Goal: Information Seeking & Learning: Learn about a topic

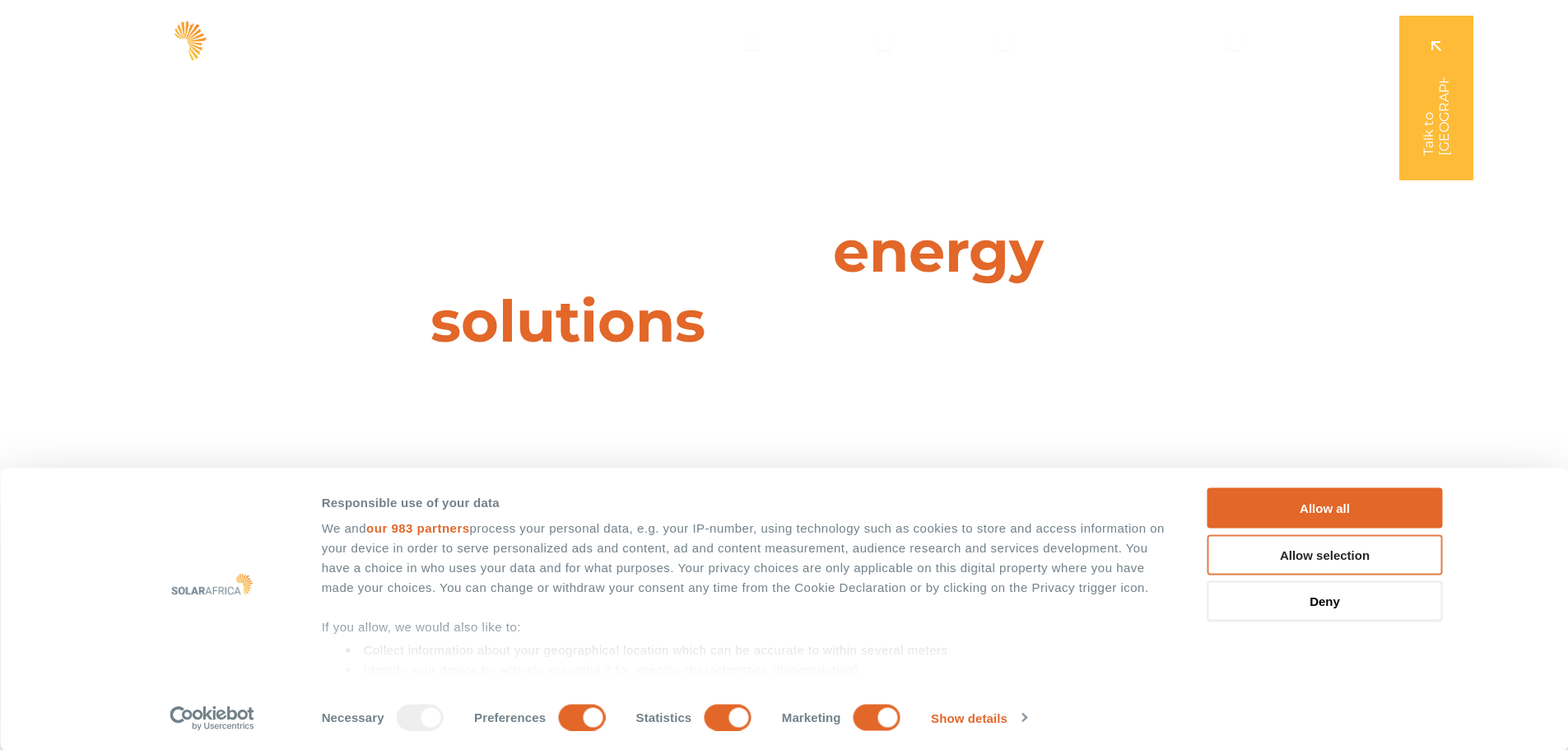
click at [1285, 556] on button "Allow selection" at bounding box center [1325, 554] width 235 height 41
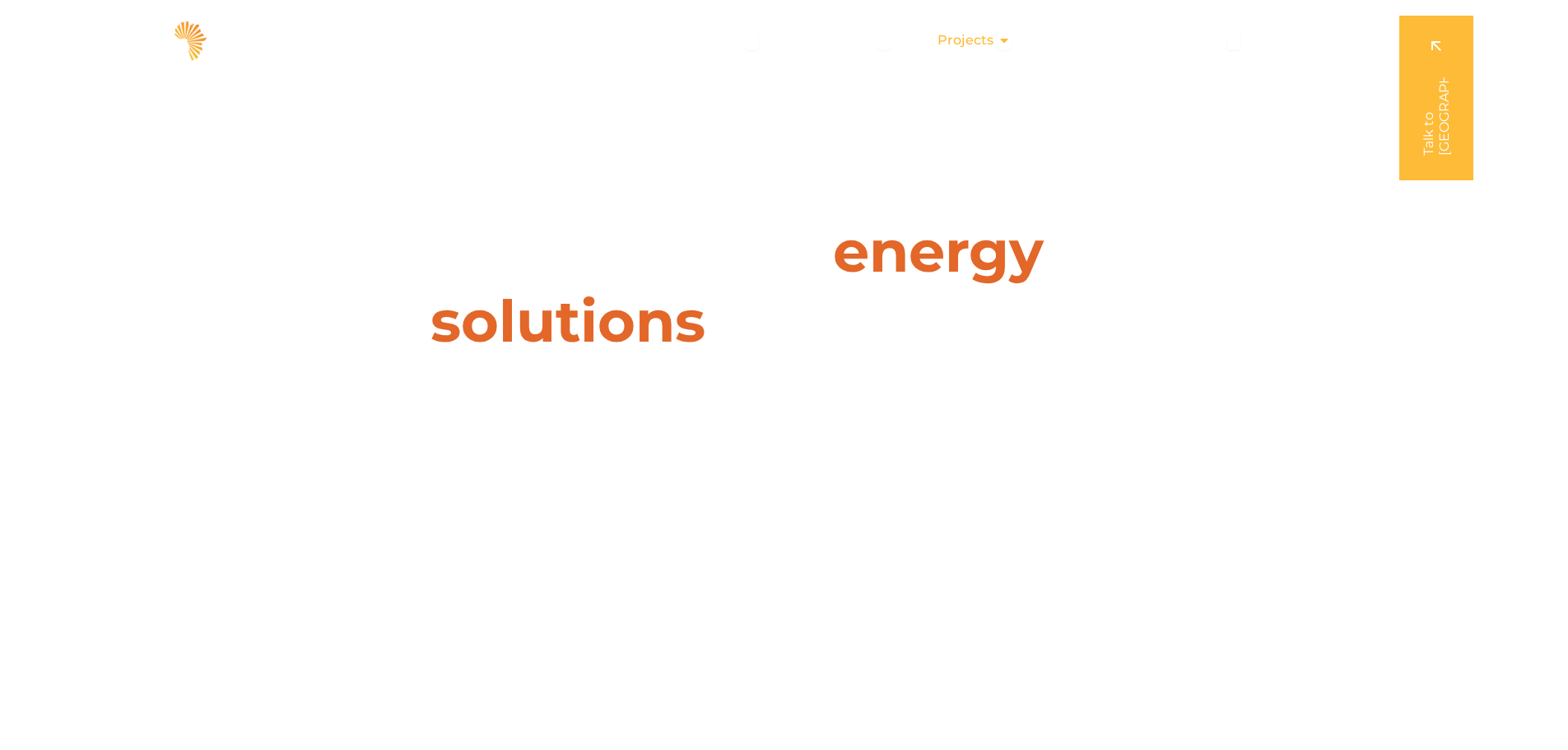
click at [984, 42] on span "Projects" at bounding box center [965, 40] width 56 height 20
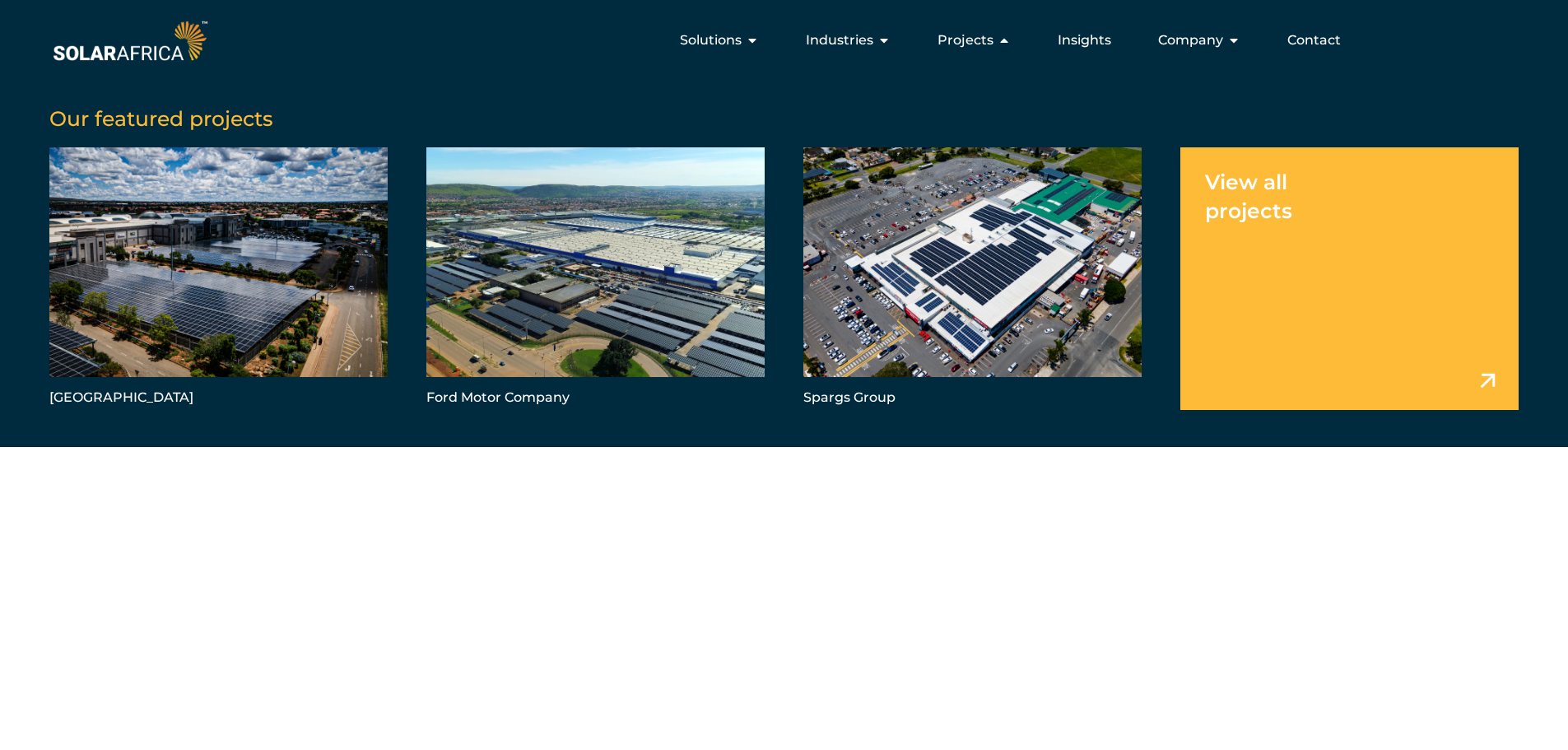
click at [1313, 255] on link "Menu" at bounding box center [1349, 278] width 338 height 262
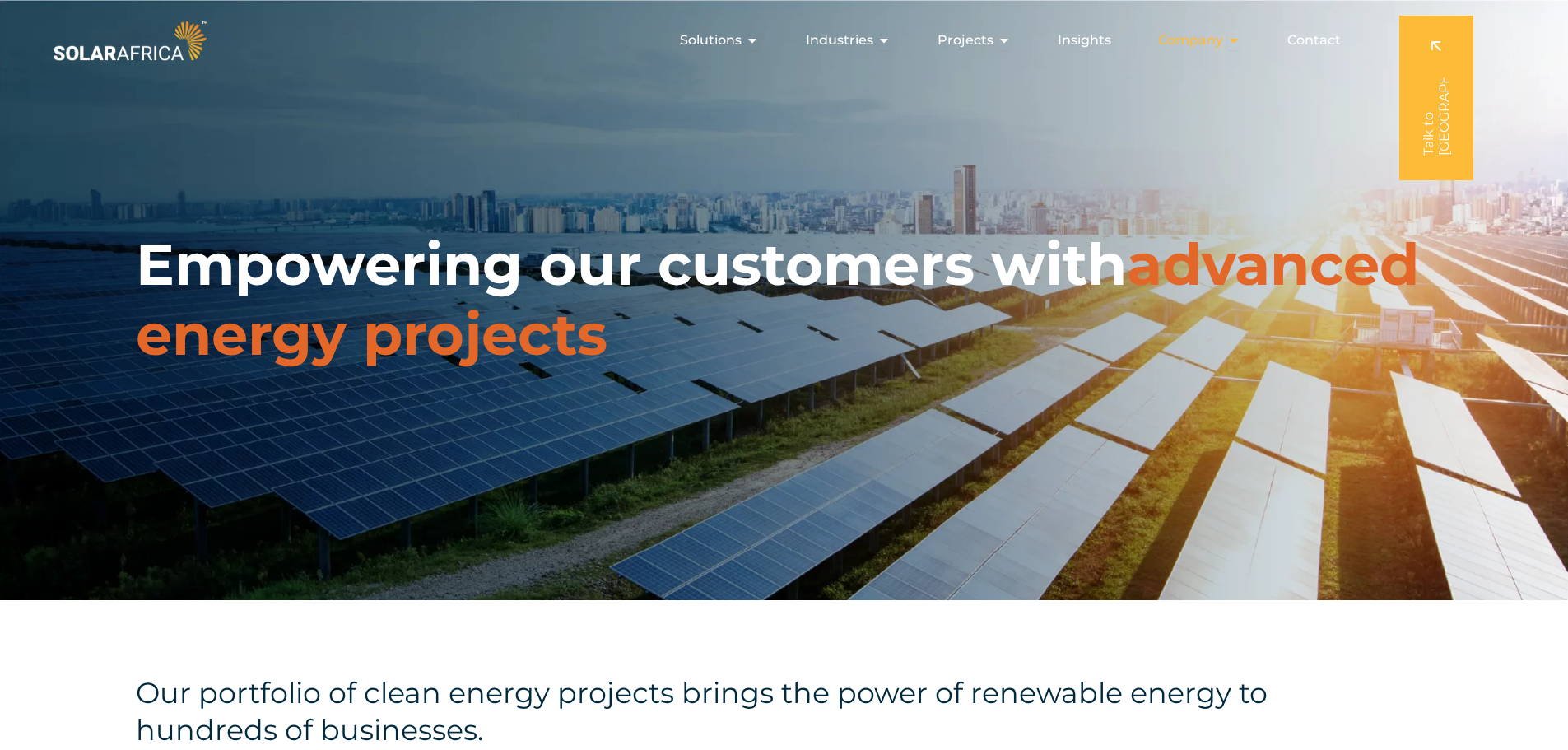
click at [1208, 43] on span "Company" at bounding box center [1190, 40] width 65 height 20
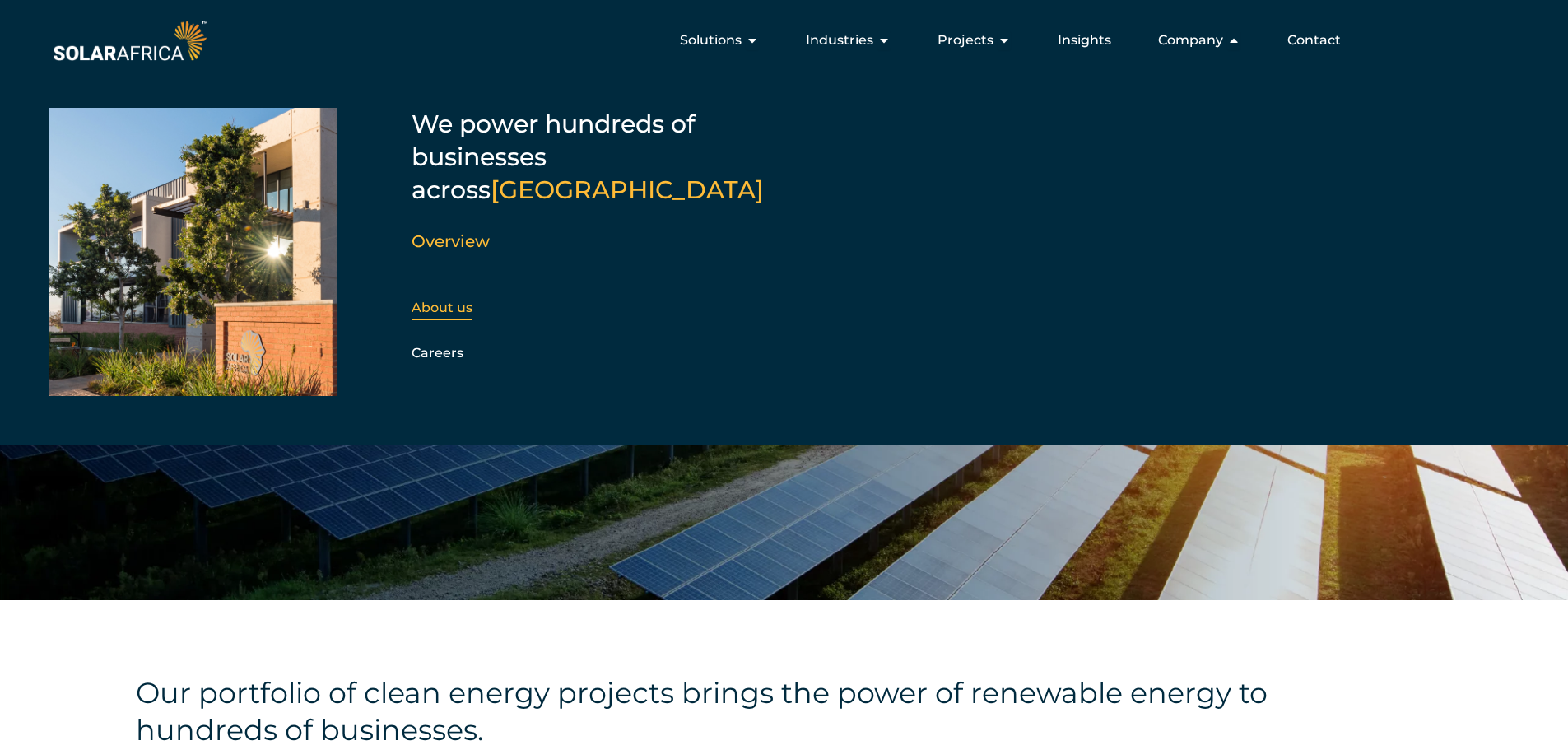
click at [452, 300] on link "About us" at bounding box center [441, 308] width 61 height 16
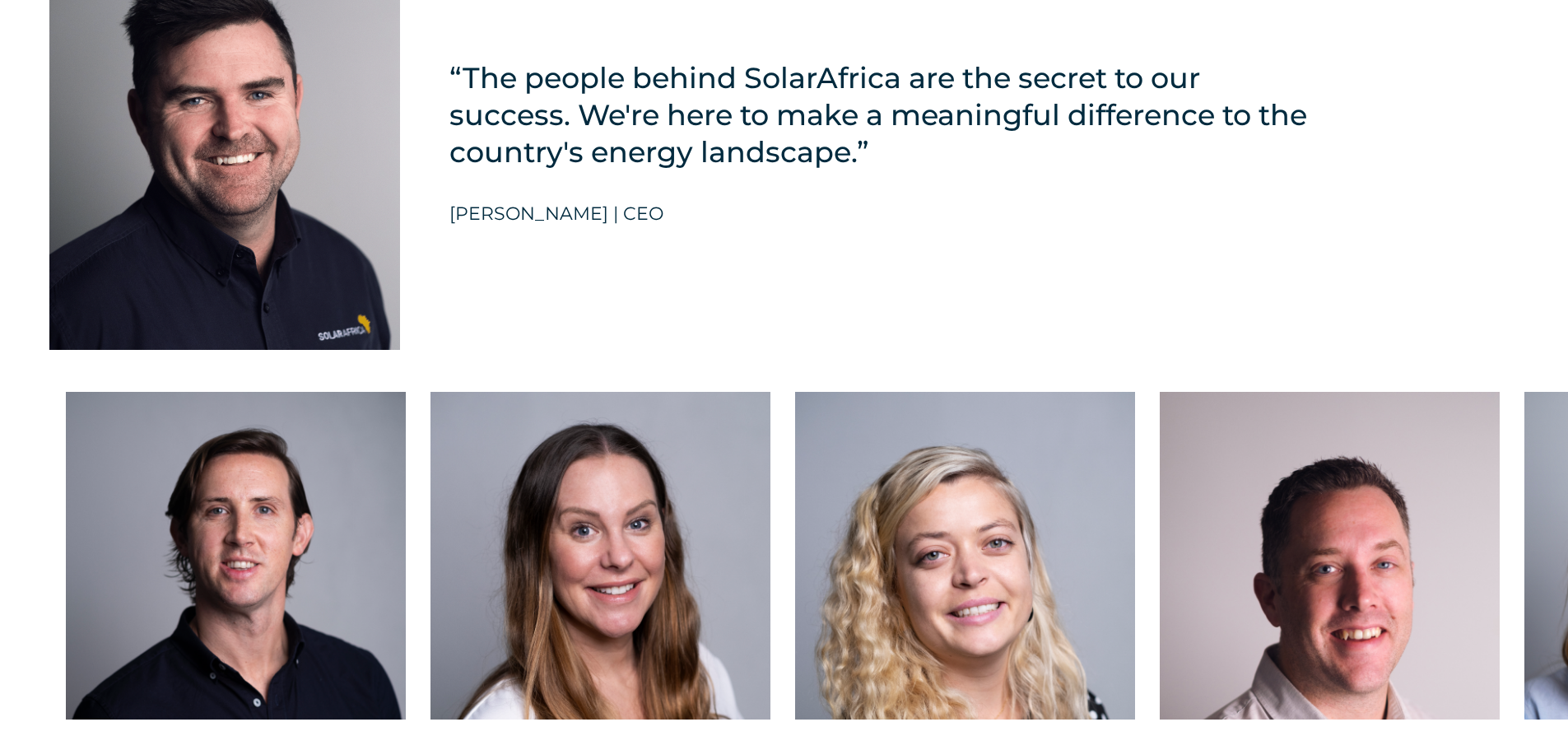
scroll to position [4116, 0]
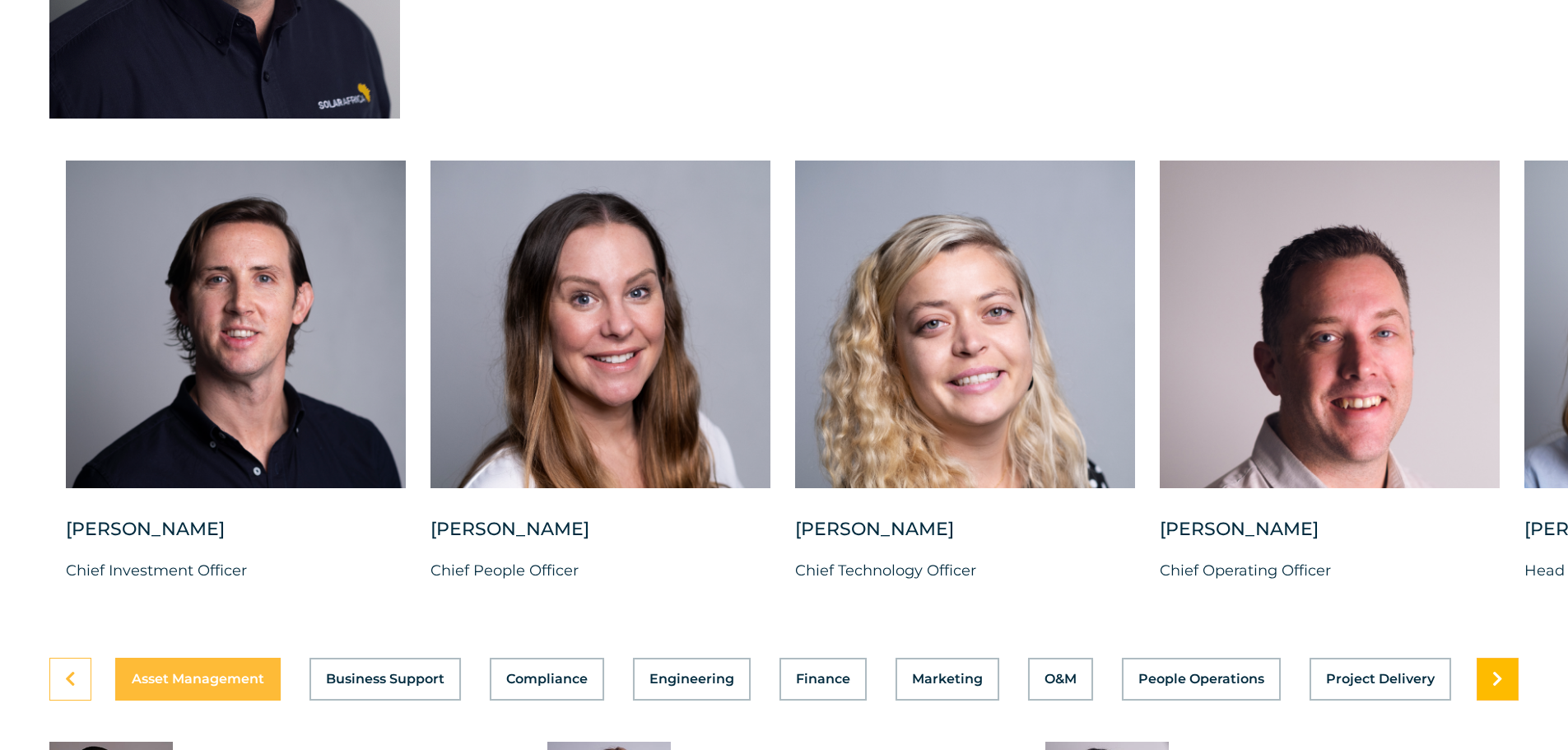
click at [1502, 672] on icon at bounding box center [1497, 678] width 10 height 16
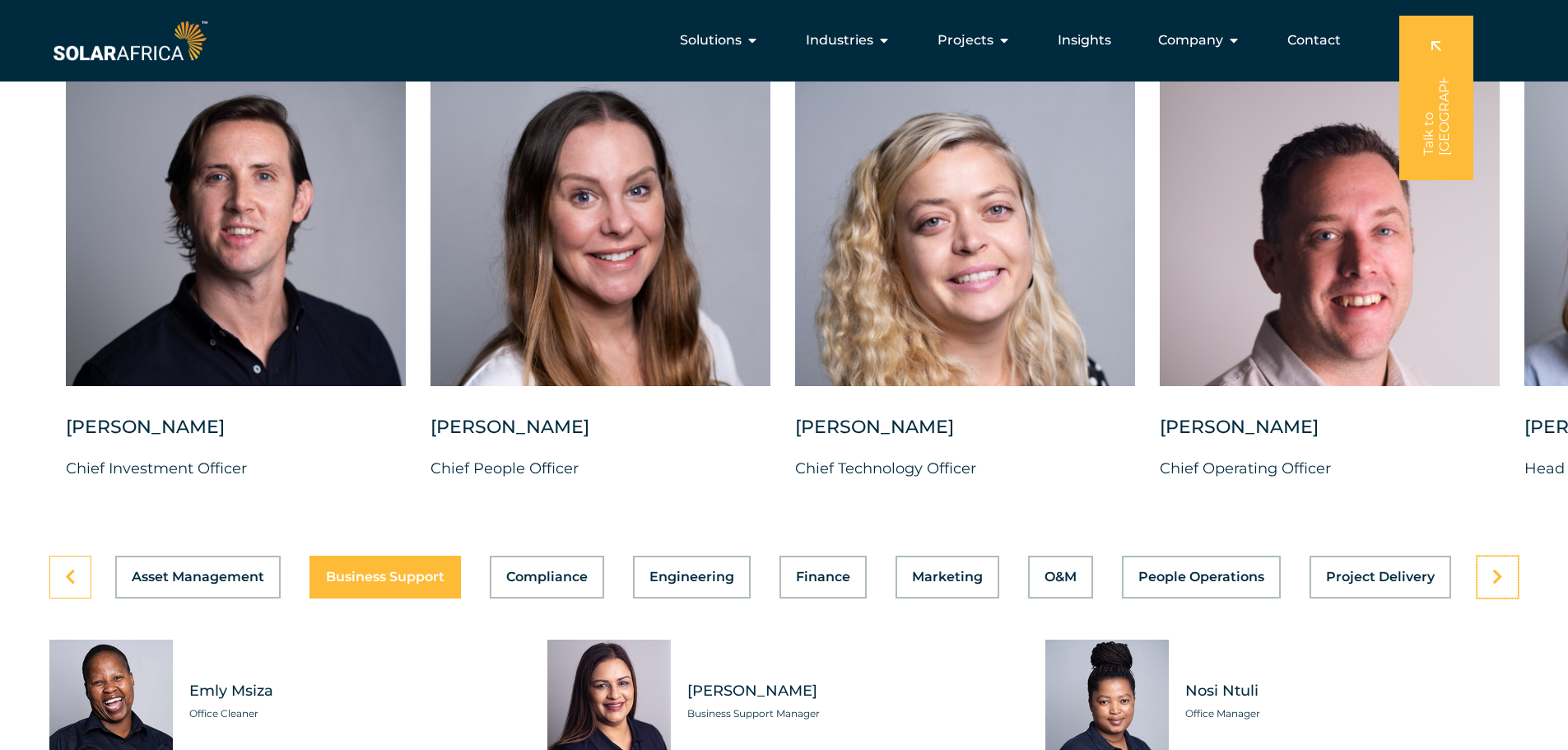
scroll to position [4198, 0]
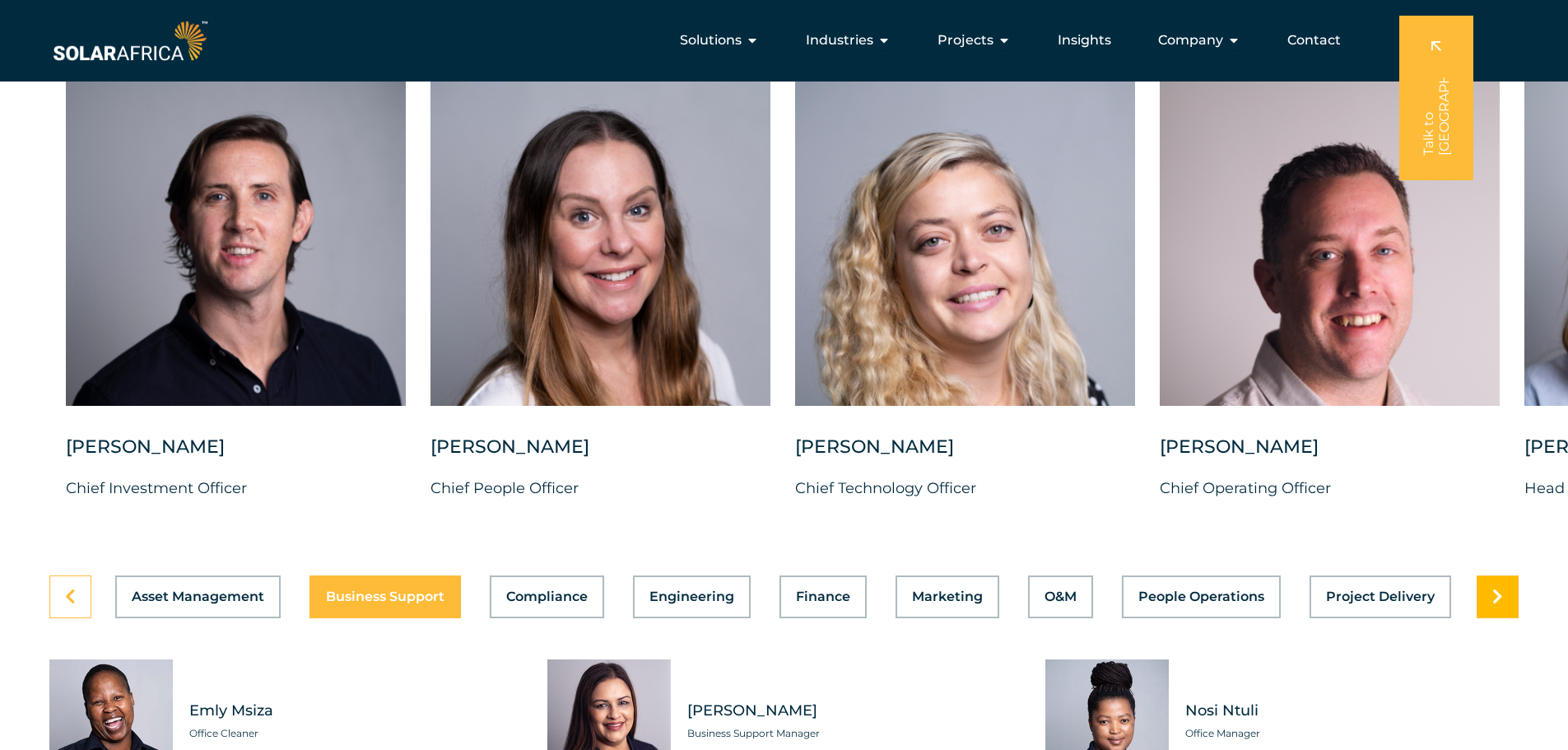
click at [1487, 581] on link at bounding box center [1497, 597] width 42 height 43
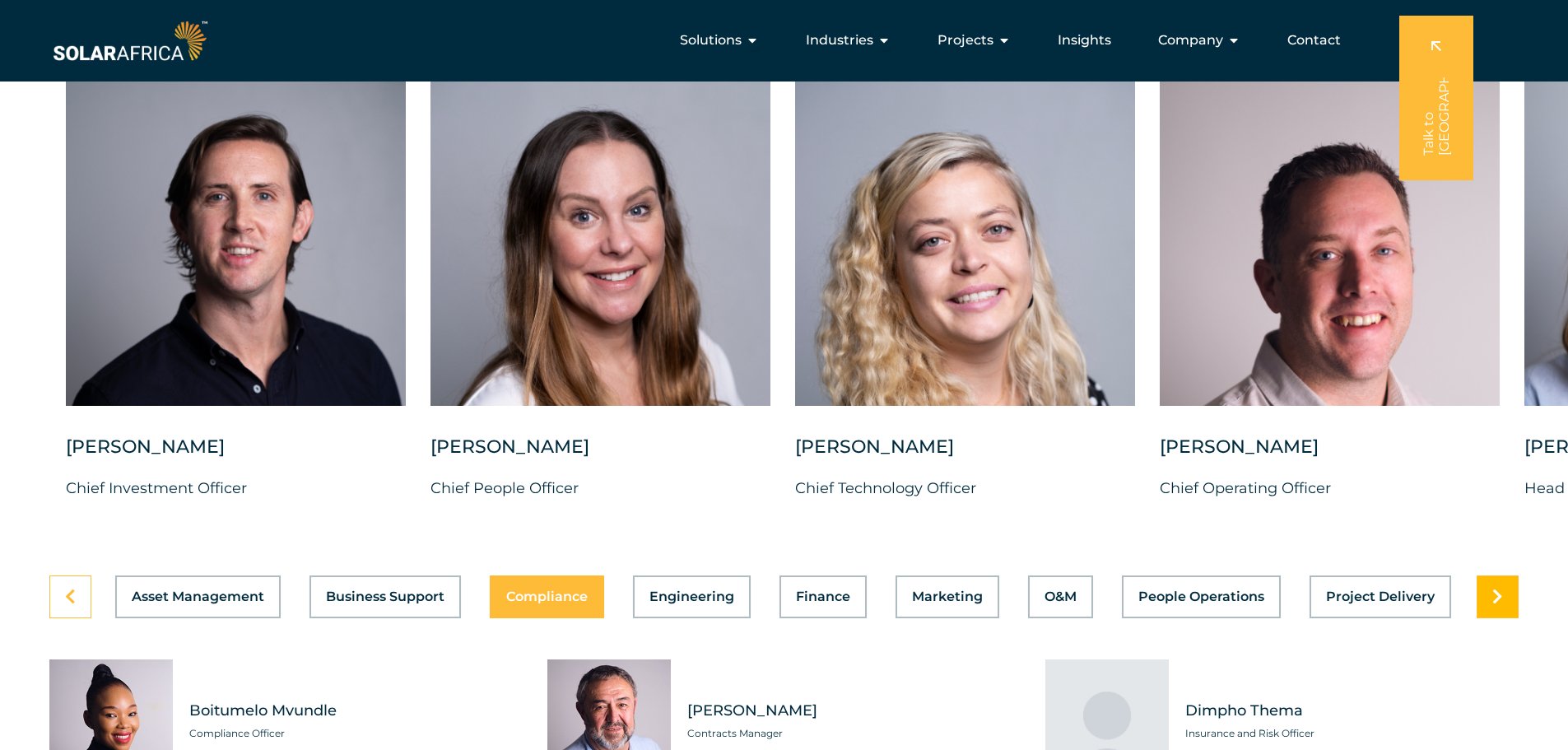
click at [1487, 581] on link at bounding box center [1497, 597] width 42 height 43
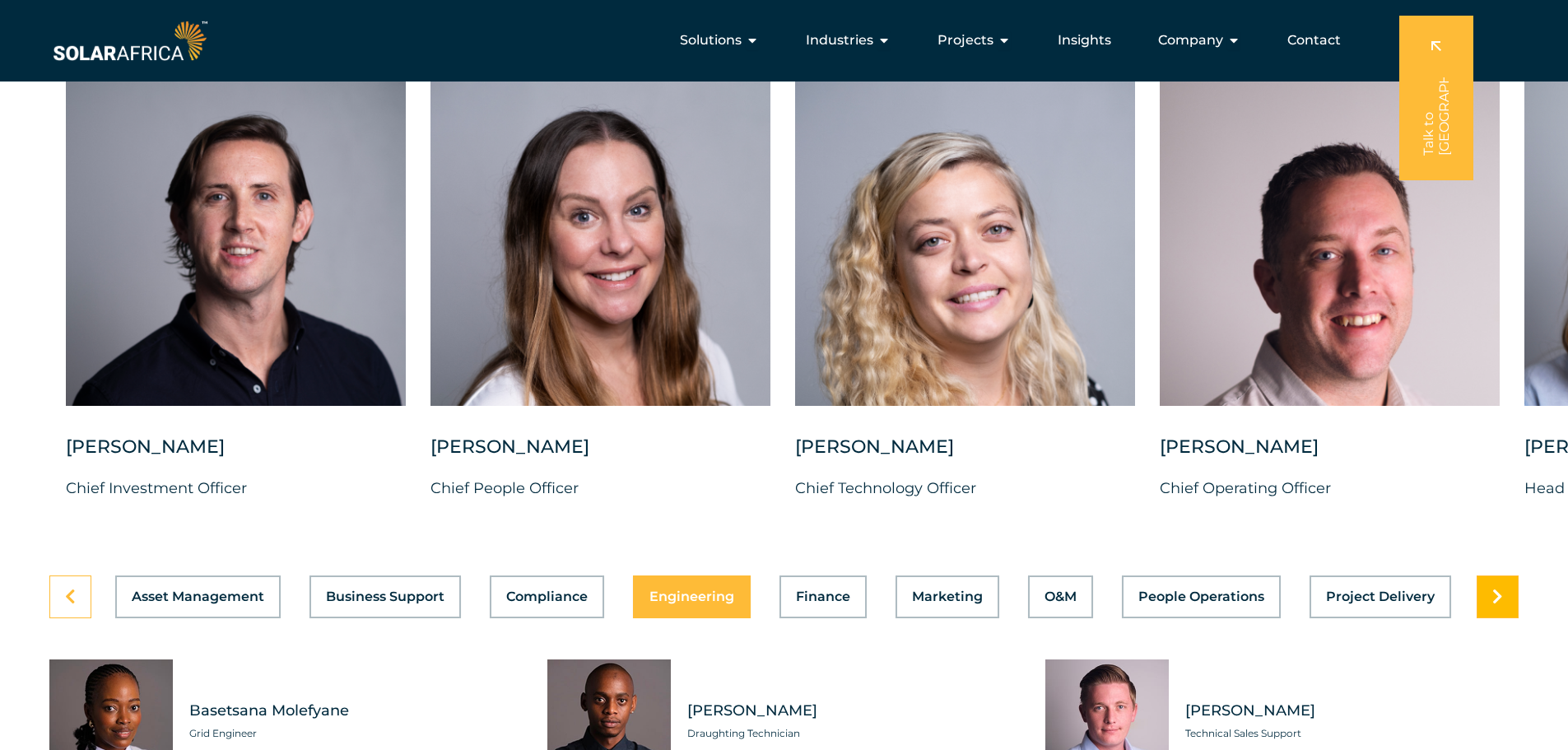
click at [1487, 581] on link at bounding box center [1497, 597] width 42 height 43
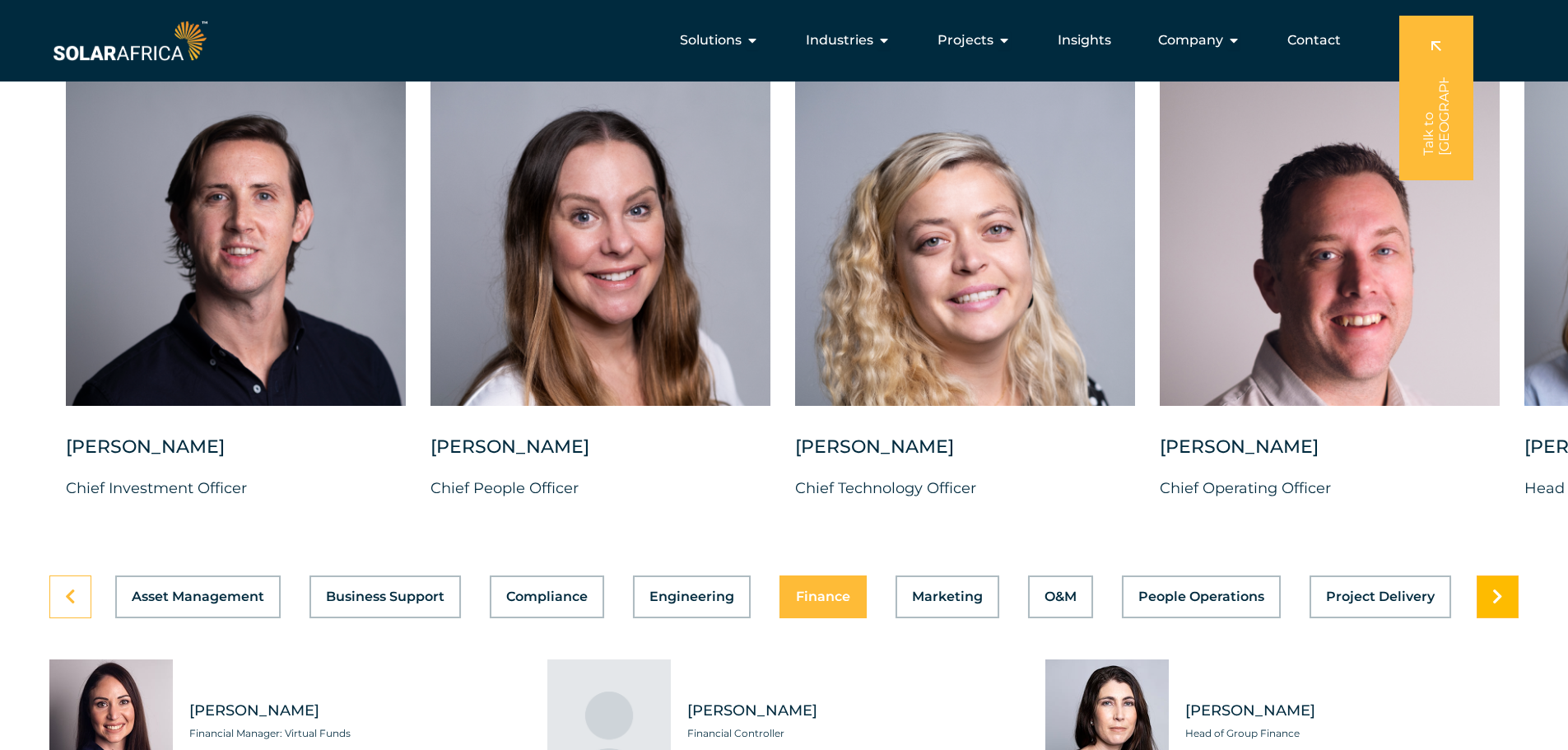
click at [1487, 581] on link at bounding box center [1497, 597] width 42 height 43
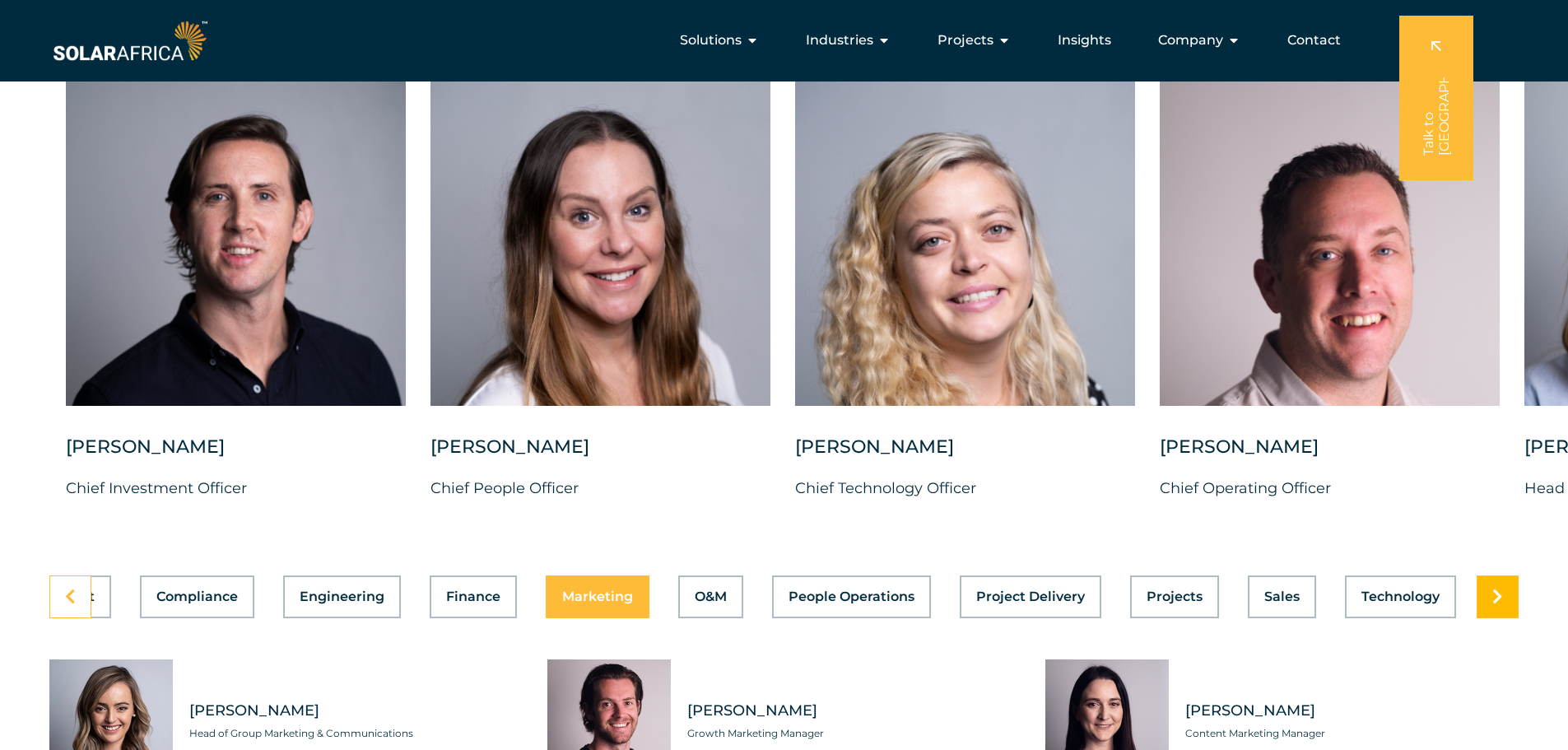
click at [1487, 581] on link at bounding box center [1497, 597] width 42 height 43
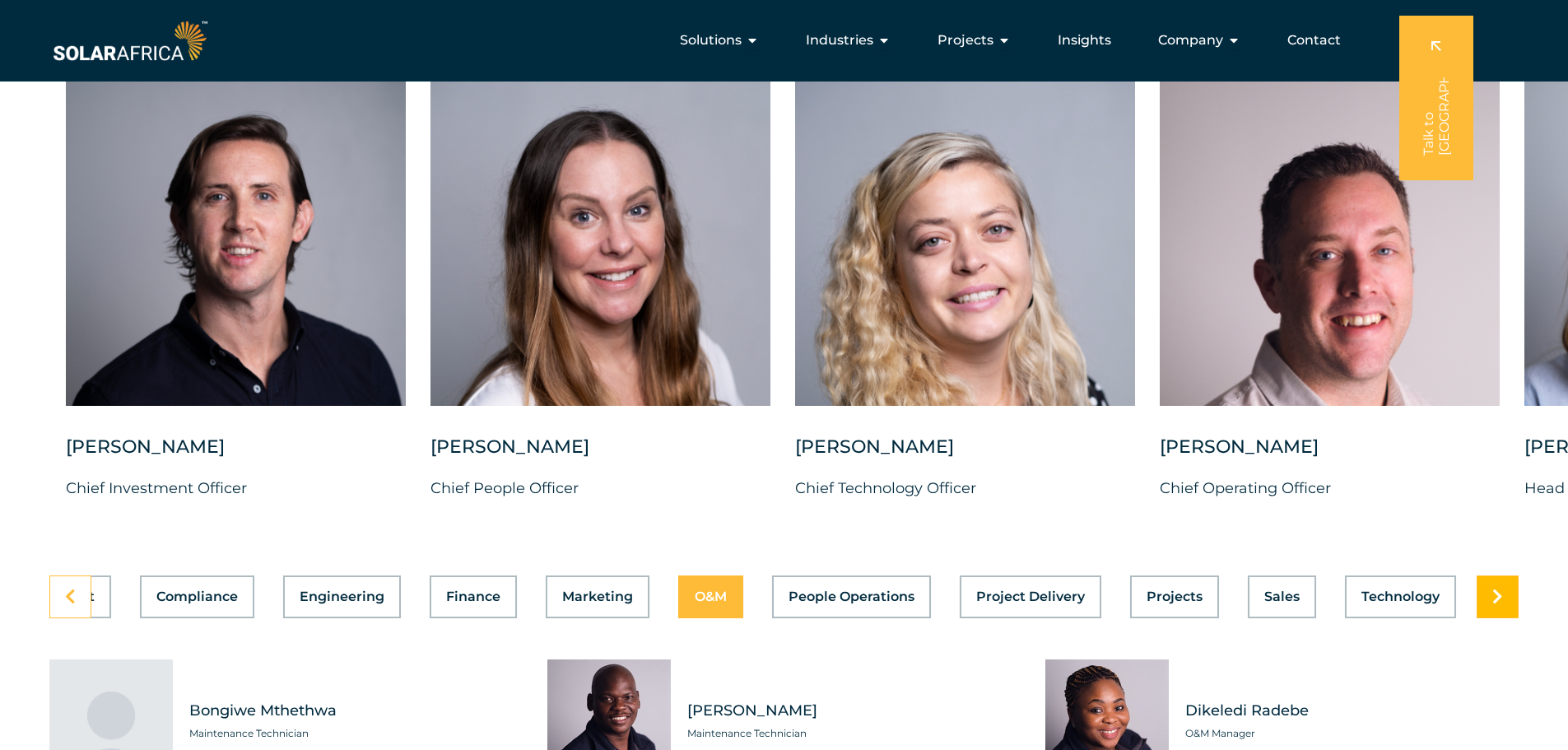
click at [1487, 581] on link at bounding box center [1497, 597] width 42 height 43
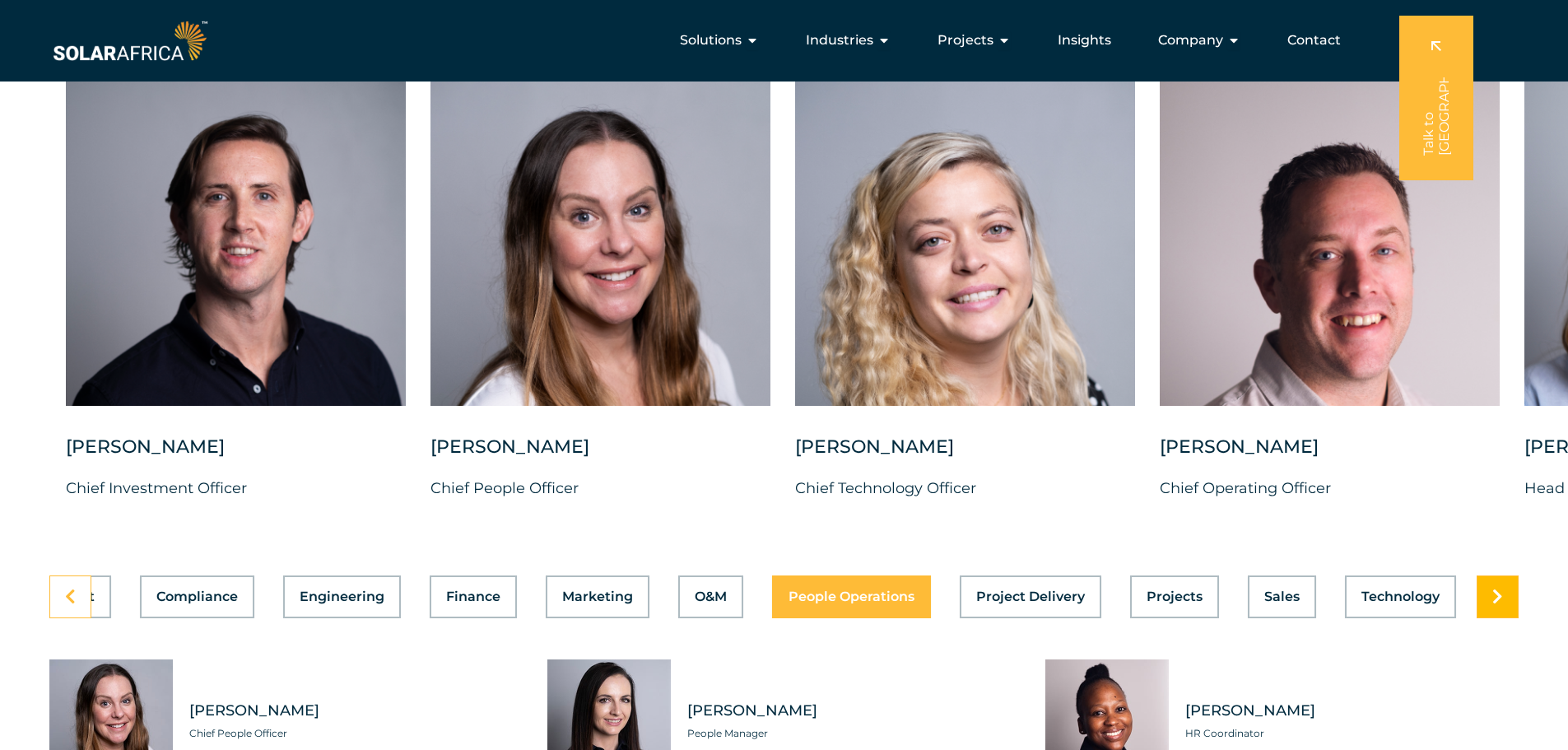
click at [1487, 581] on link at bounding box center [1497, 597] width 42 height 43
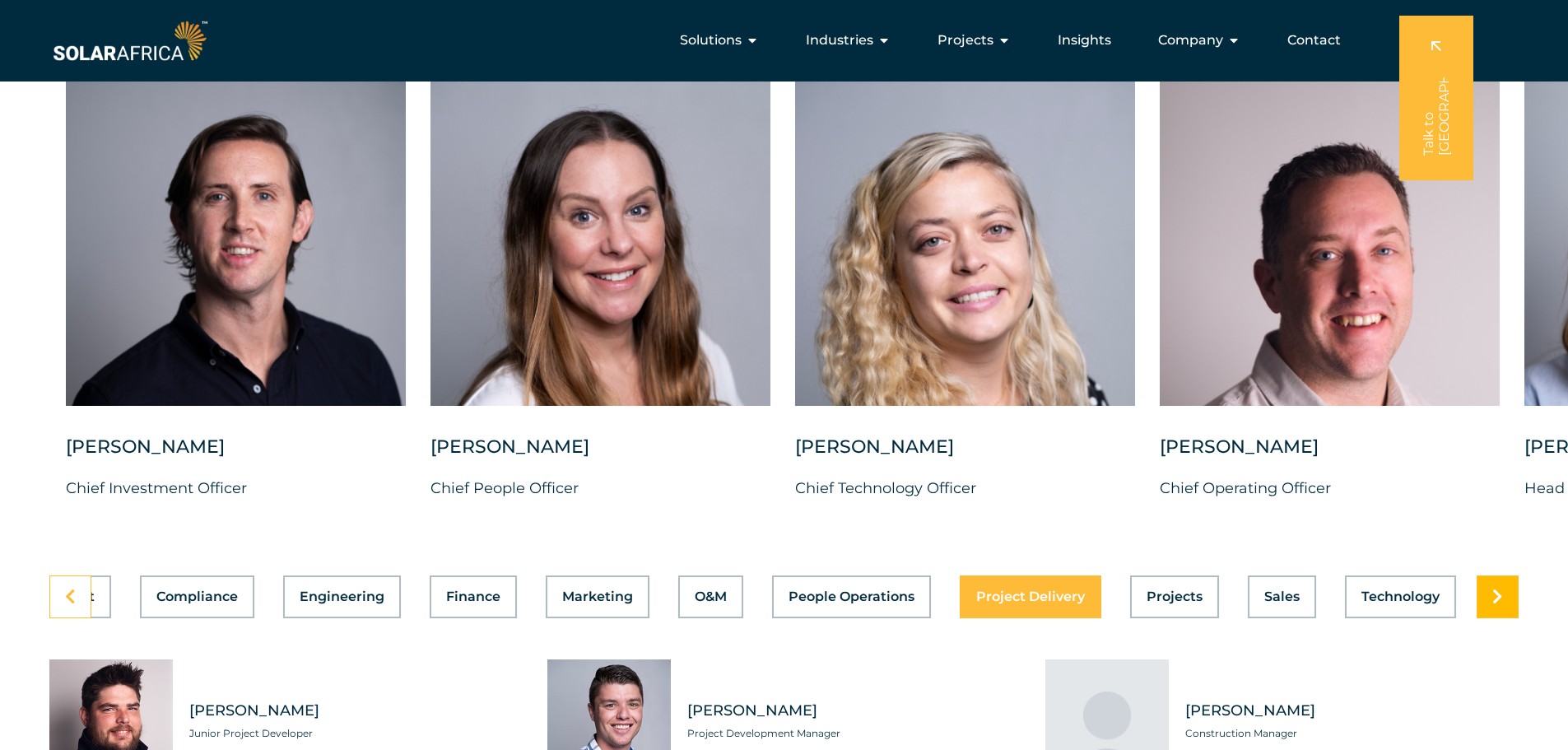
click at [1487, 581] on link at bounding box center [1497, 597] width 42 height 43
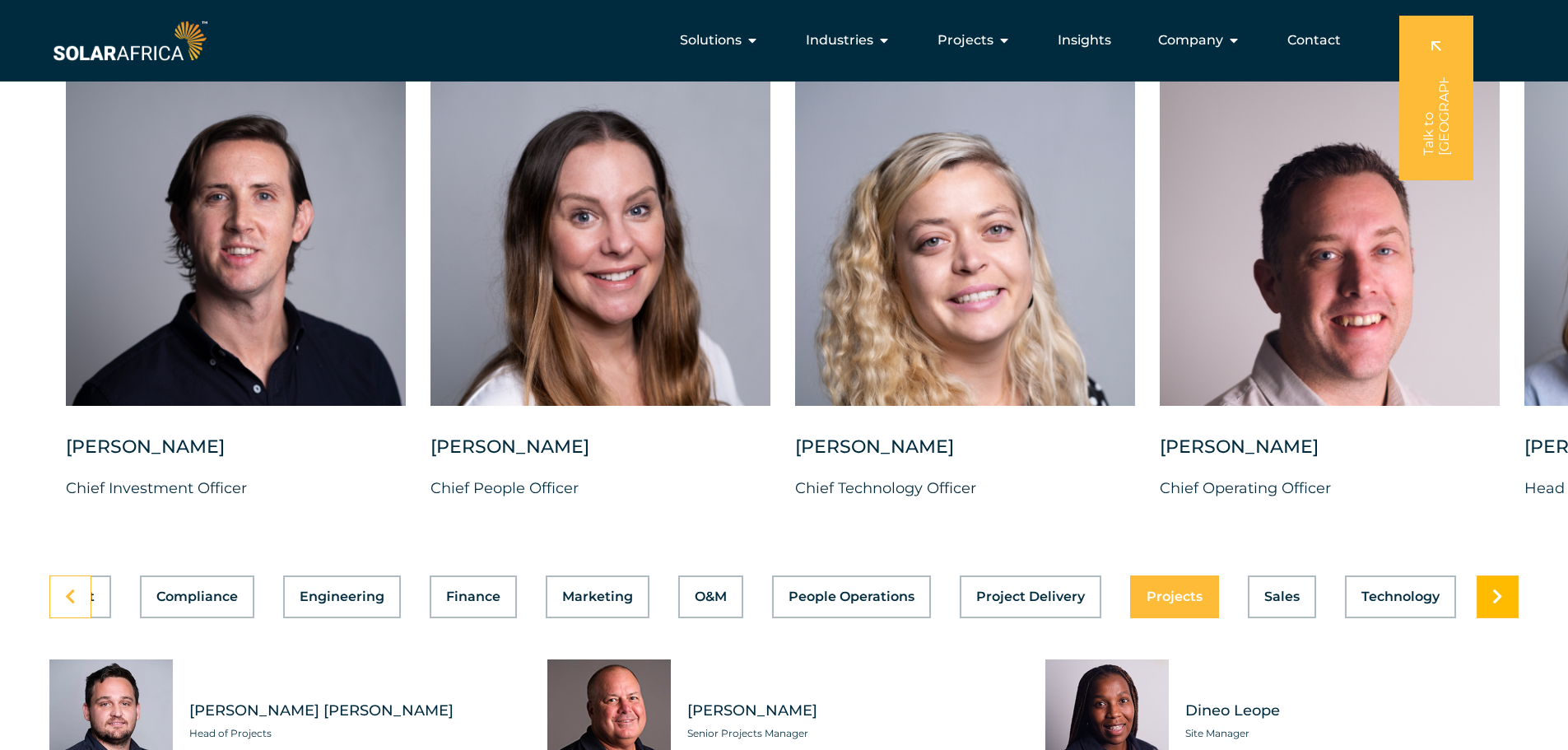
click at [1487, 581] on link at bounding box center [1497, 597] width 42 height 43
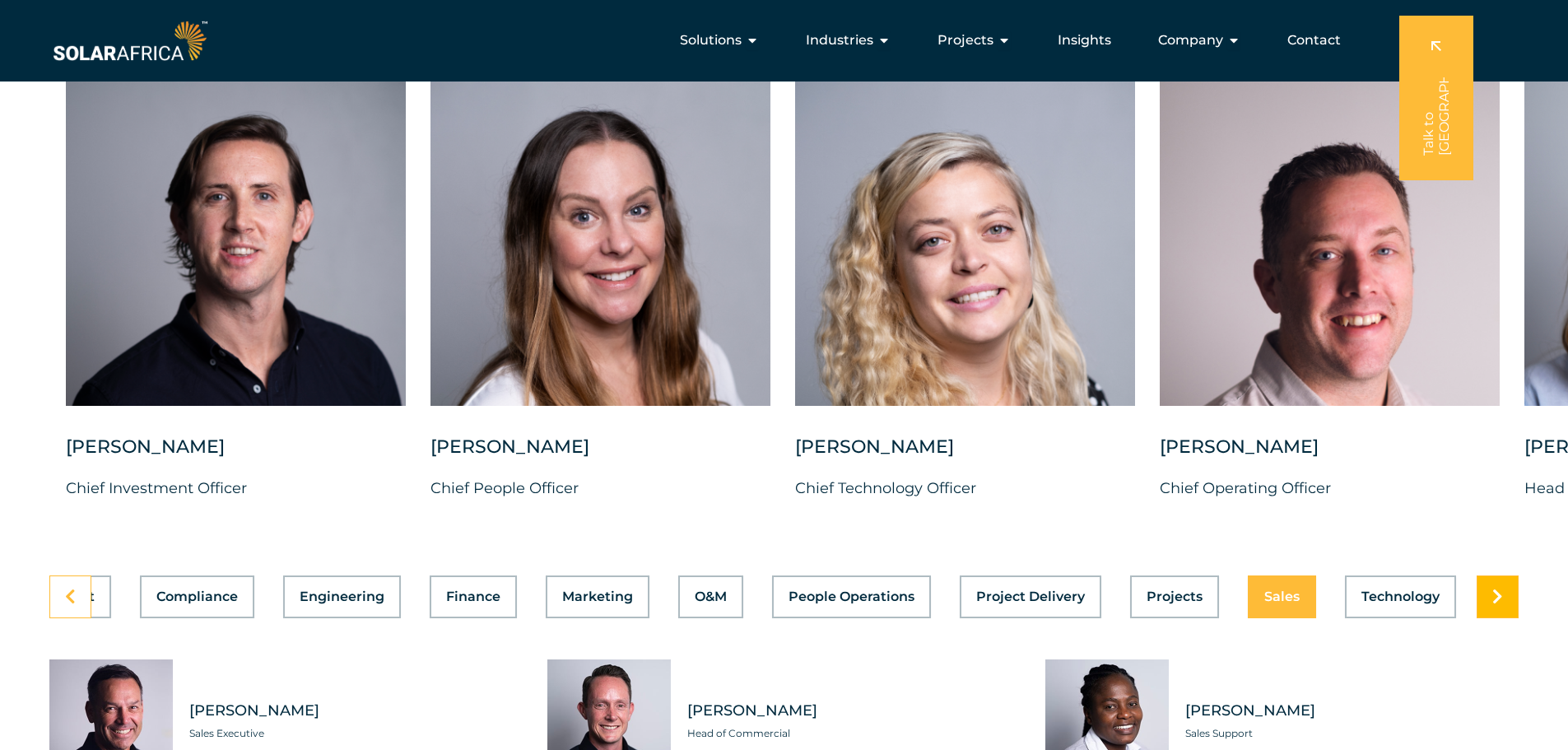
click at [1487, 581] on link at bounding box center [1497, 597] width 42 height 43
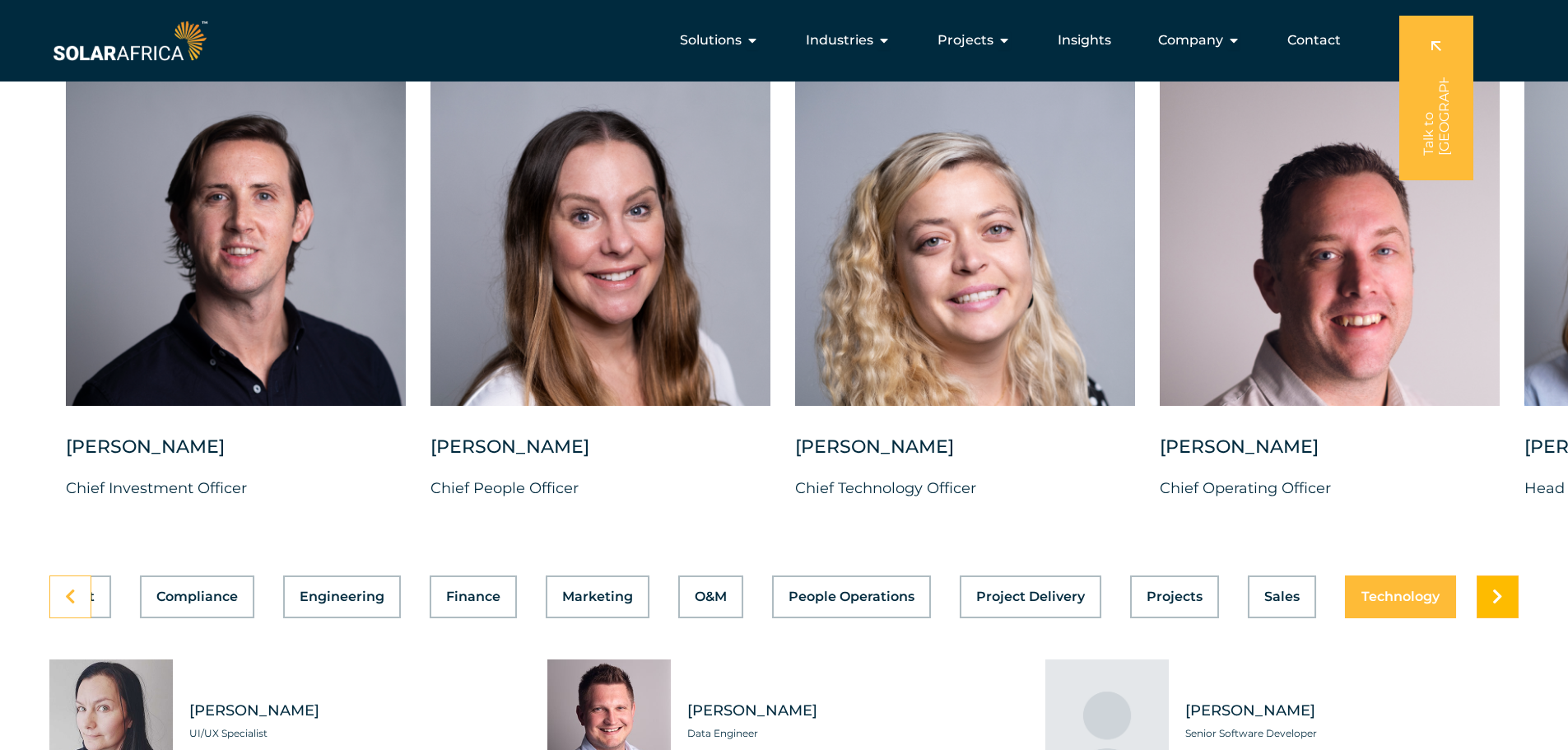
scroll to position [0, 350]
click at [1487, 581] on link at bounding box center [1497, 597] width 42 height 43
click at [78, 593] on link at bounding box center [70, 597] width 42 height 43
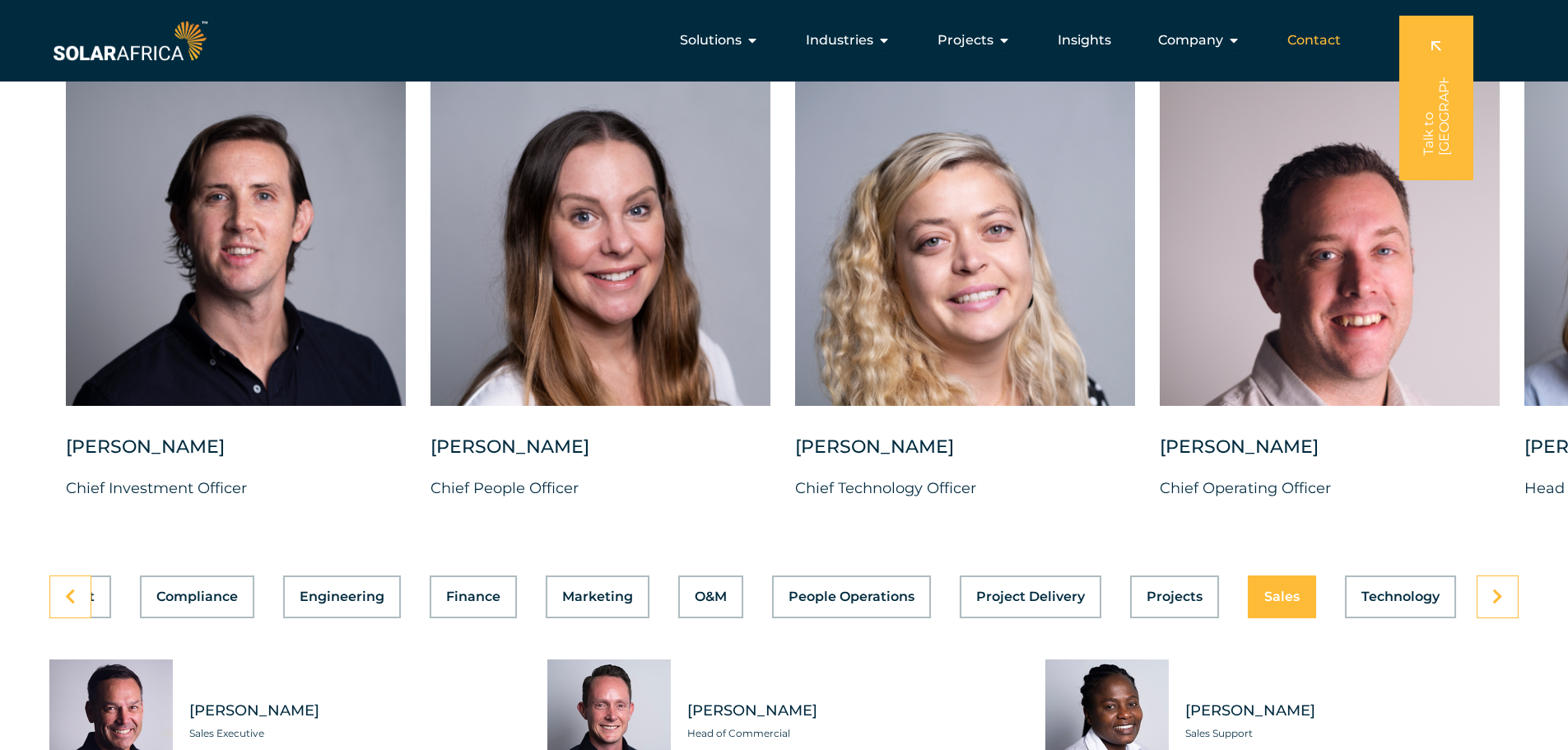
click at [1324, 45] on span "Contact" at bounding box center [1314, 40] width 53 height 20
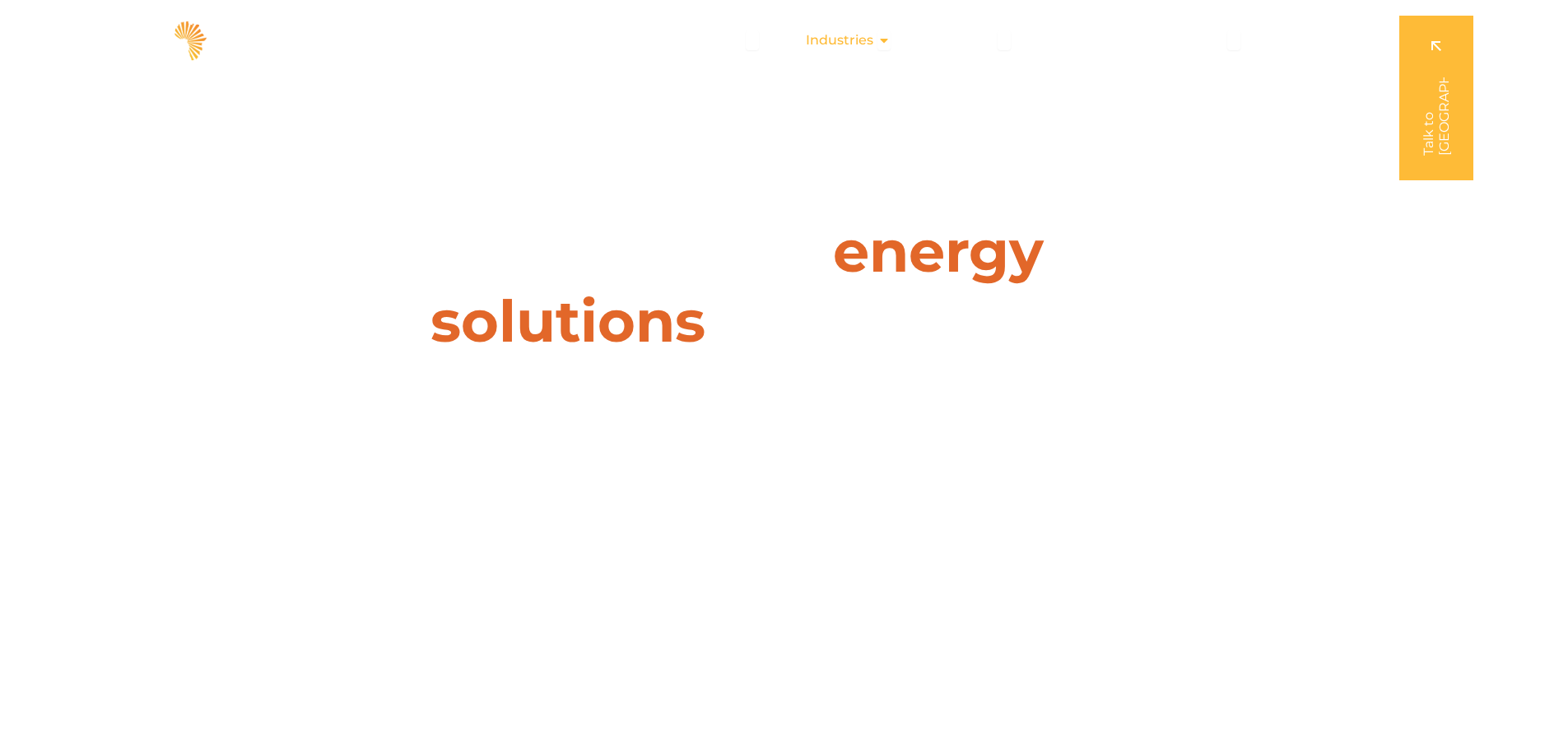
click at [884, 42] on icon "Menu" at bounding box center [884, 40] width 13 height 13
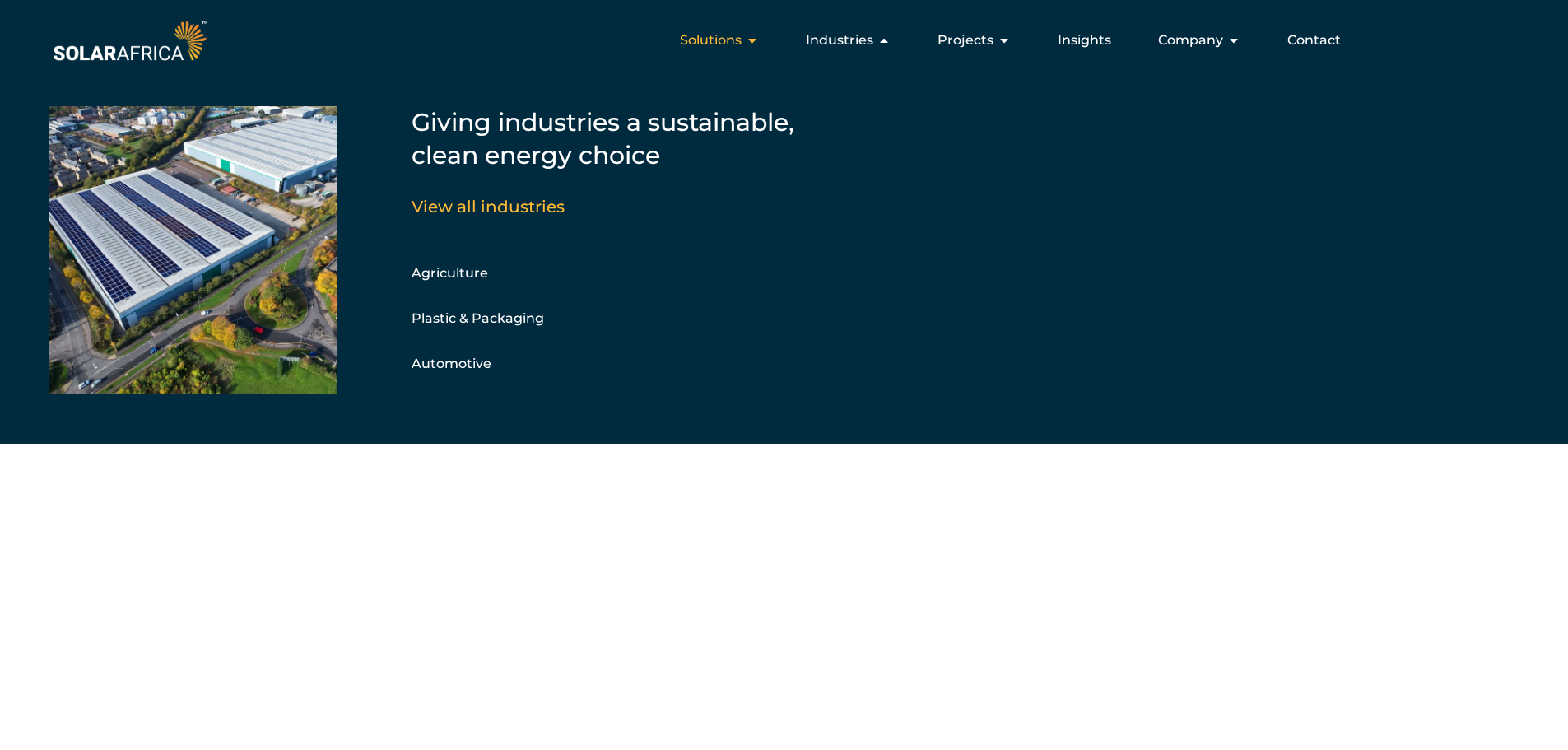
click at [739, 40] on span "Solutions" at bounding box center [711, 40] width 62 height 20
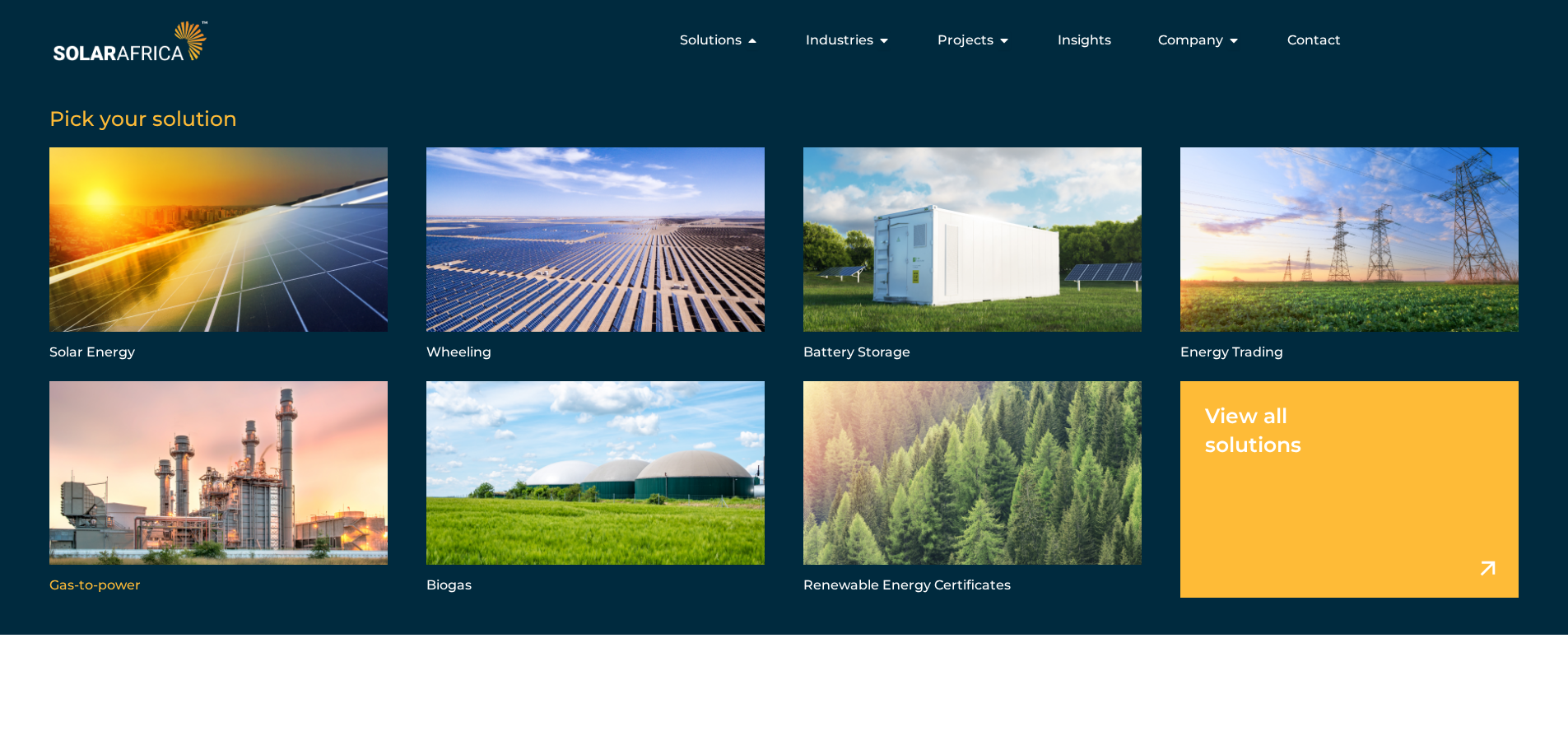
click at [228, 517] on link "Menu" at bounding box center [218, 489] width 338 height 216
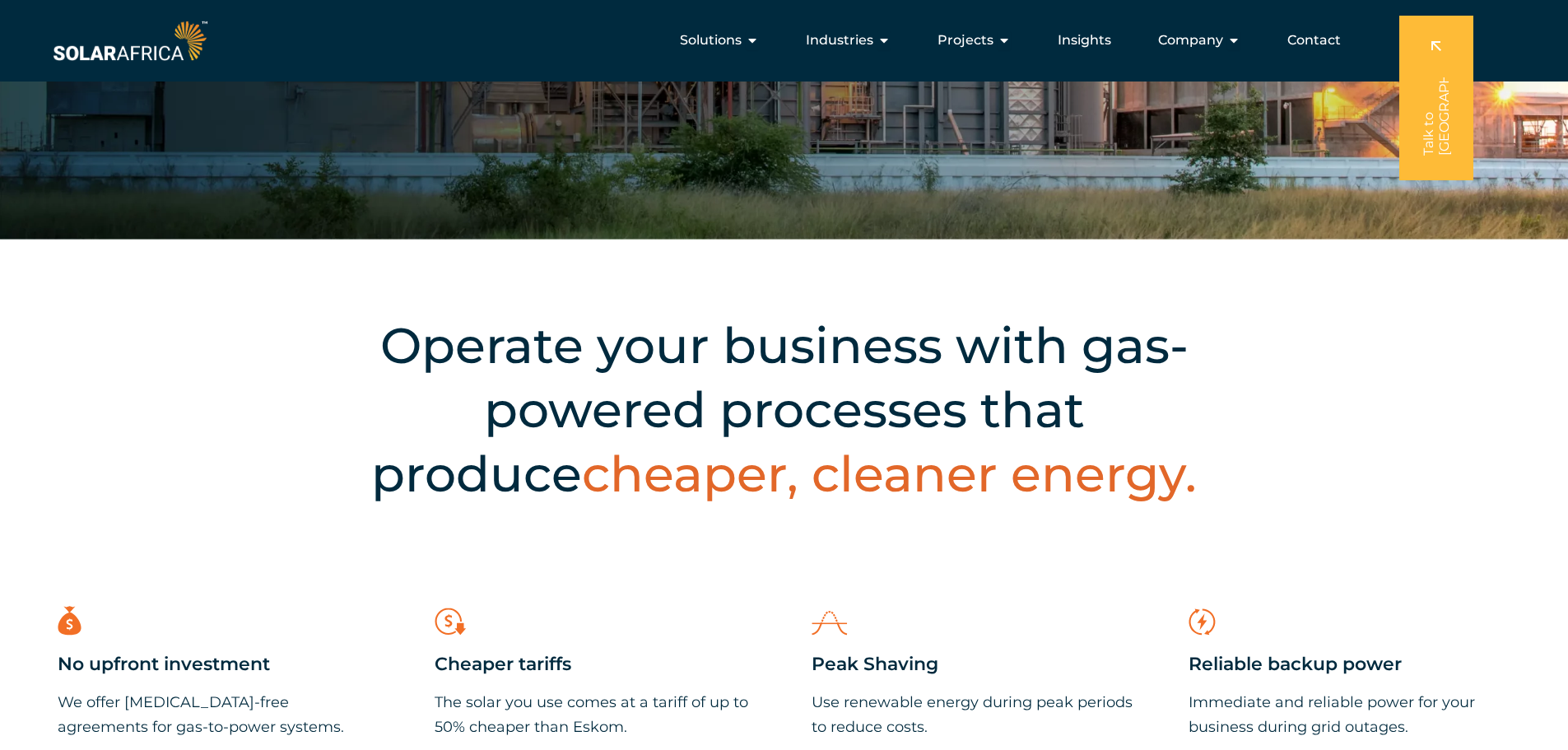
scroll to position [284, 0]
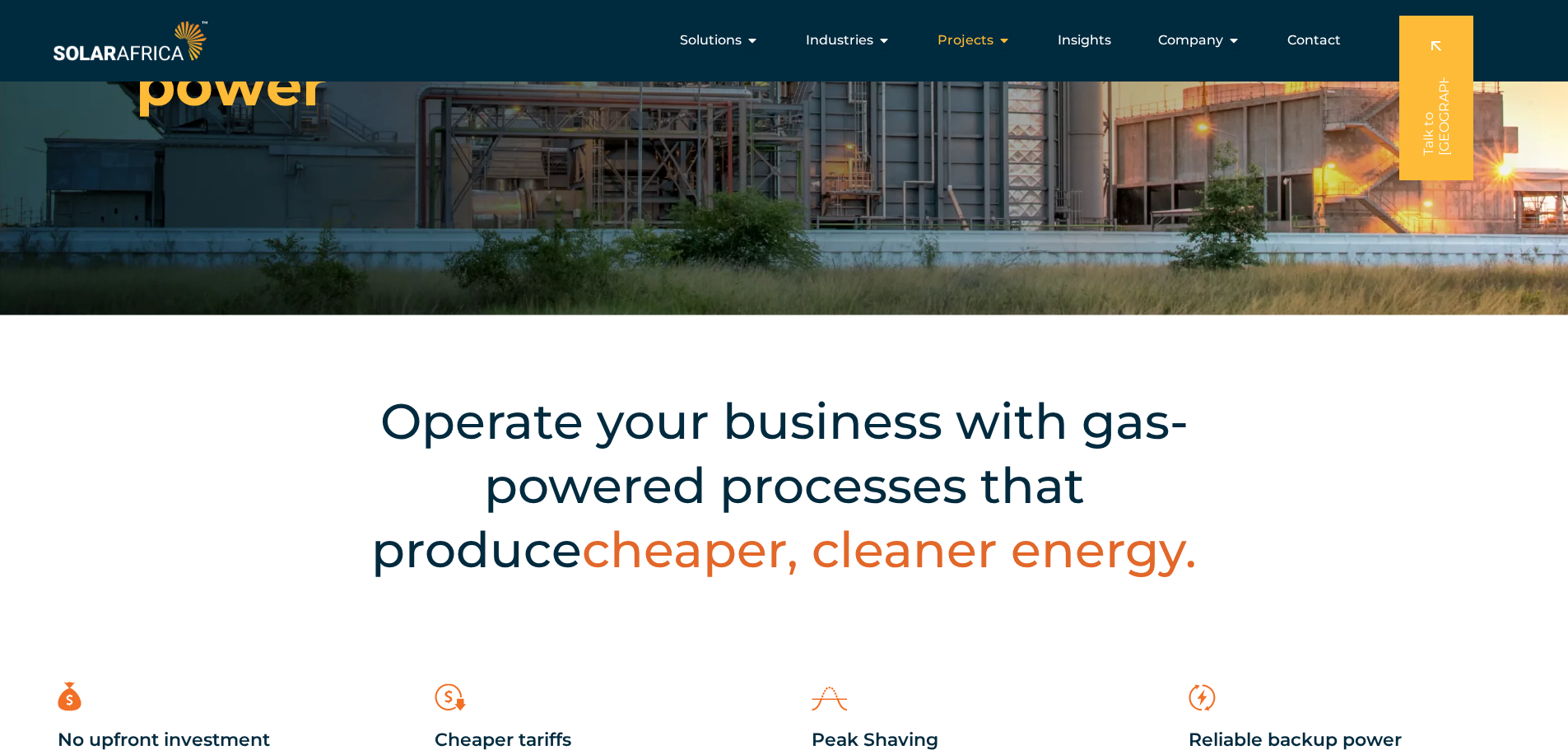
click at [981, 47] on span "Projects" at bounding box center [965, 40] width 56 height 20
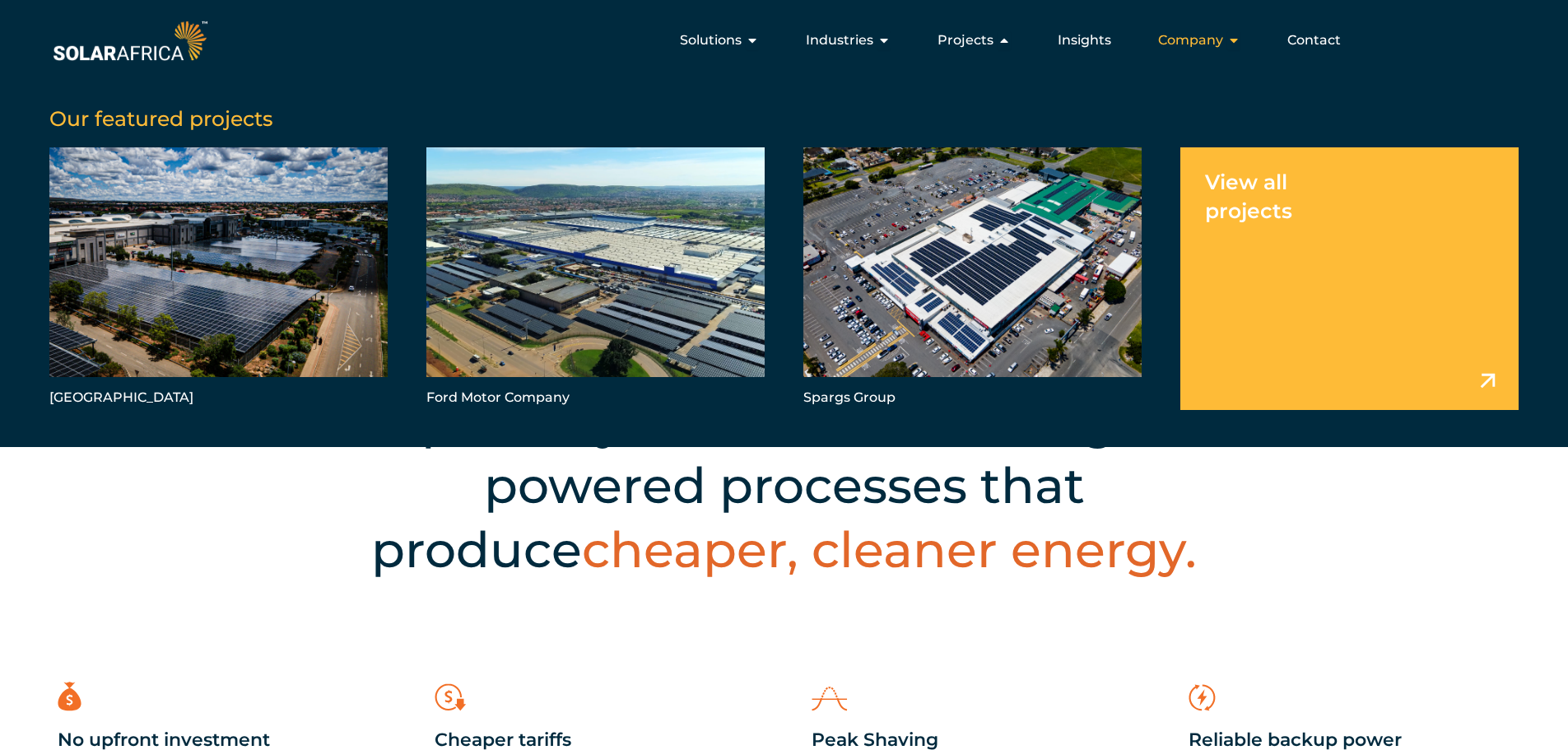
click at [1167, 39] on span "Company" at bounding box center [1190, 40] width 65 height 20
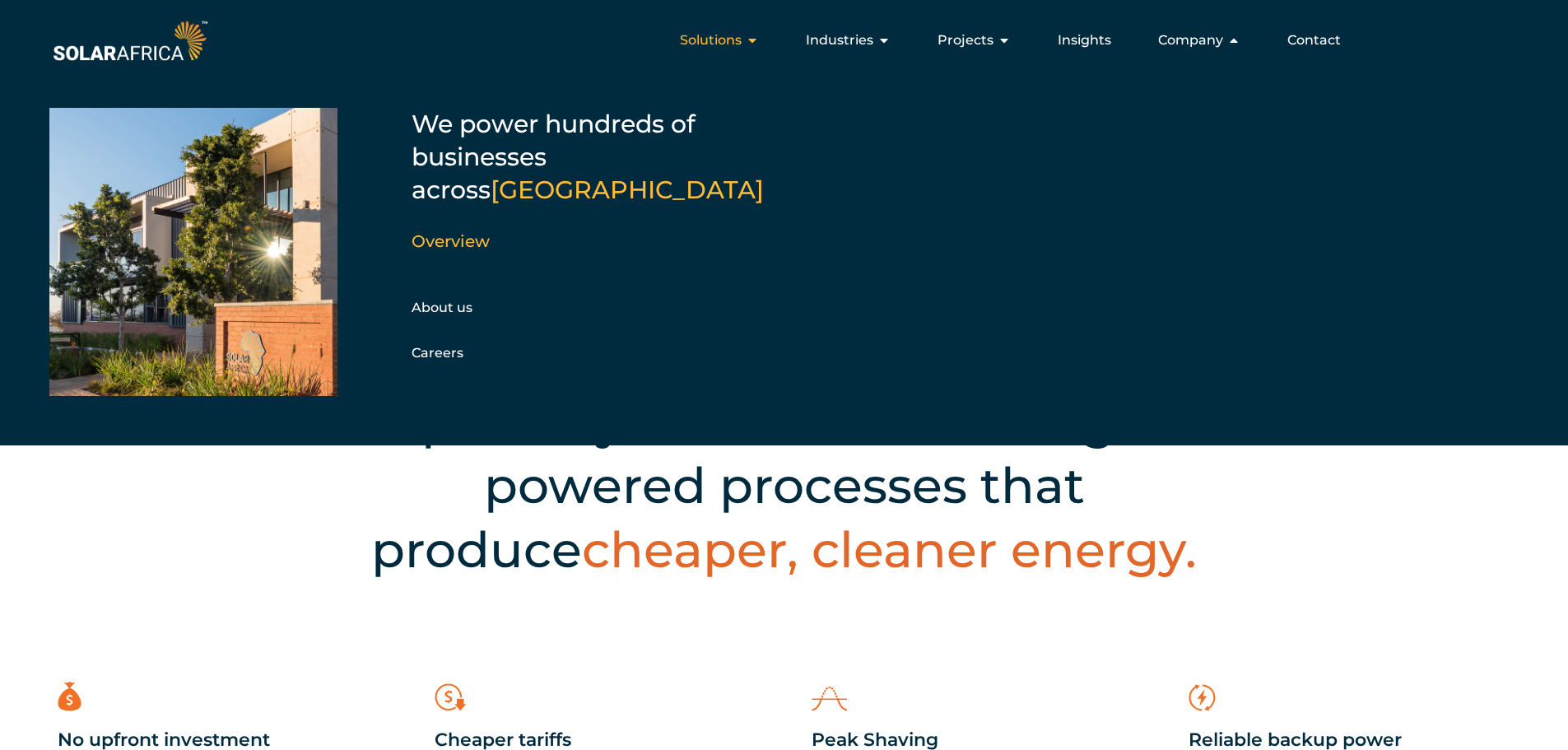
click at [740, 38] on span "Solutions" at bounding box center [711, 40] width 62 height 20
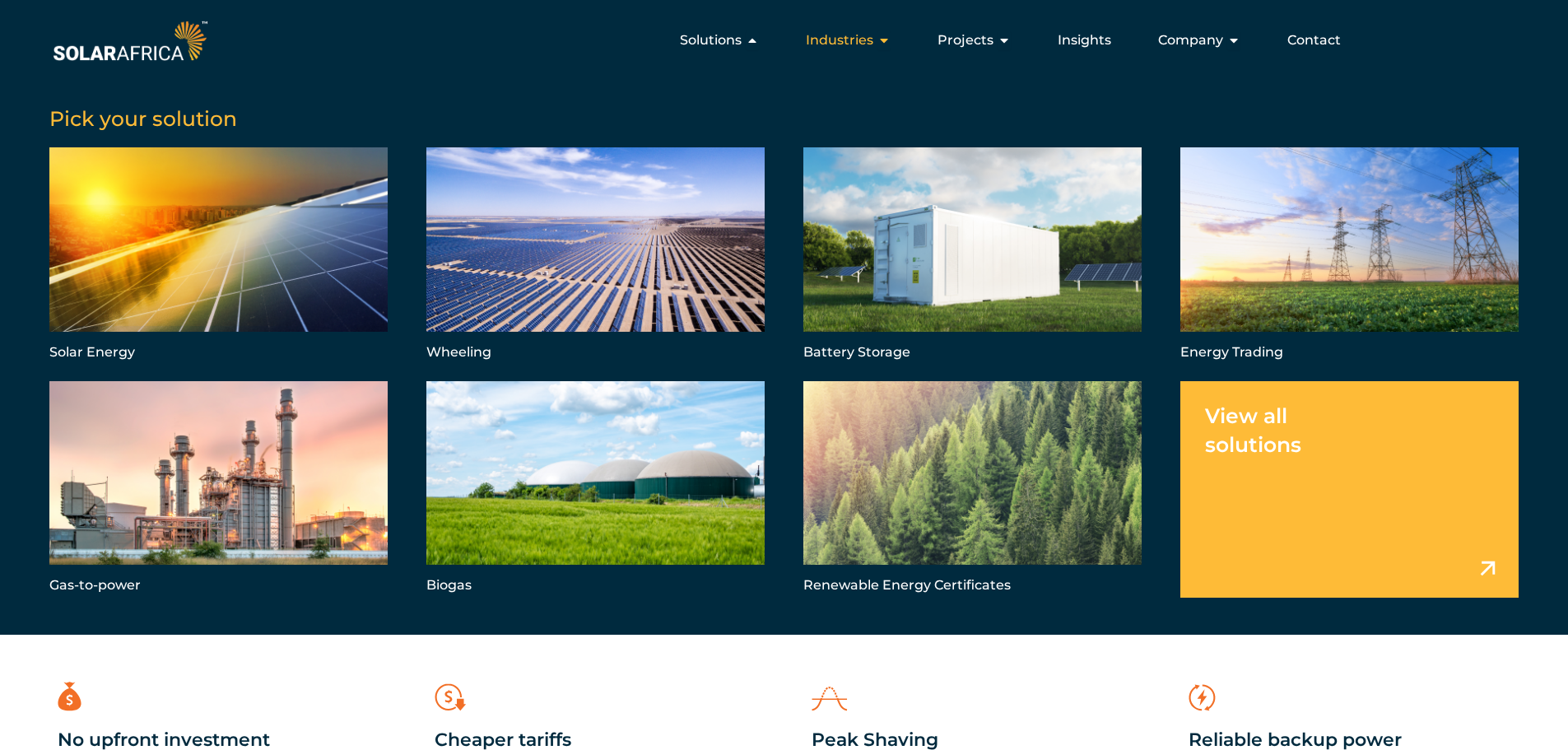
click at [830, 37] on span "Industries" at bounding box center [840, 40] width 67 height 20
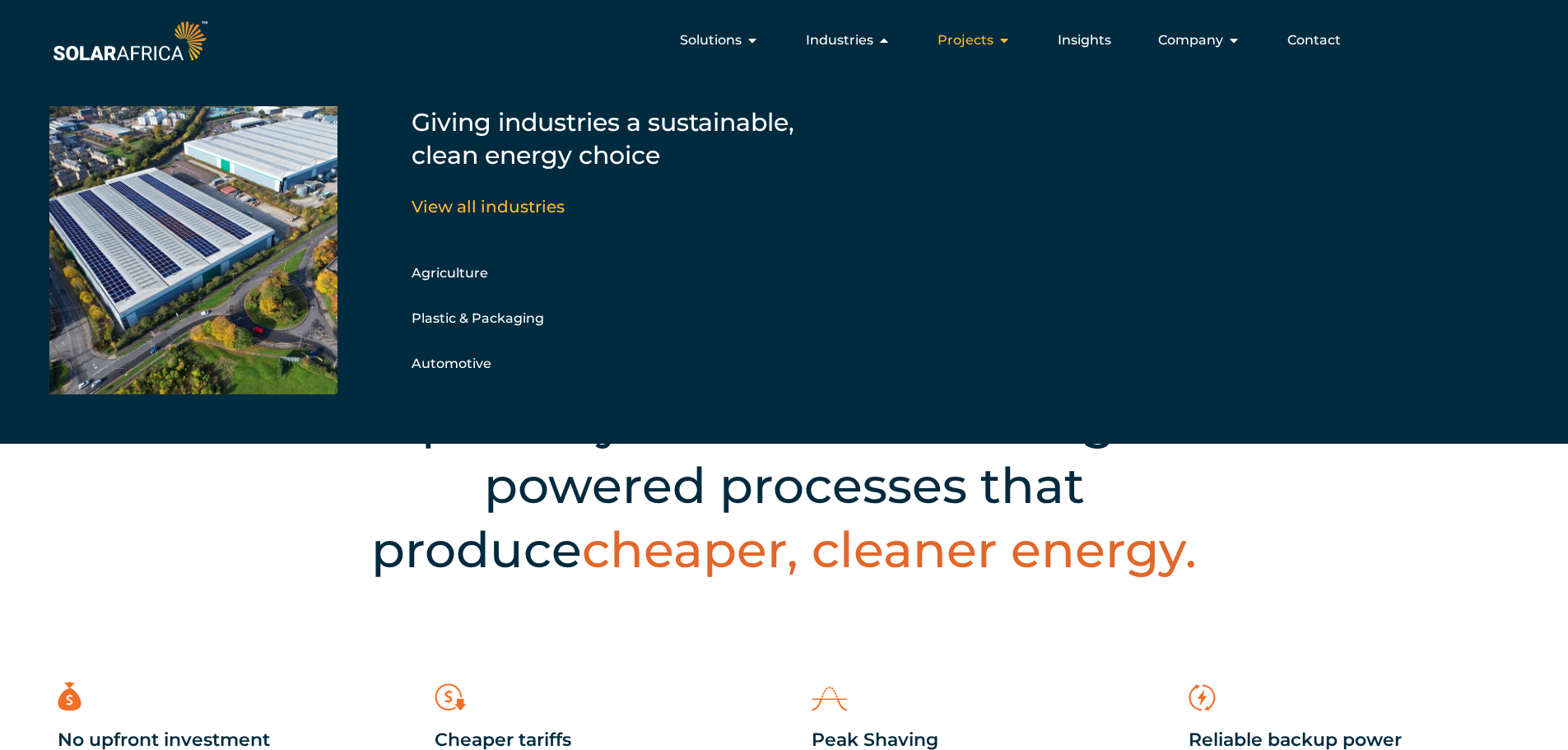
click at [953, 39] on span "Projects" at bounding box center [965, 40] width 56 height 20
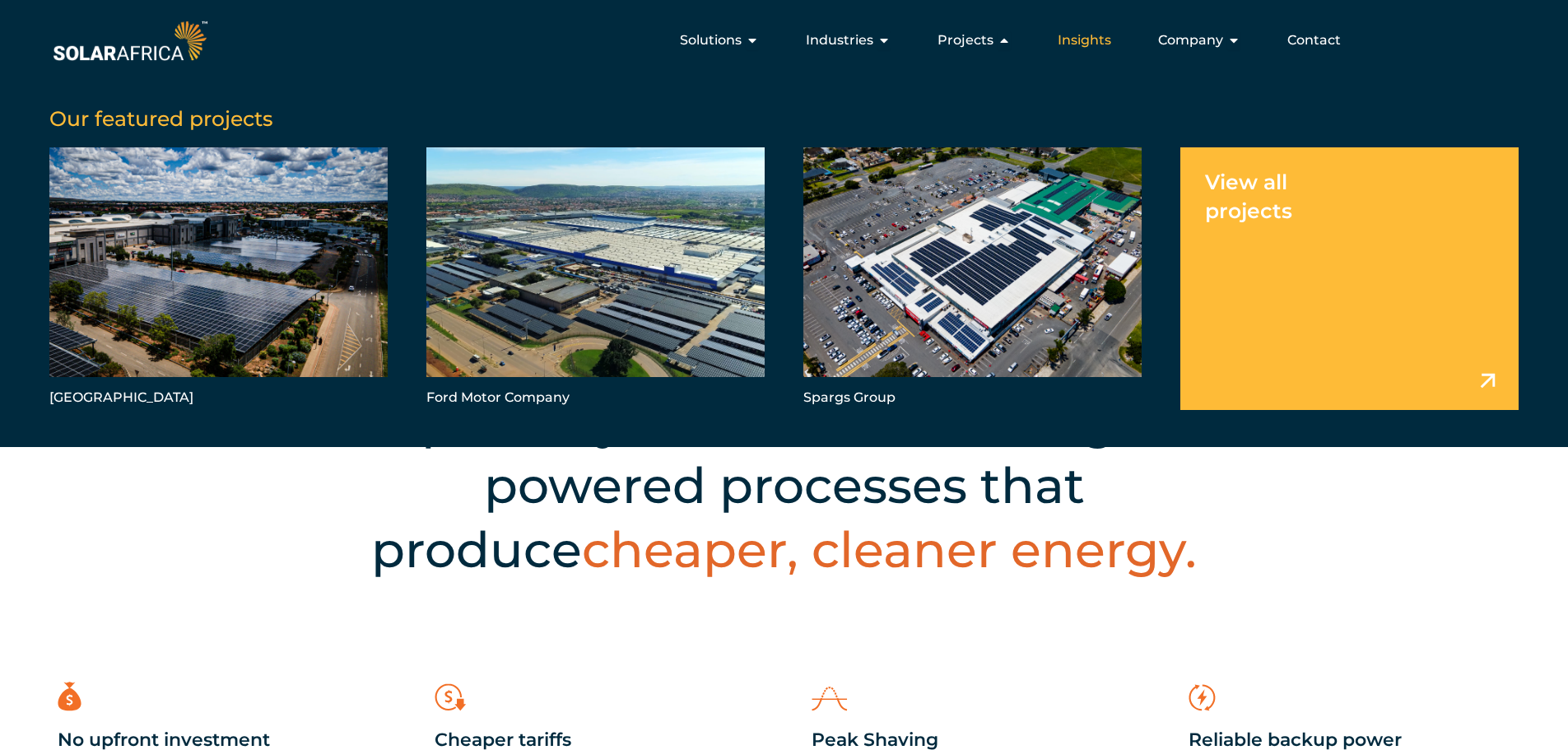
click at [1105, 43] on span "Insights" at bounding box center [1084, 40] width 53 height 20
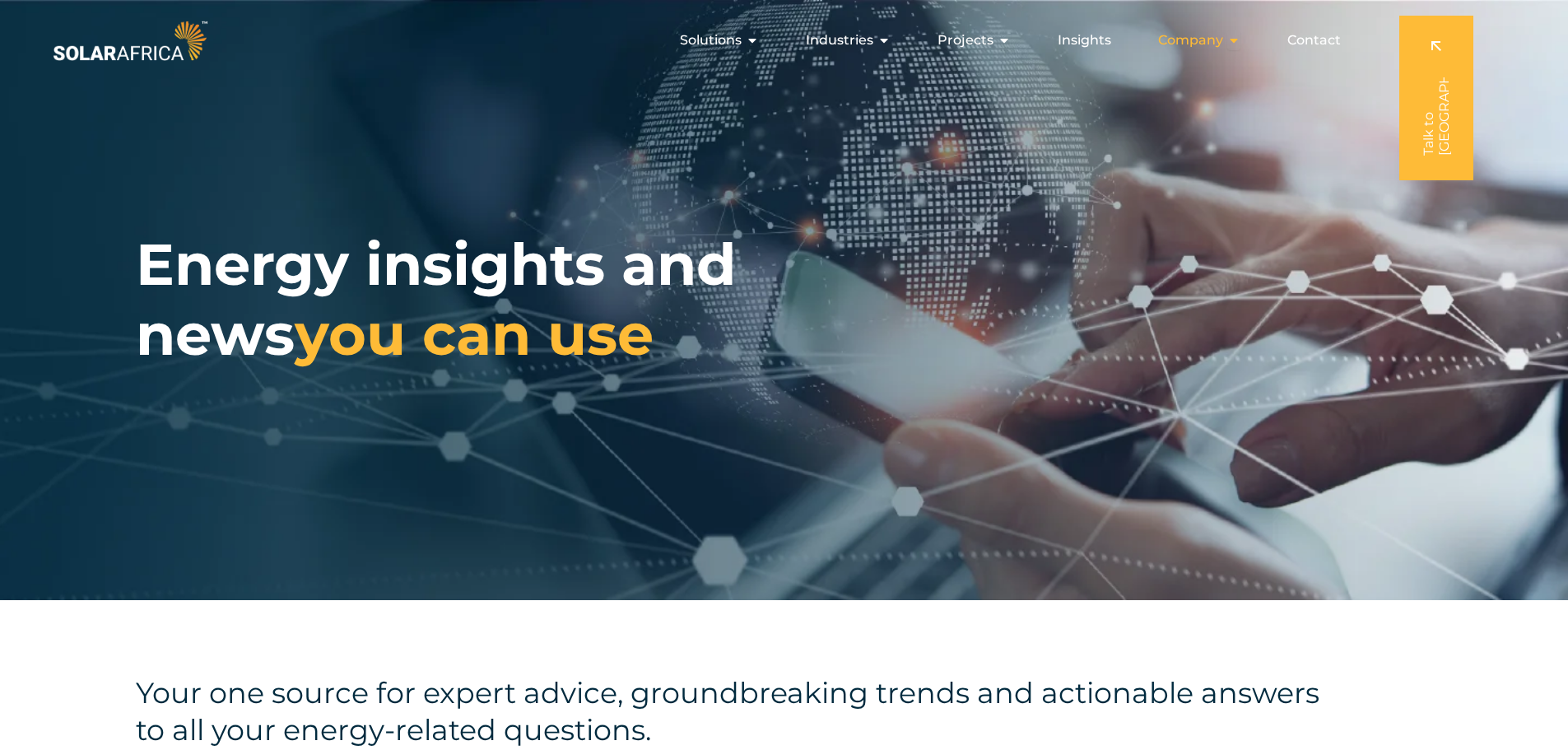
click at [1195, 40] on span "Company" at bounding box center [1190, 40] width 65 height 20
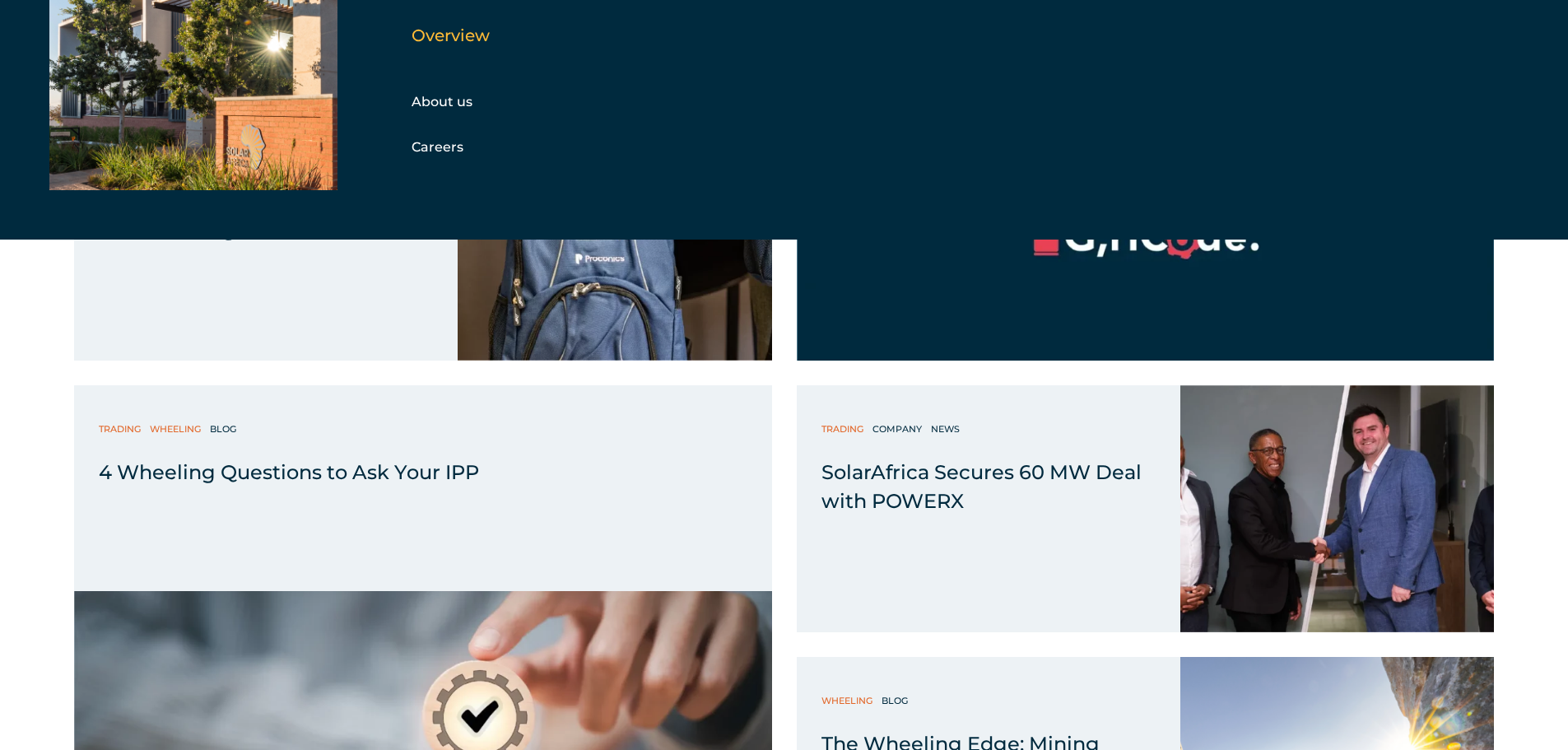
scroll to position [1811, 0]
drag, startPoint x: 995, startPoint y: 459, endPoint x: 3, endPoint y: 473, distance: 992.1
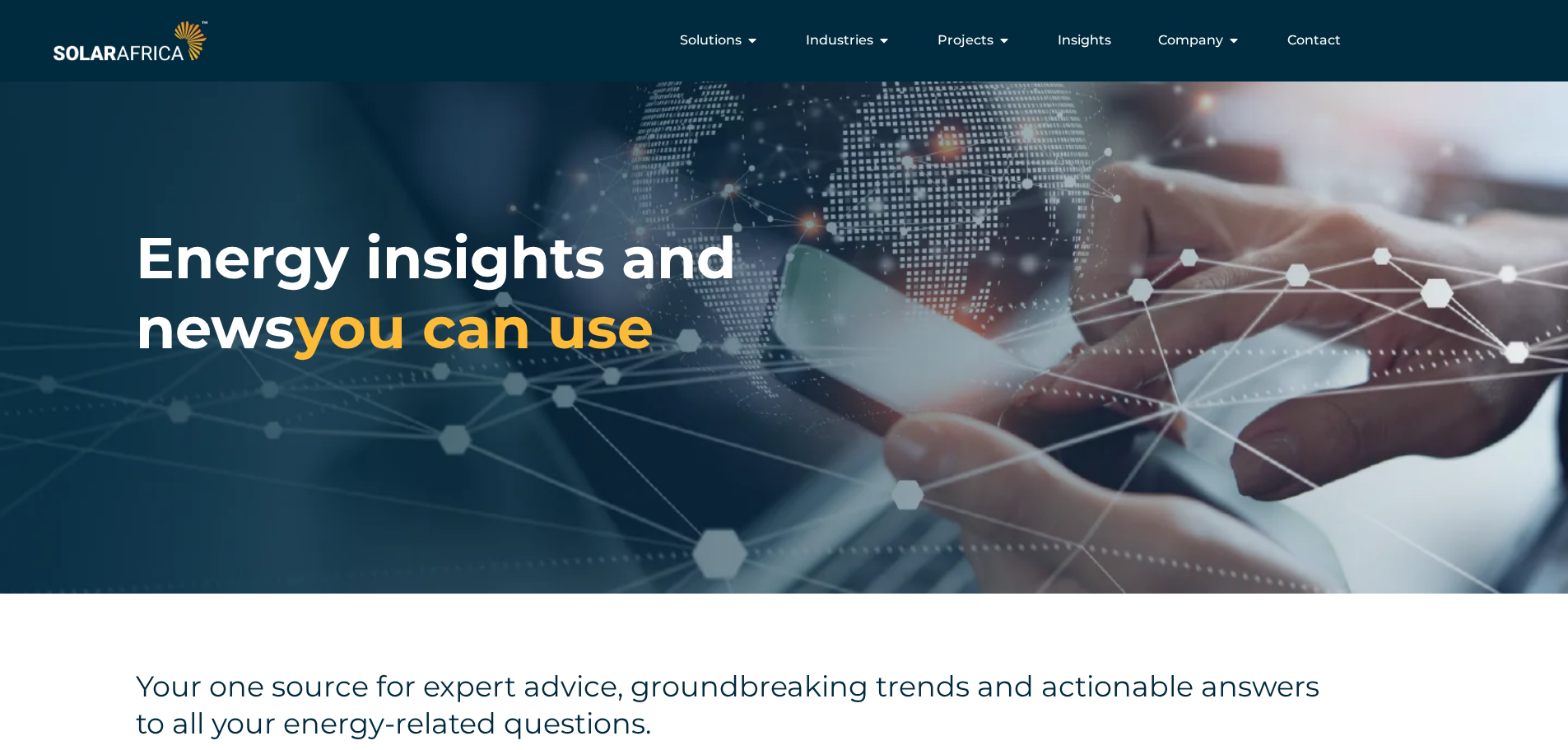
scroll to position [0, 0]
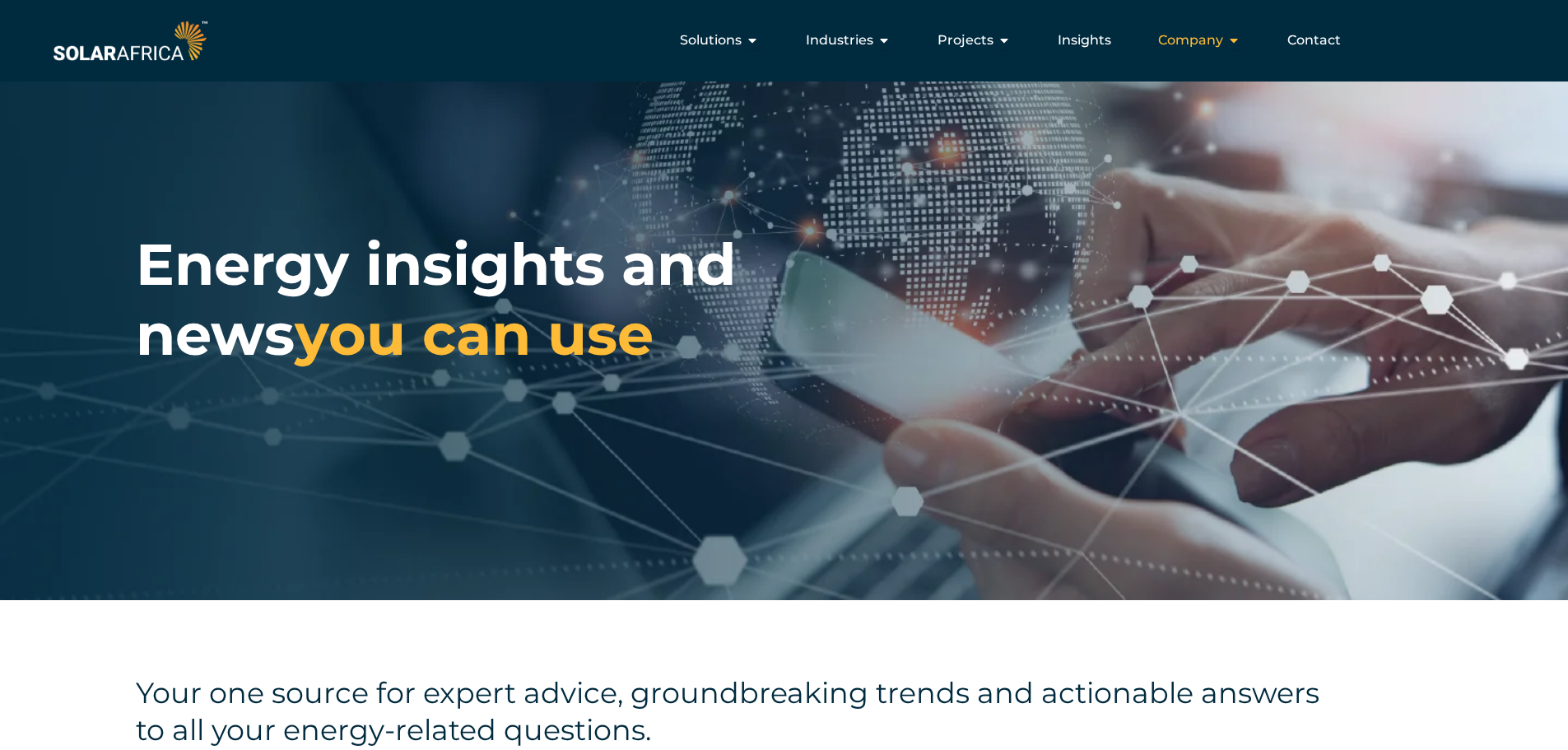
click at [1217, 40] on span "Company" at bounding box center [1190, 40] width 65 height 20
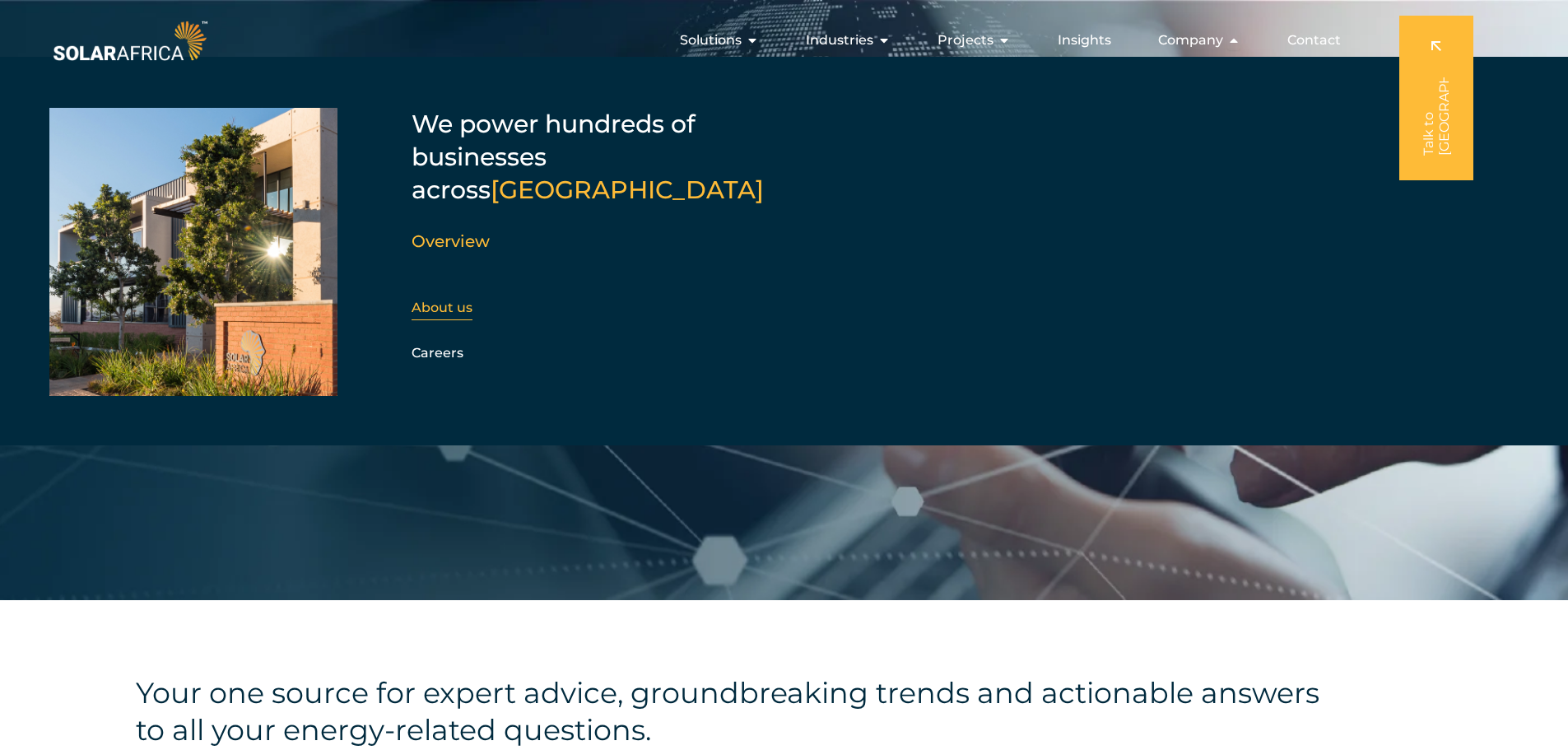
click at [461, 300] on link "About us" at bounding box center [441, 308] width 61 height 16
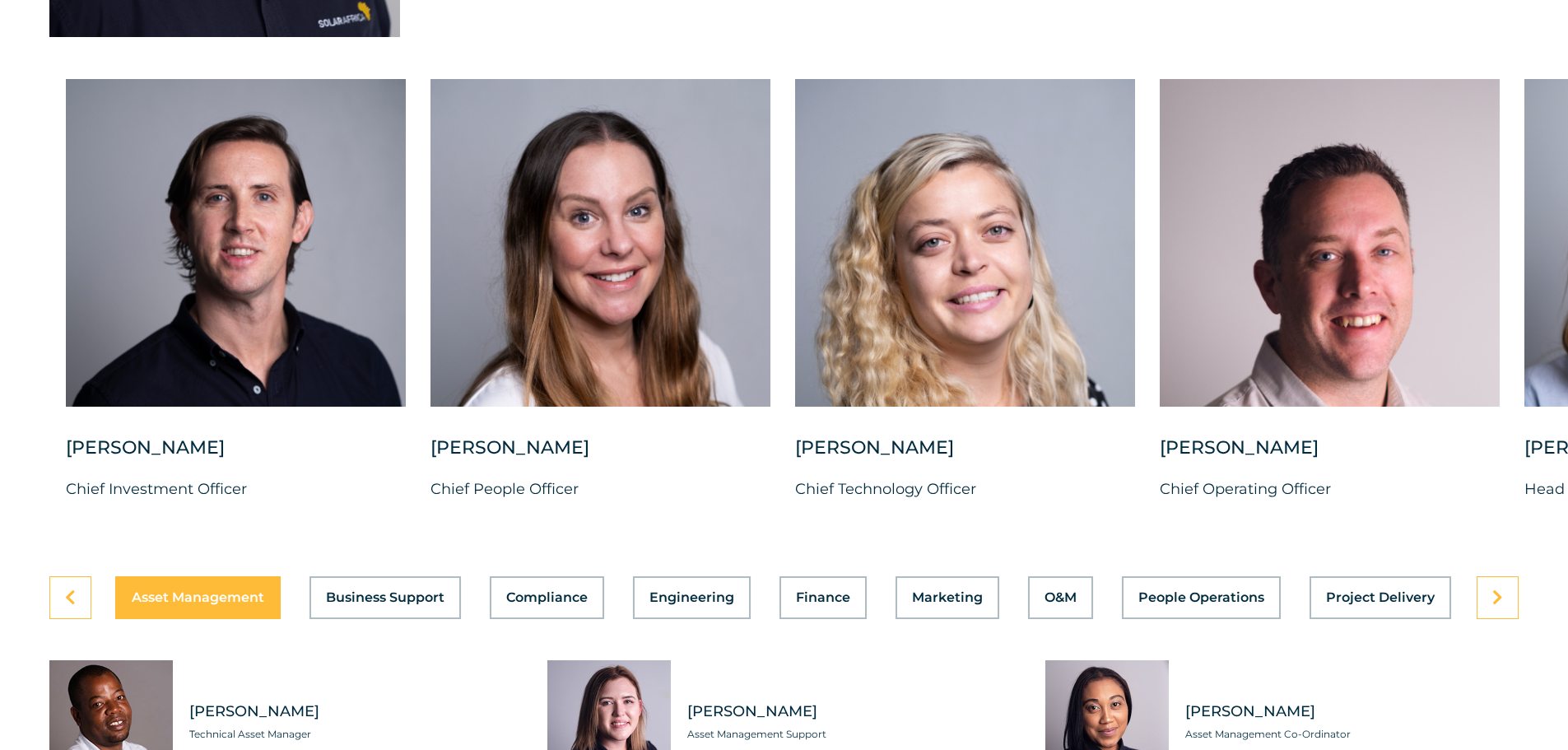
scroll to position [4198, 0]
click at [1505, 584] on link at bounding box center [1497, 597] width 42 height 43
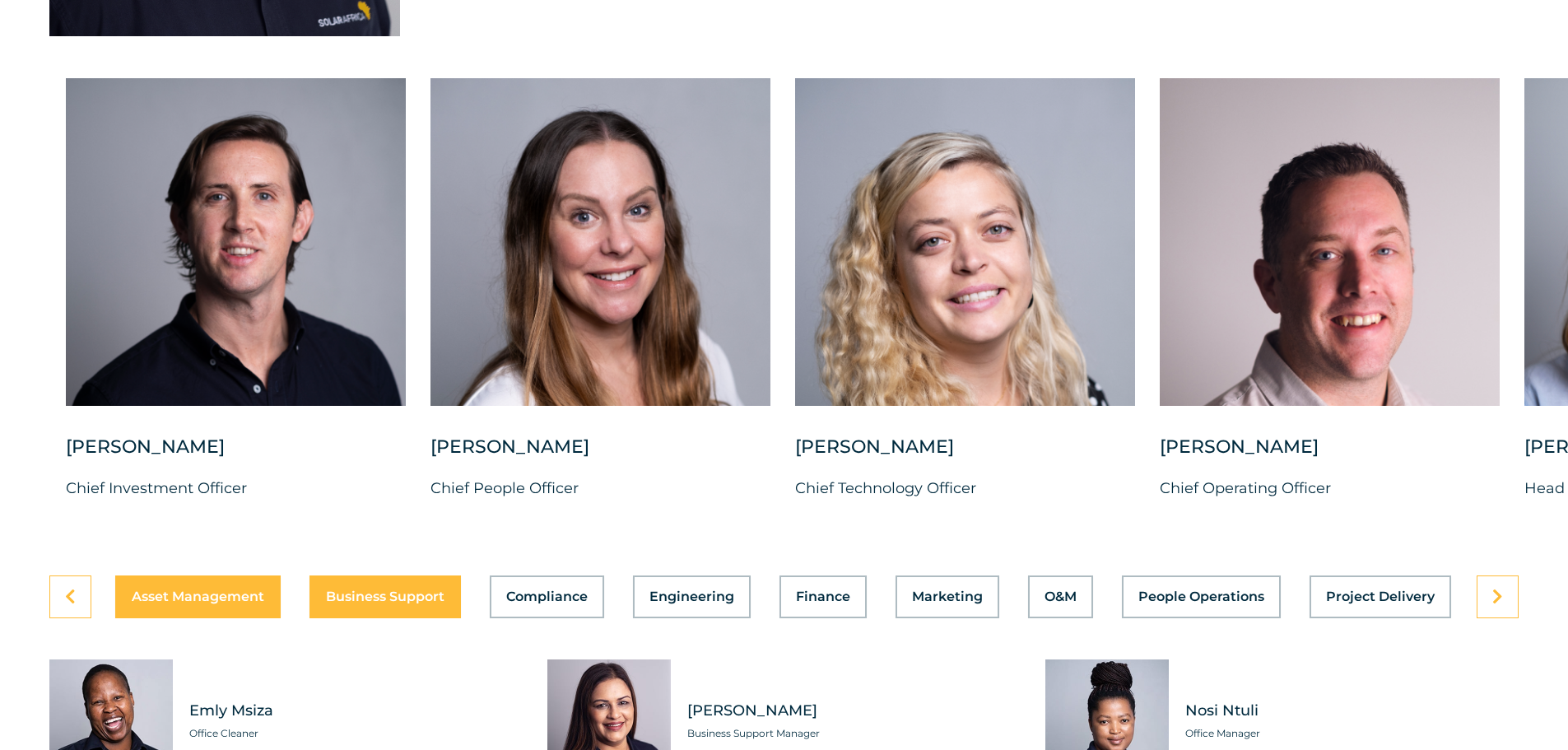
click at [175, 583] on div "Asset Management Business Support Compliance Engineering Finance Marketing O&M …" at bounding box center [784, 597] width 1469 height 43
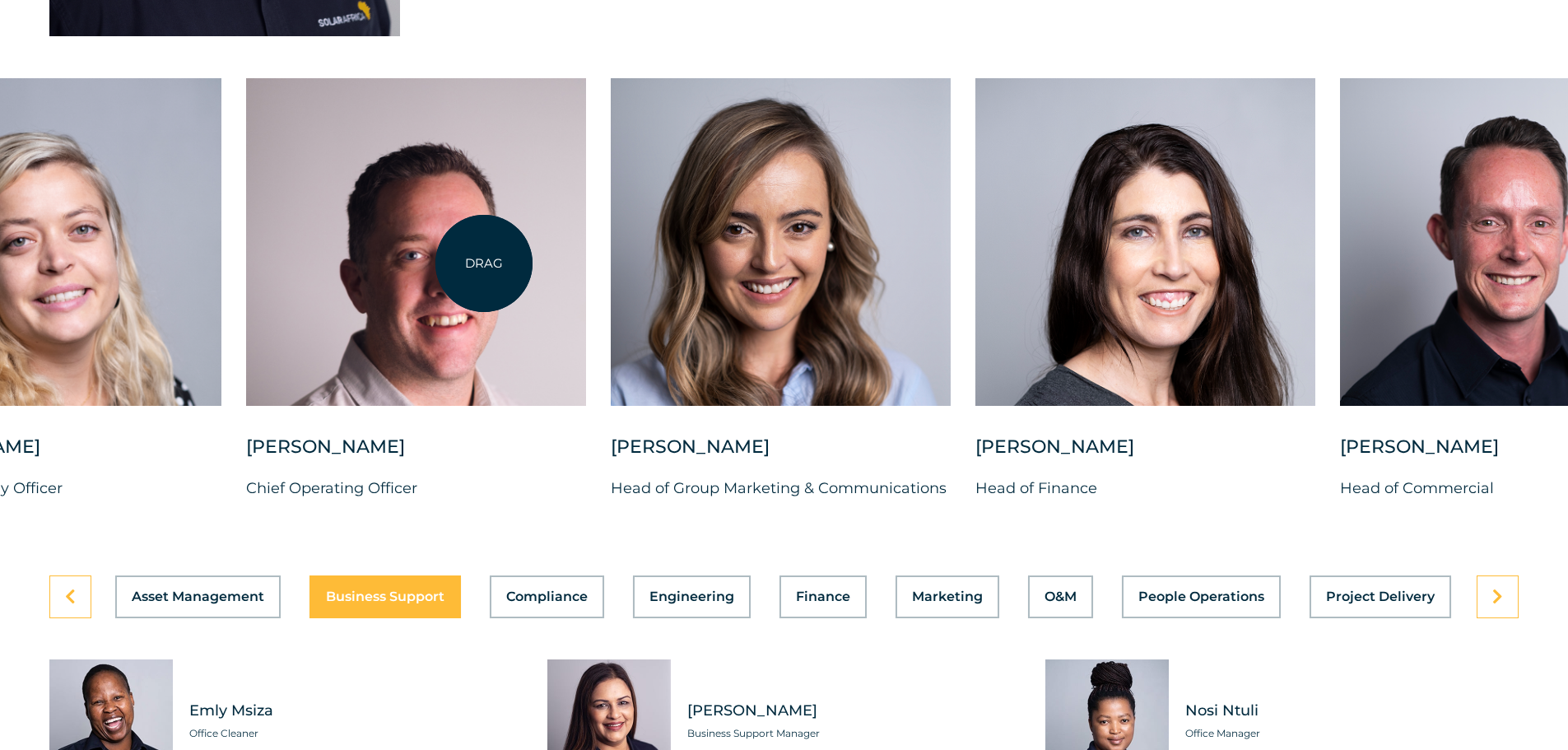
drag, startPoint x: 1389, startPoint y: 258, endPoint x: 484, endPoint y: 264, distance: 905.0
click at [484, 264] on div at bounding box center [416, 242] width 340 height 328
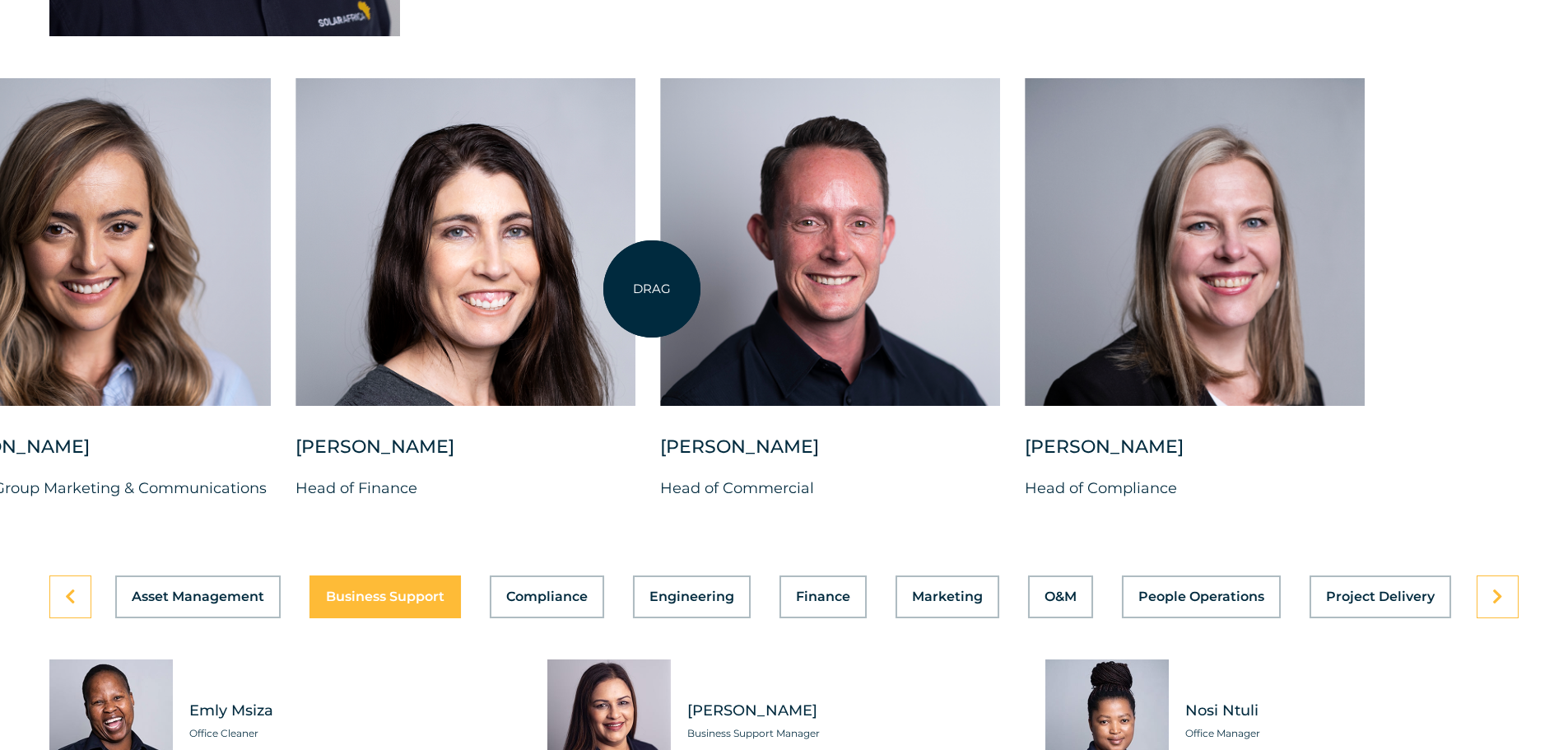
drag, startPoint x: 1326, startPoint y: 291, endPoint x: 652, endPoint y: 289, distance: 674.0
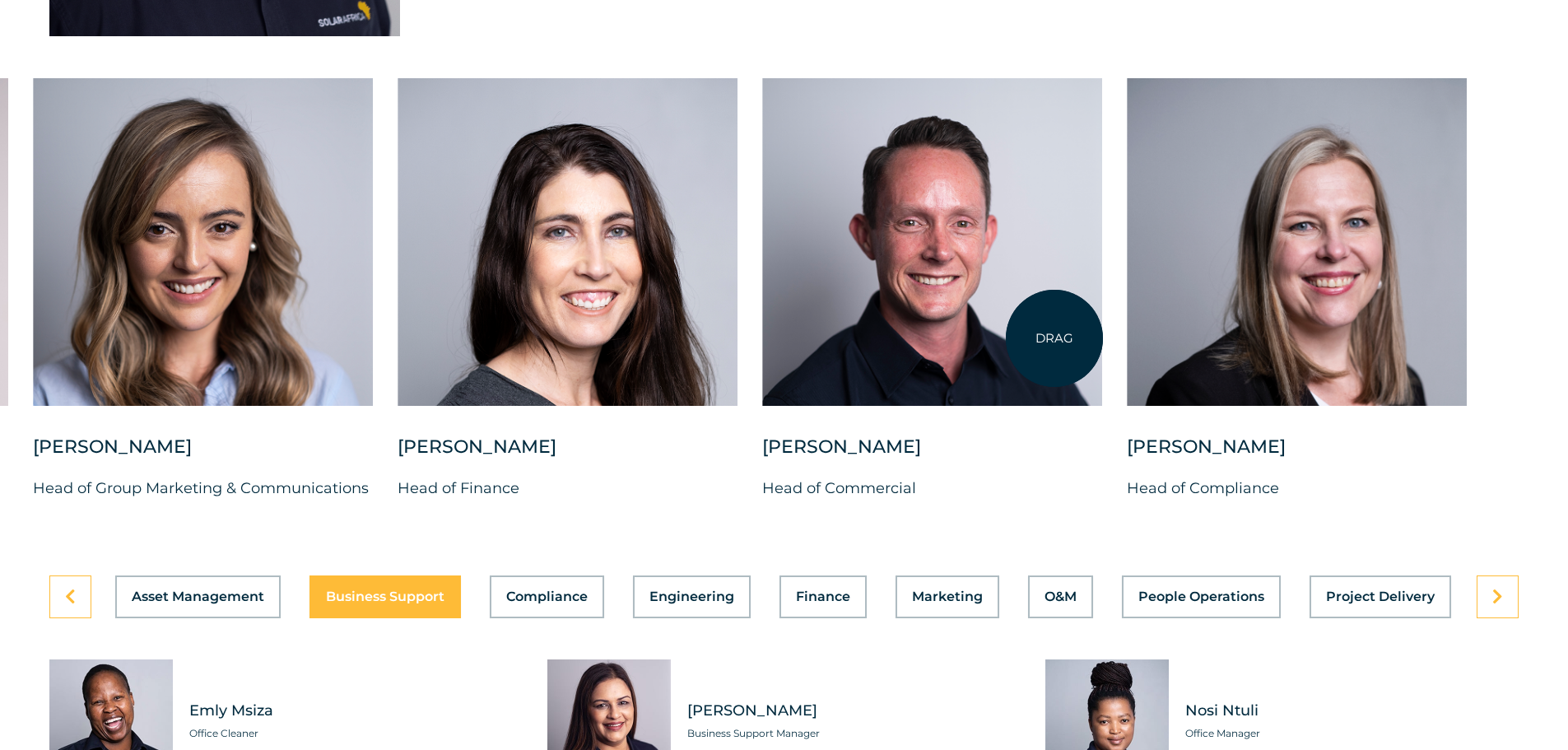
drag, startPoint x: 1107, startPoint y: 338, endPoint x: 996, endPoint y: 338, distance: 111.0
click at [996, 338] on div "Charl Alheit Chief Investment Officer Candice Seggie Chief People Officer Suné …" at bounding box center [33, 303] width 3049 height 448
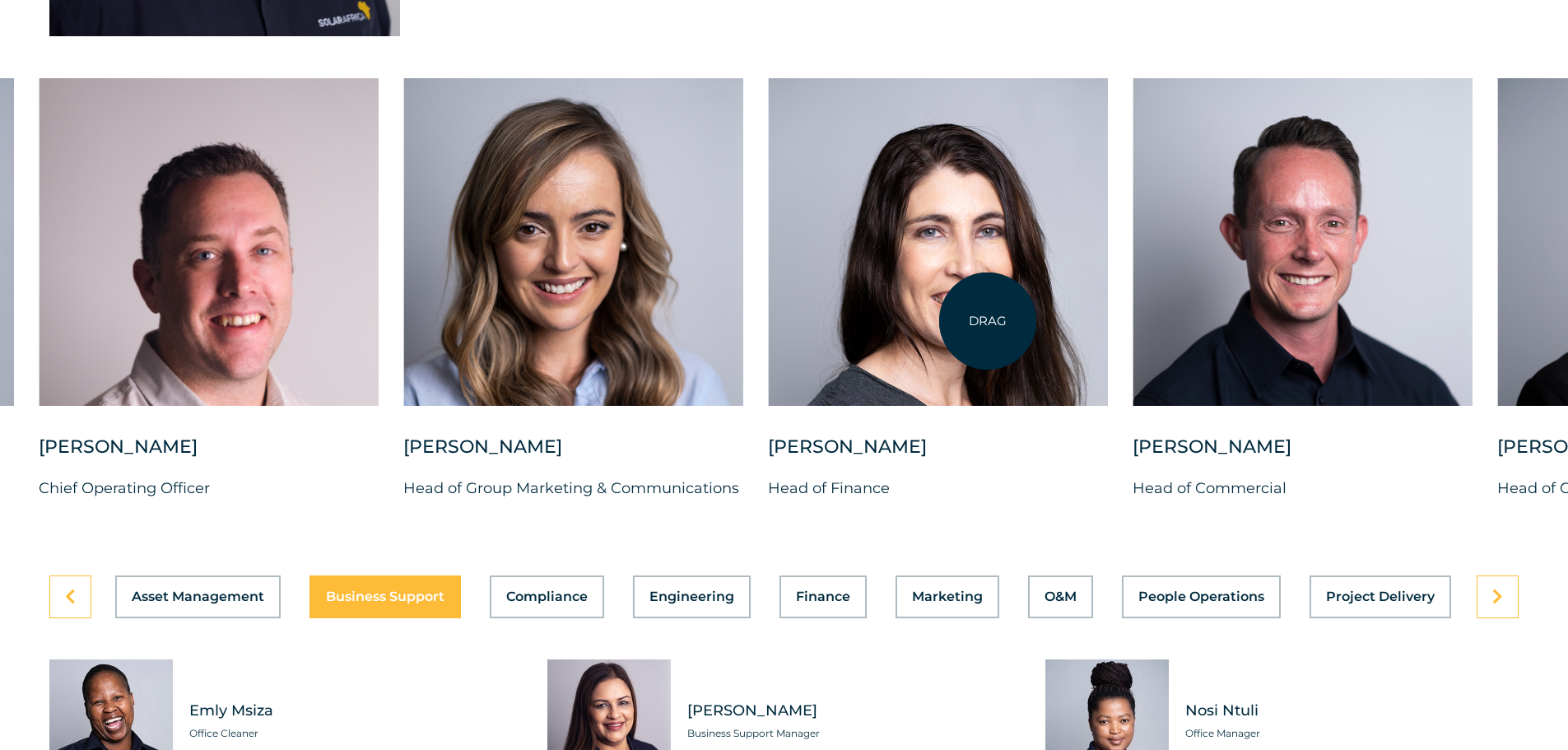
drag, startPoint x: 933, startPoint y: 317, endPoint x: 1467, endPoint y: 324, distance: 534.0
click at [1108, 324] on div at bounding box center [938, 242] width 340 height 328
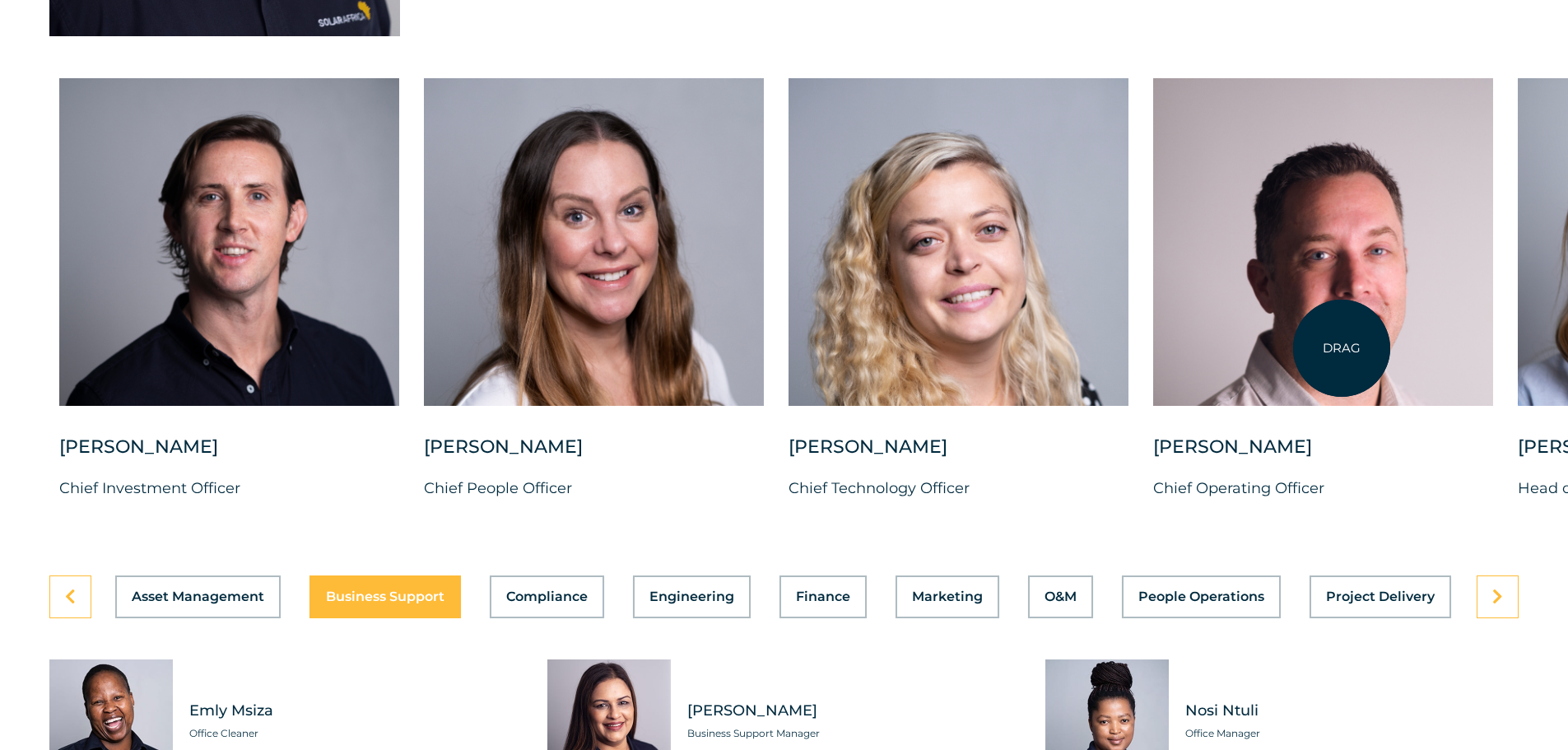
drag, startPoint x: 1221, startPoint y: 347, endPoint x: 1342, endPoint y: 348, distance: 121.0
click at [1342, 348] on div at bounding box center [1323, 242] width 340 height 328
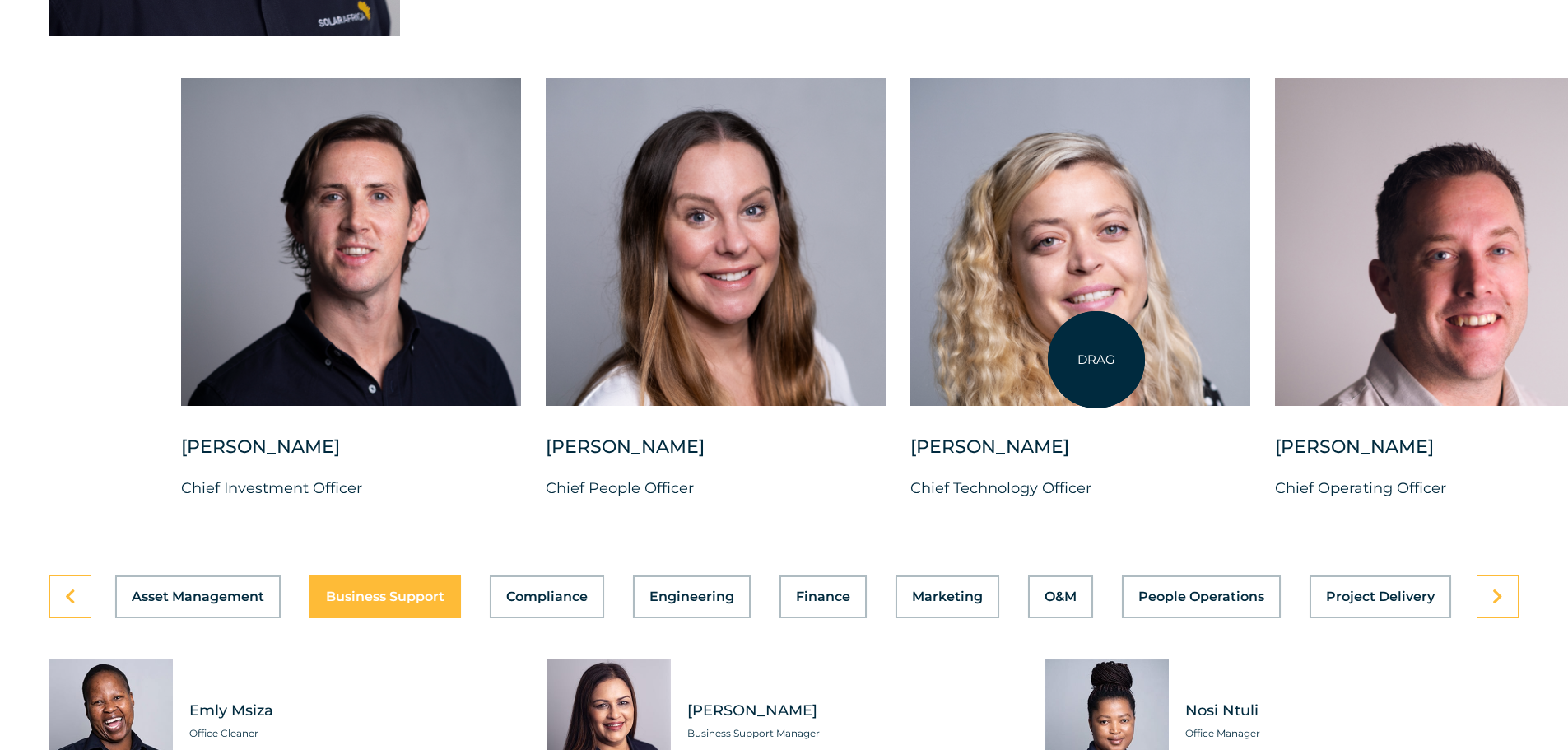
drag, startPoint x: 520, startPoint y: 331, endPoint x: 1166, endPoint y: 359, distance: 646.6
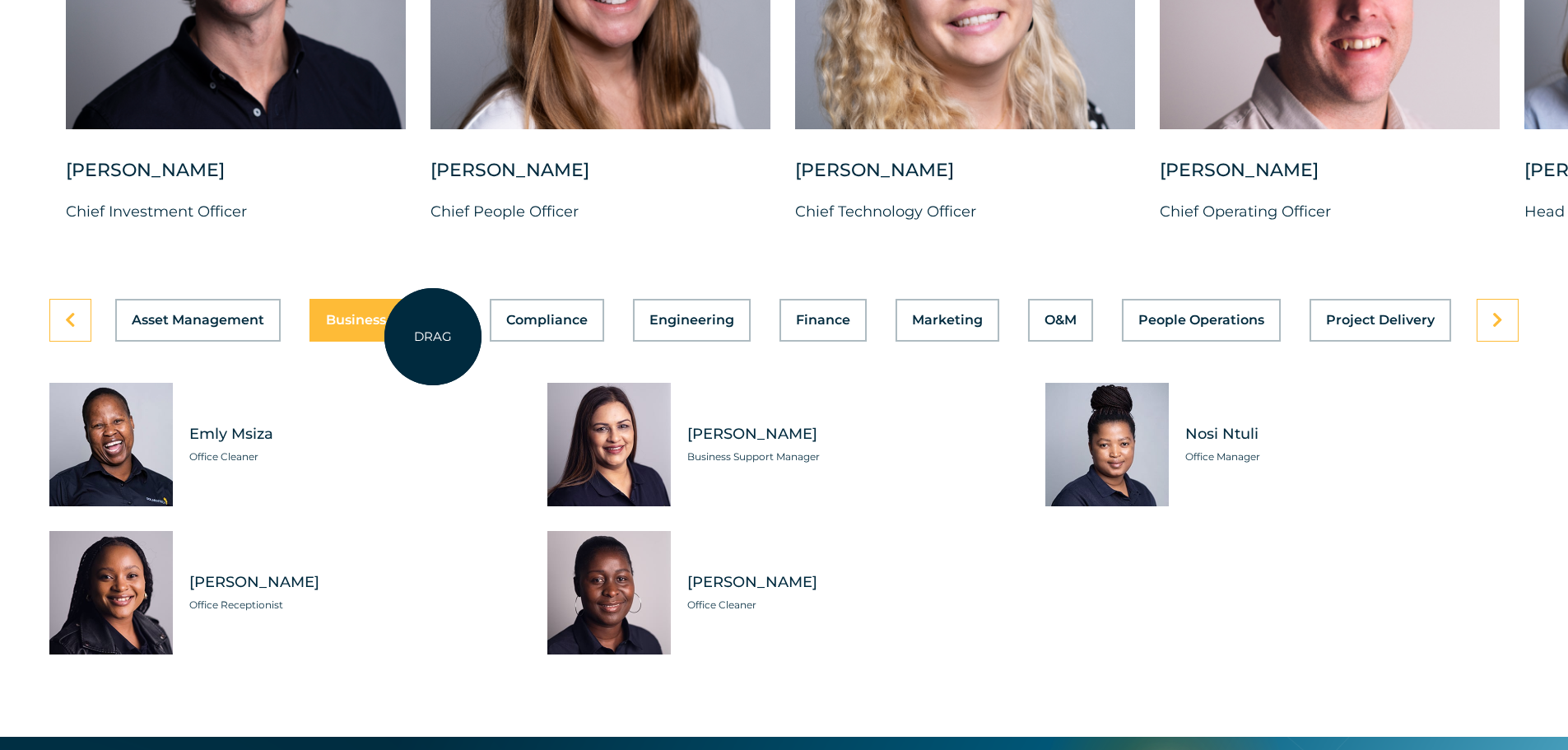
scroll to position [4528, 0]
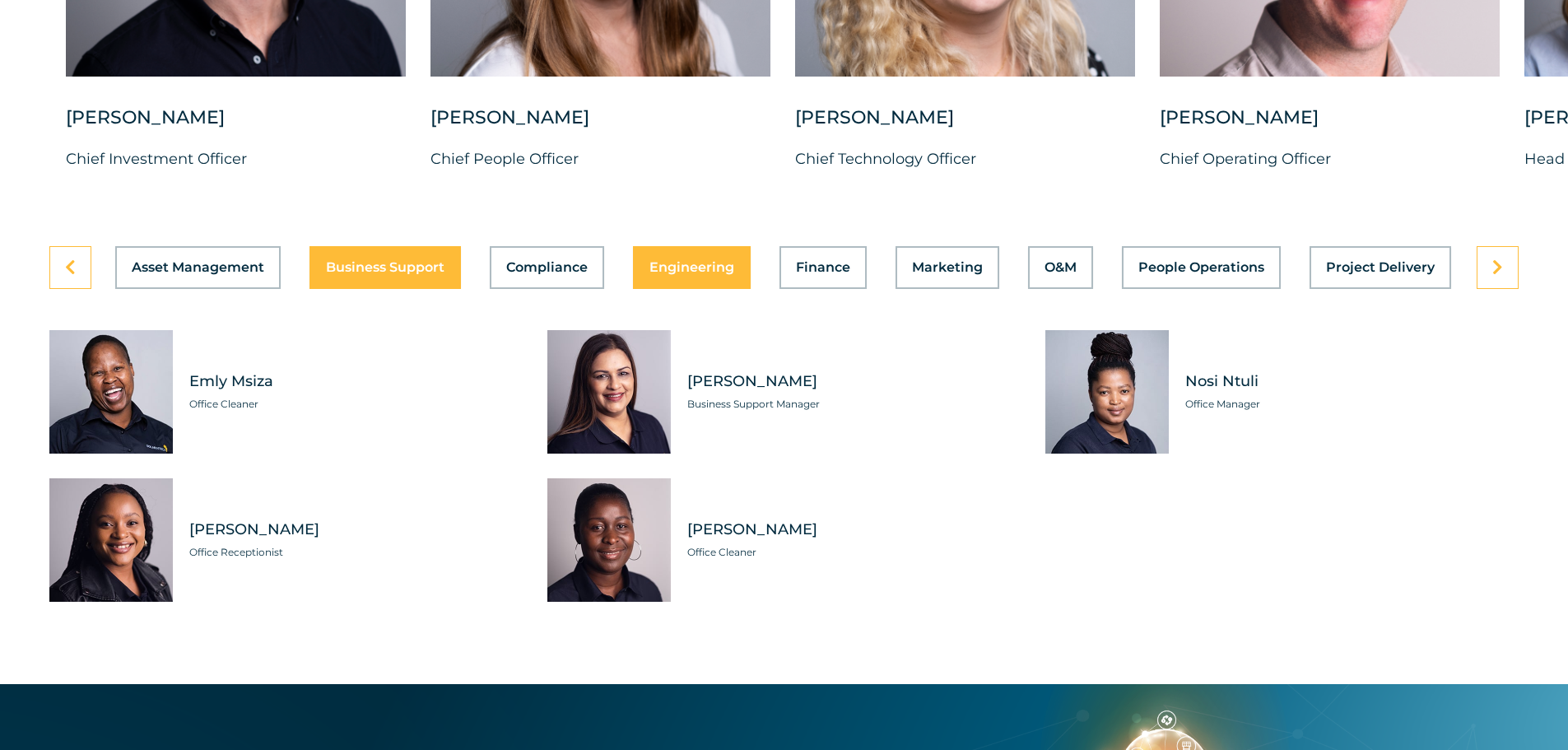
click at [656, 261] on span "Engineering" at bounding box center [691, 267] width 84 height 13
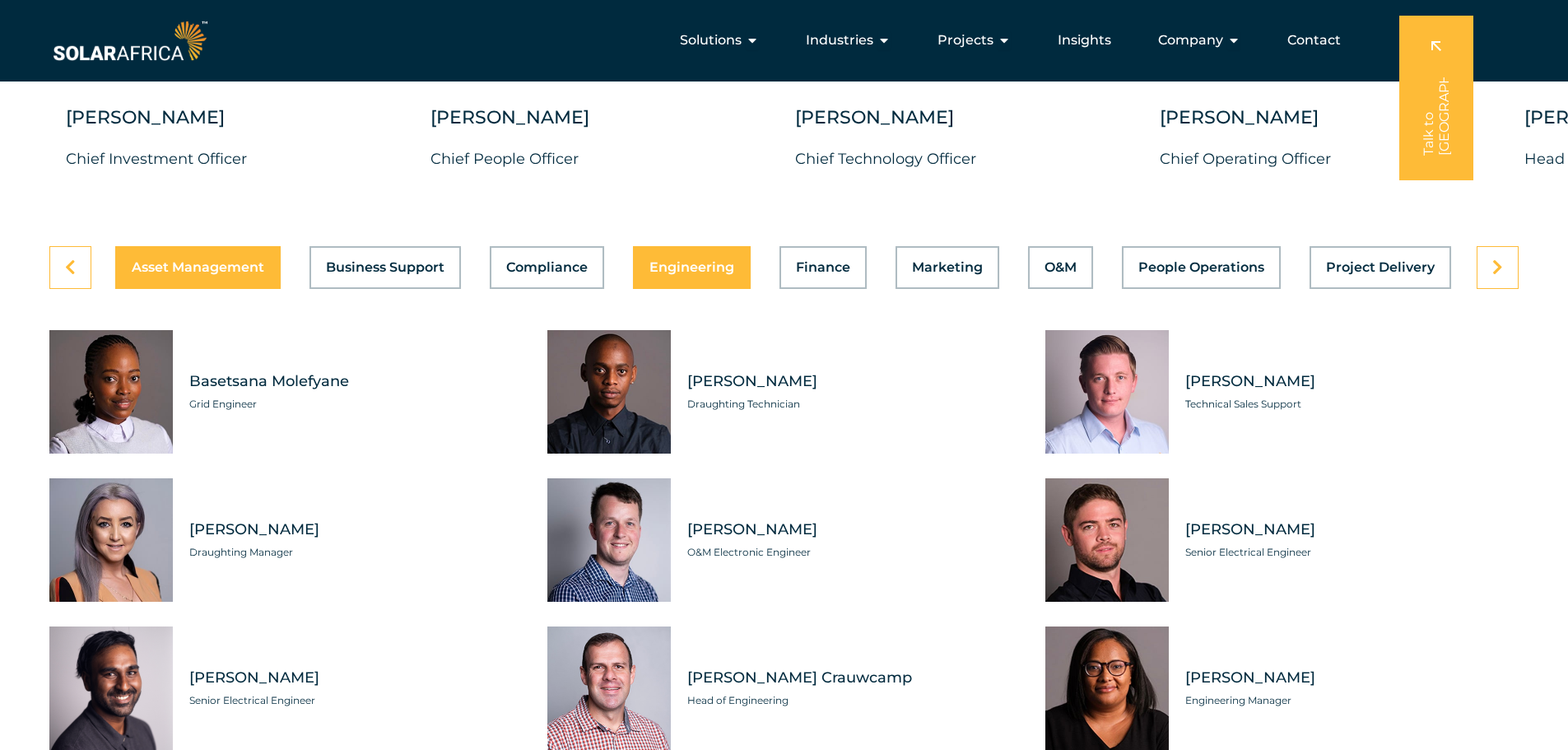
click at [135, 261] on span "Asset Management" at bounding box center [198, 267] width 133 height 13
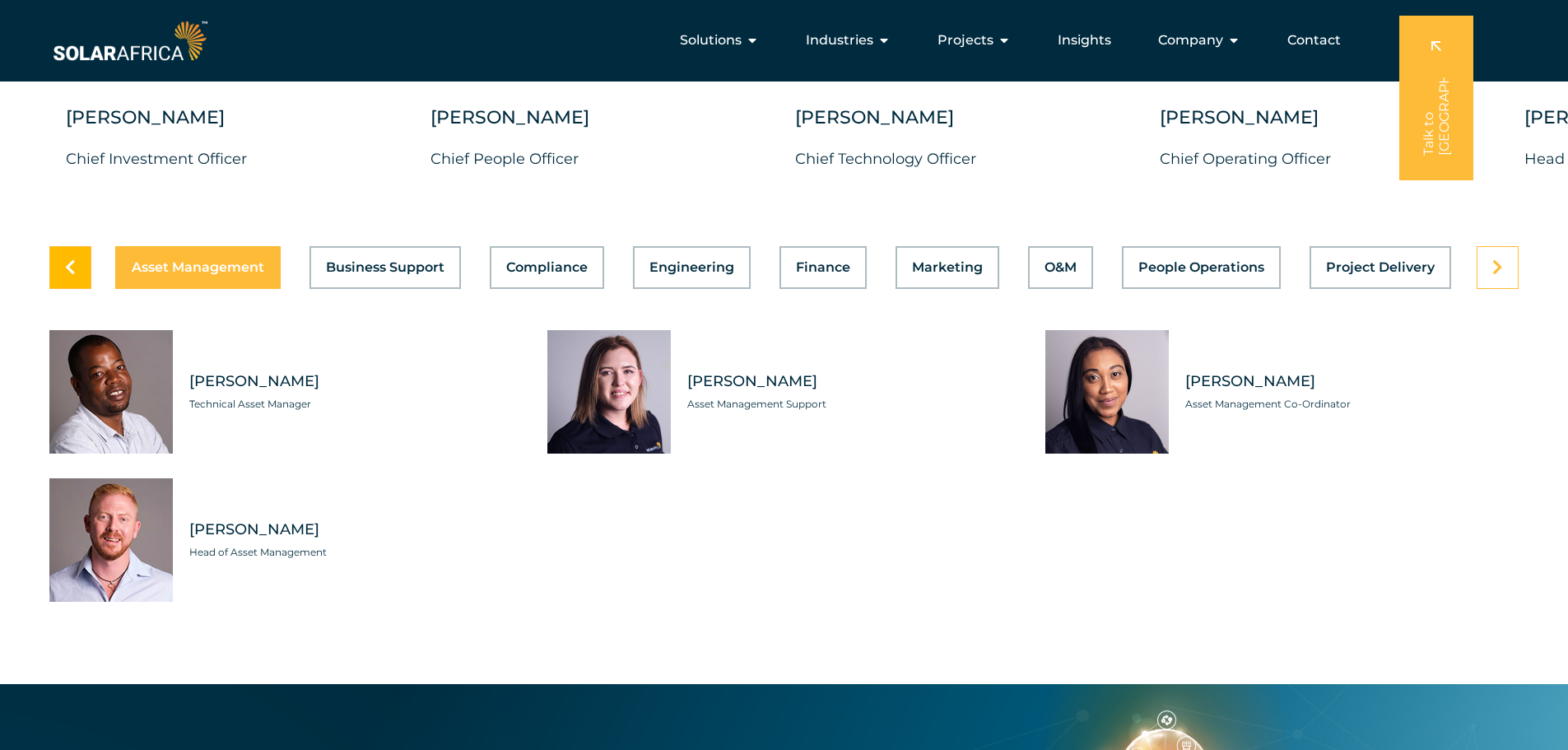
click at [58, 262] on link at bounding box center [70, 268] width 42 height 43
click at [363, 261] on span "Business Support" at bounding box center [385, 267] width 119 height 13
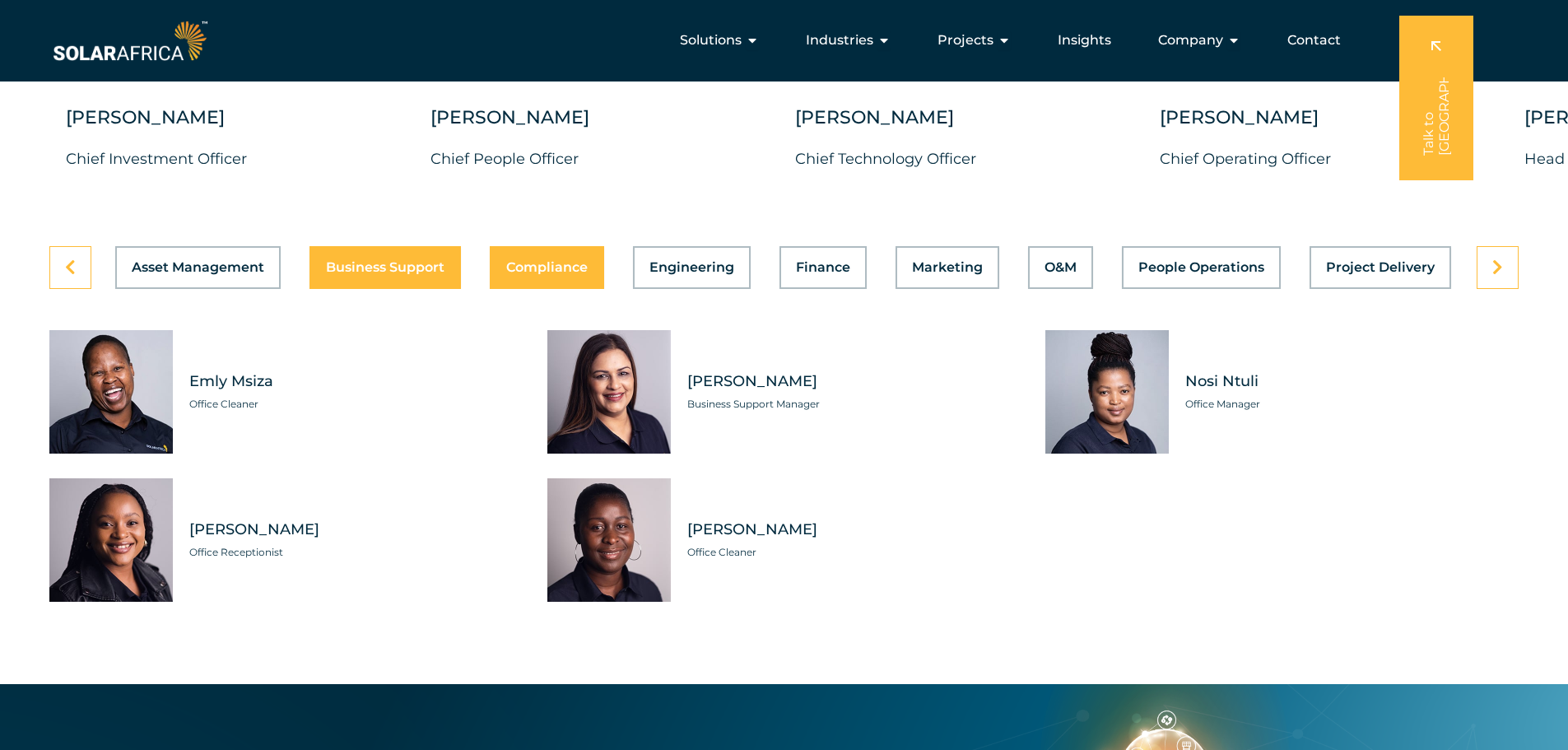
click at [519, 261] on span "Compliance" at bounding box center [547, 267] width 82 height 13
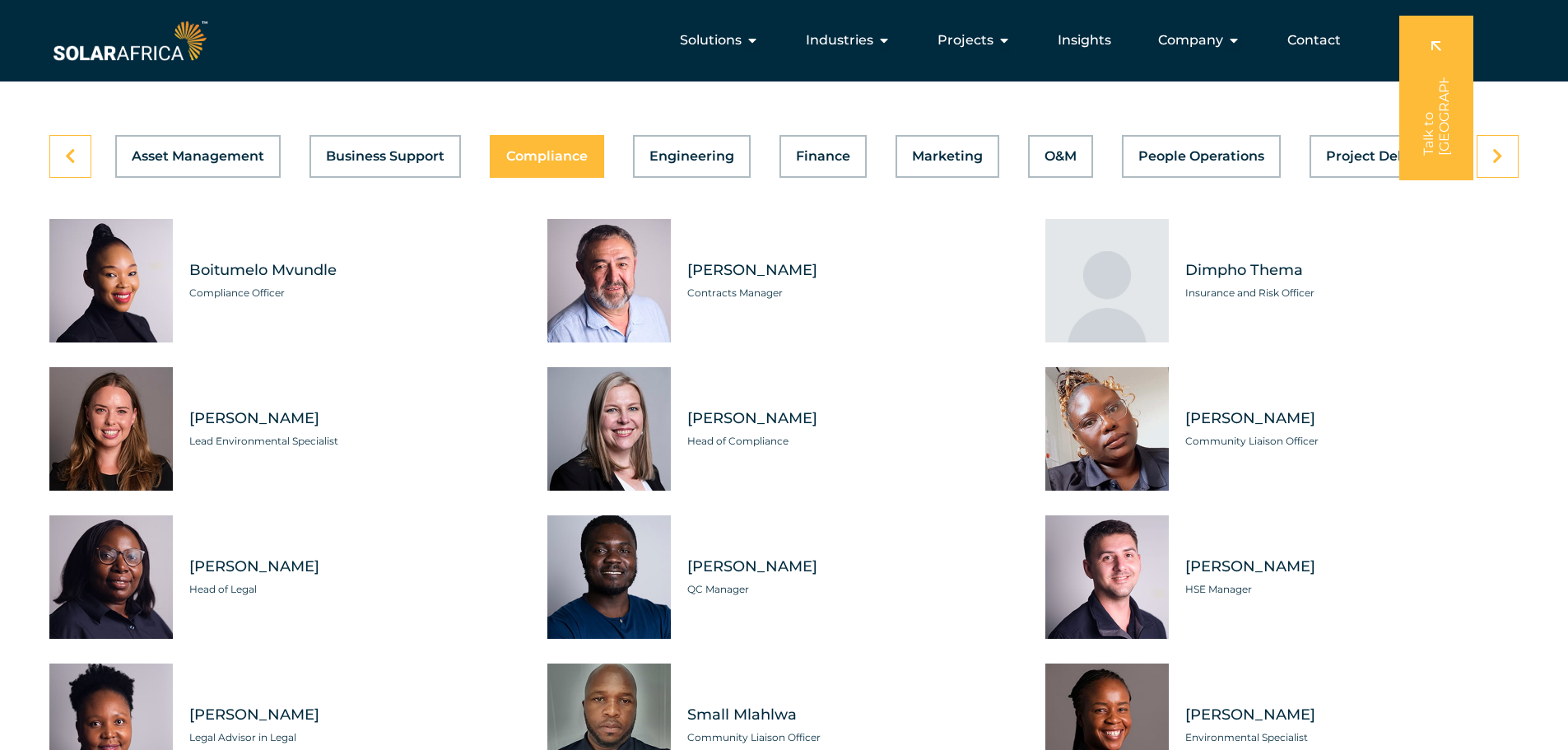
scroll to position [4609, 0]
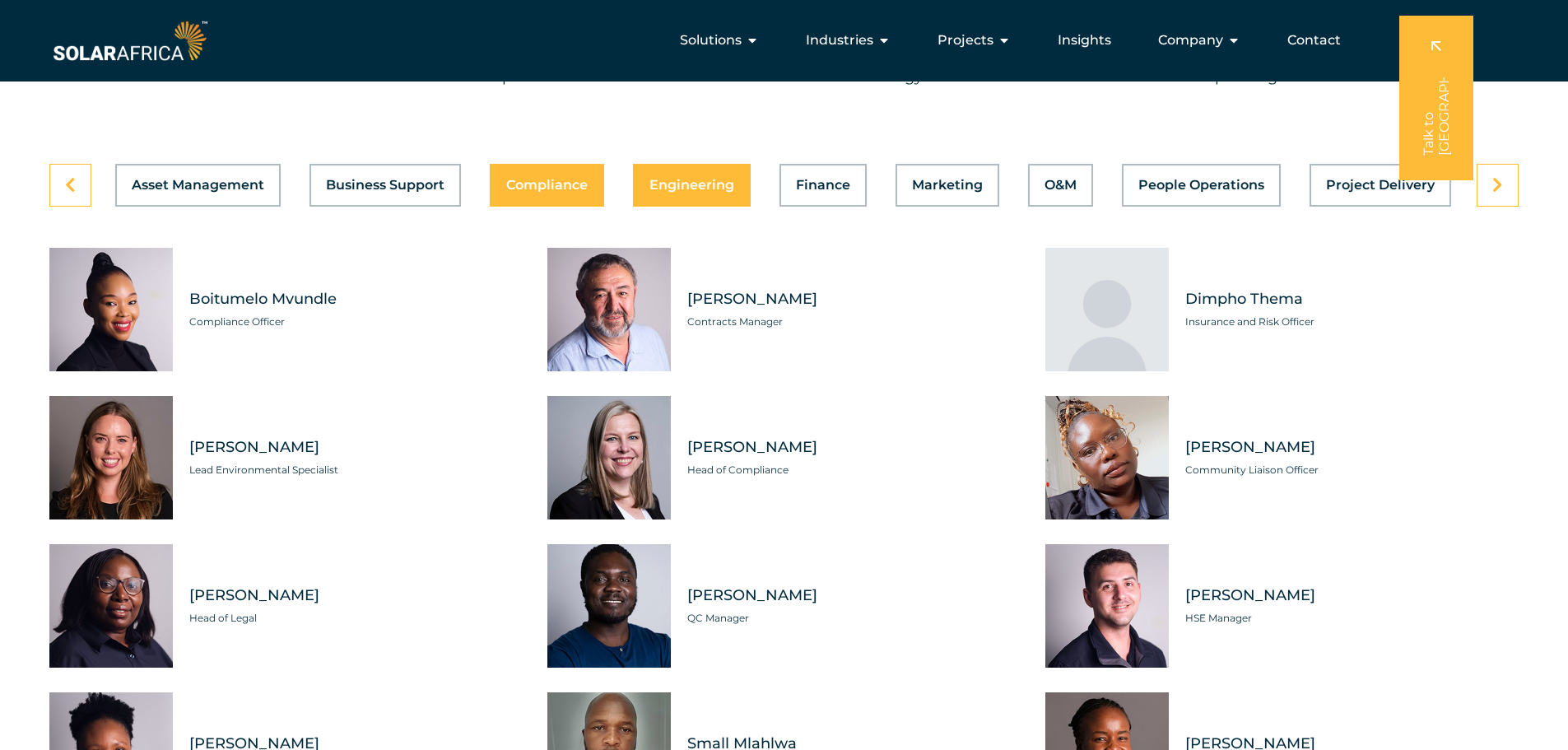
click at [685, 181] on button "Engineering" at bounding box center [691, 185] width 118 height 43
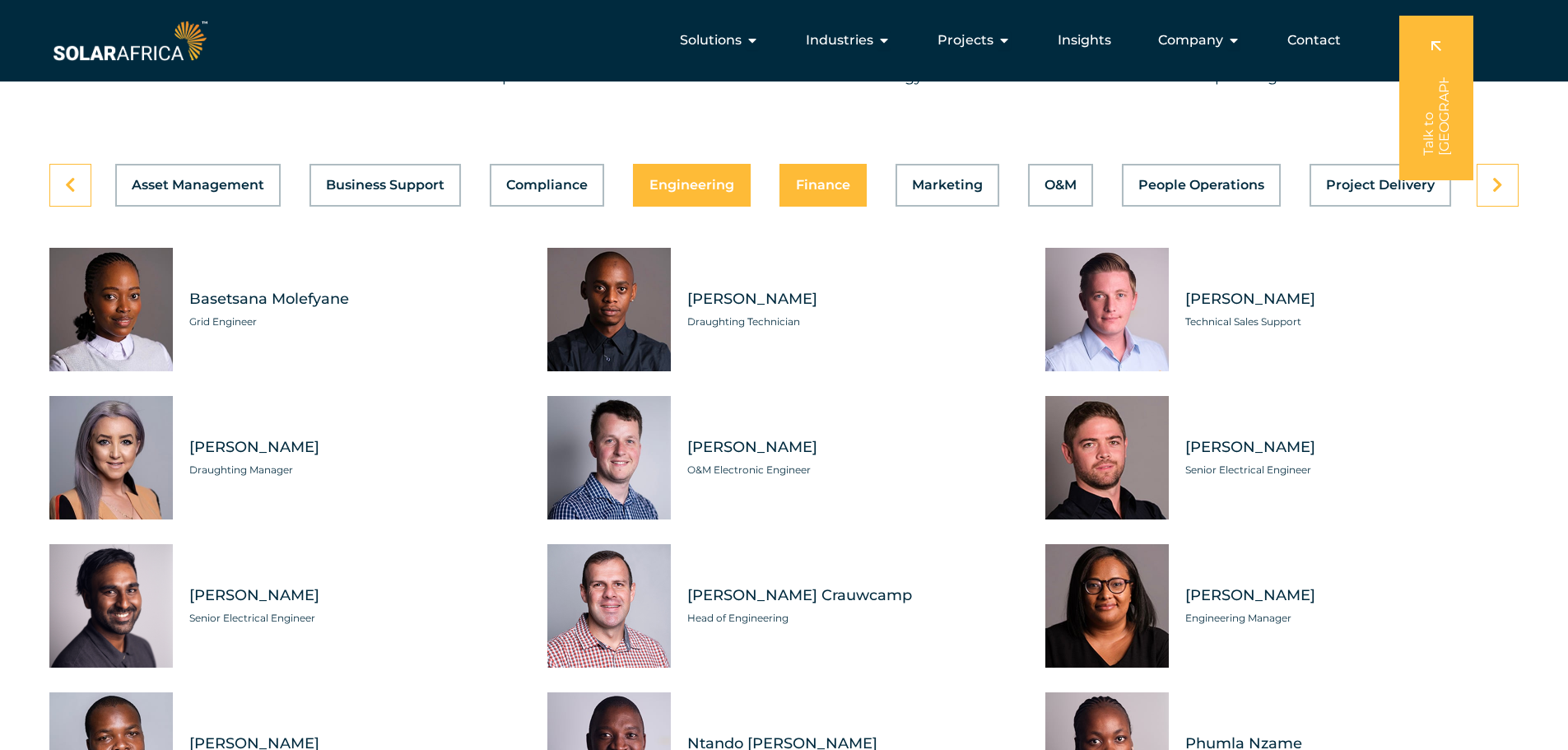
click at [831, 186] on button "Finance" at bounding box center [822, 185] width 87 height 43
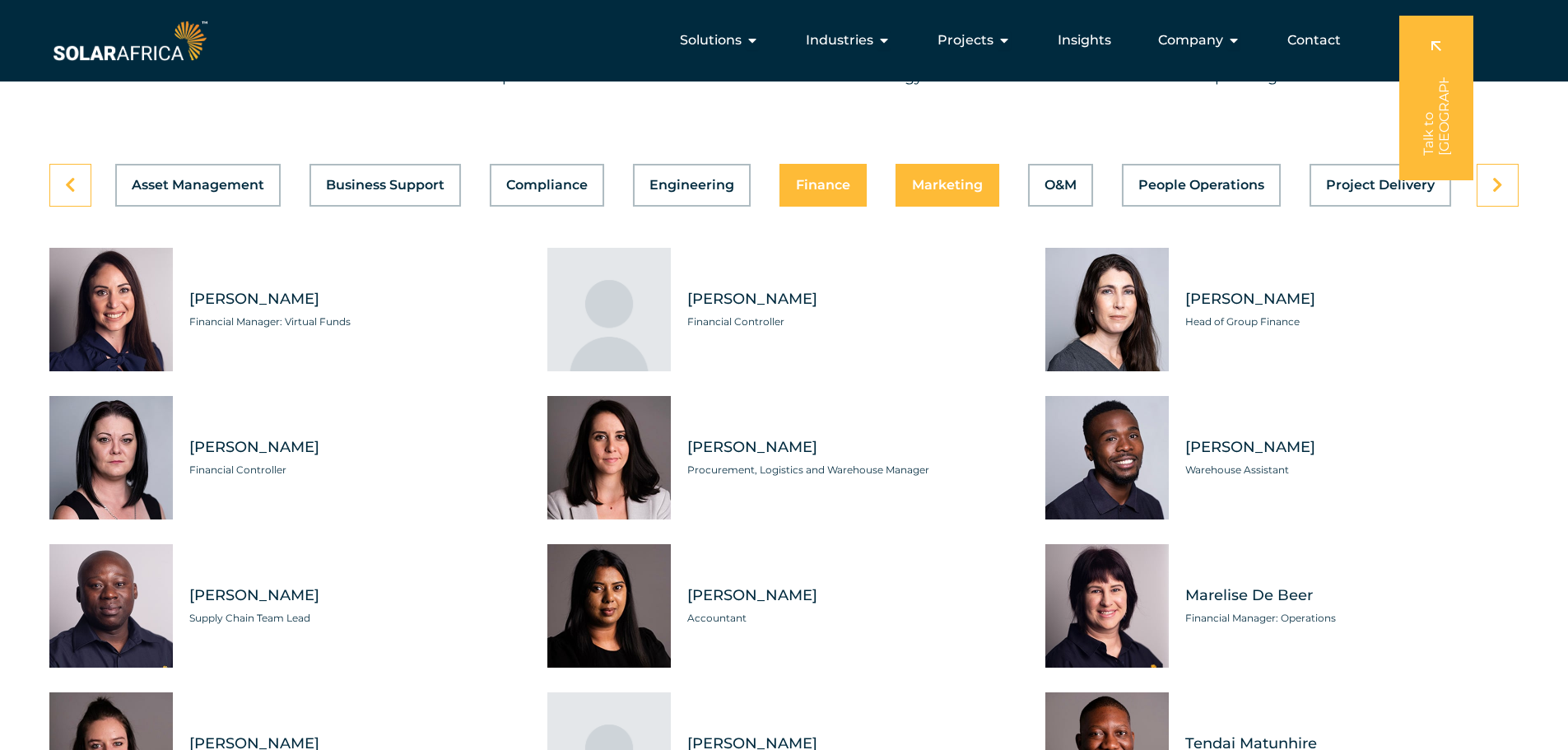
click at [977, 178] on span "Marketing" at bounding box center [947, 184] width 71 height 13
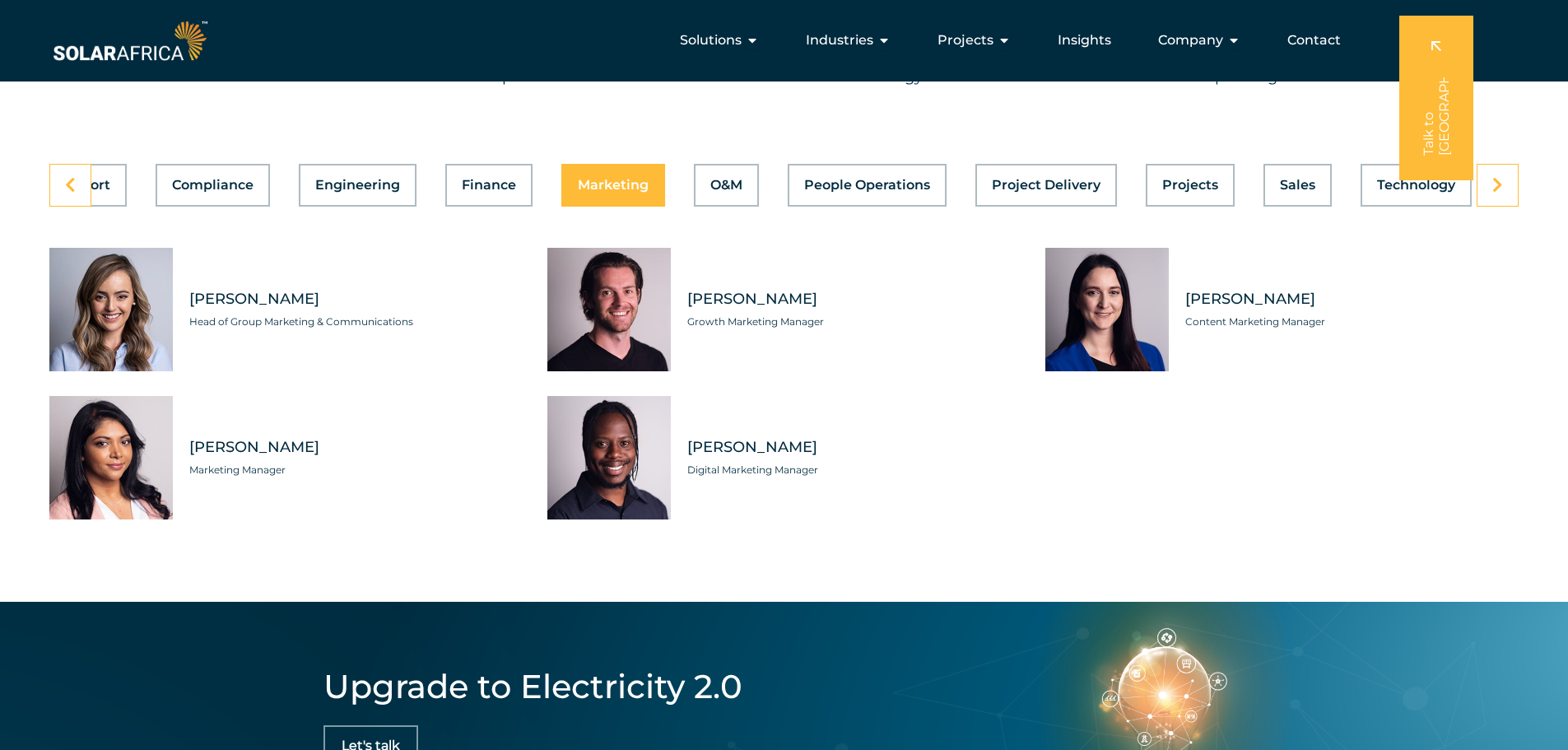
scroll to position [0, 350]
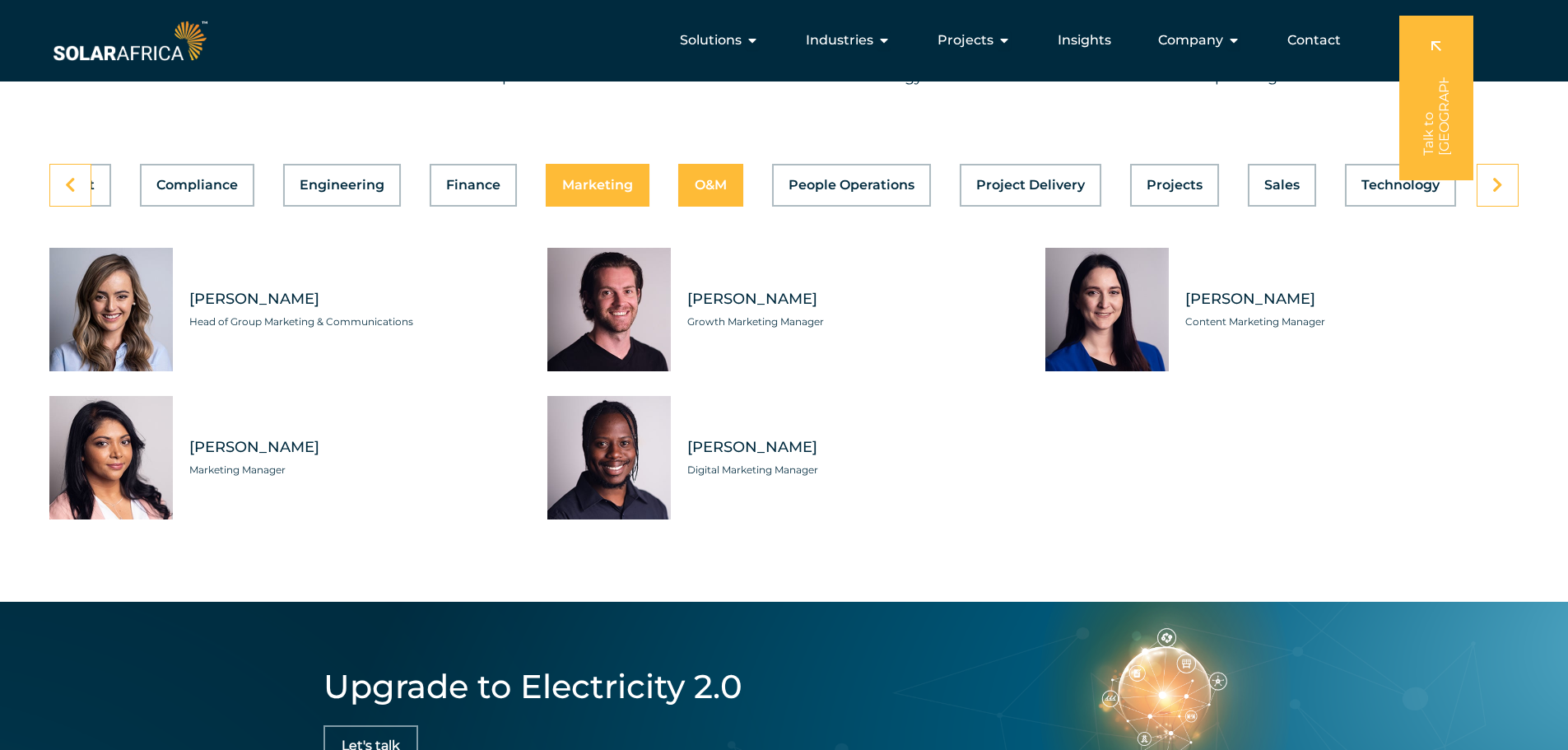
click at [703, 180] on button "O&M" at bounding box center [710, 185] width 65 height 43
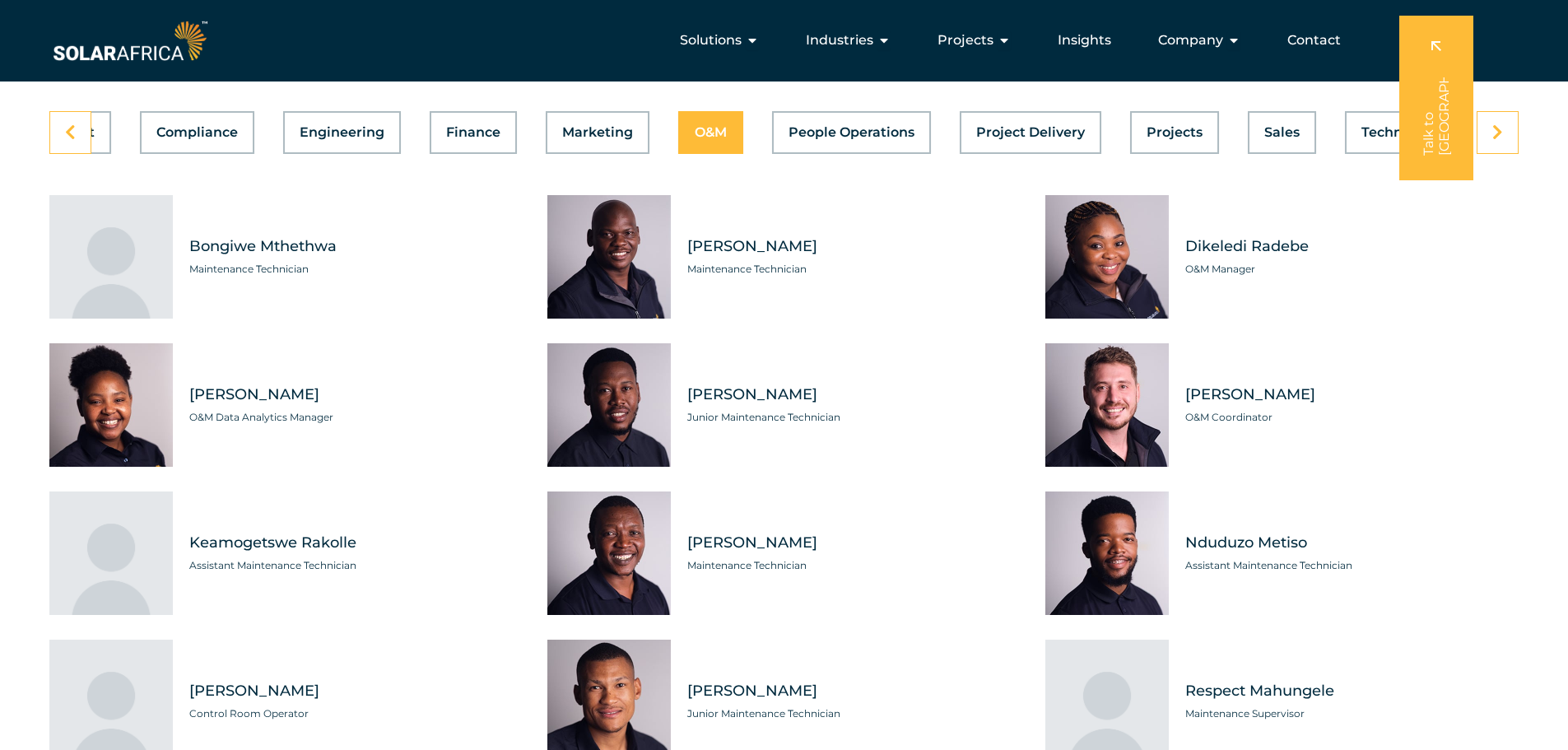
scroll to position [4528, 0]
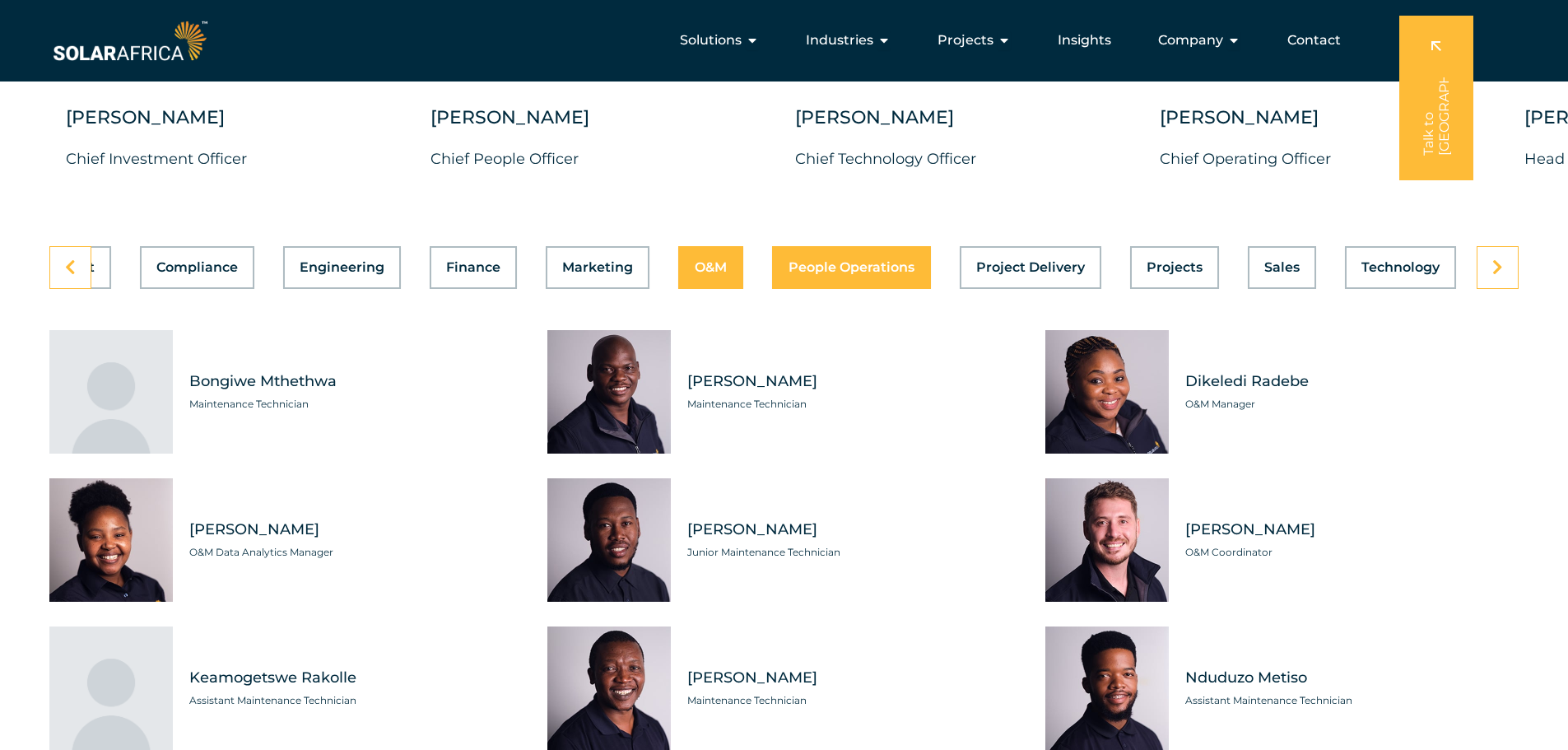
click at [817, 261] on span "People Operations" at bounding box center [852, 267] width 126 height 13
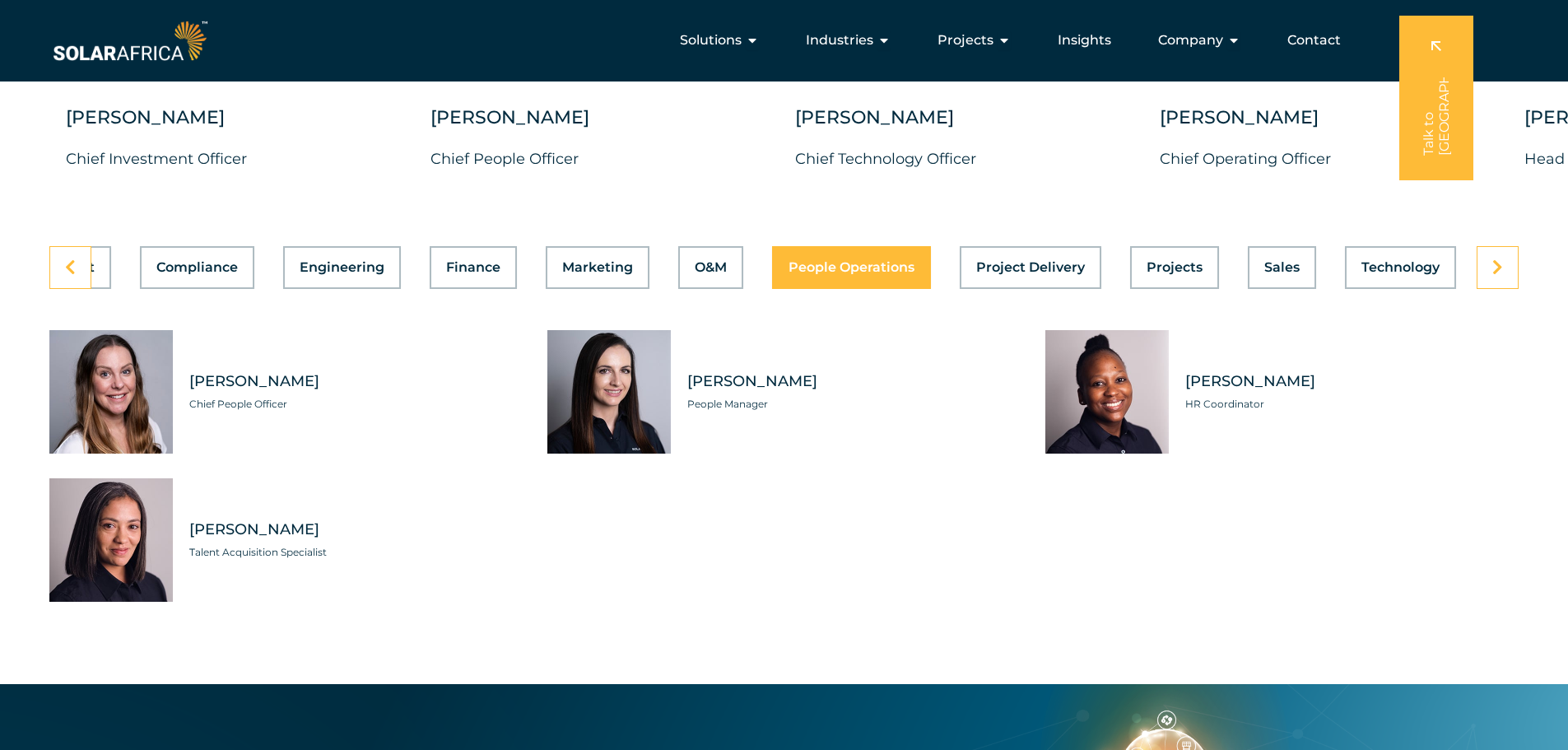
scroll to position [0, 350]
click at [989, 261] on span "Project Delivery" at bounding box center [1030, 267] width 109 height 13
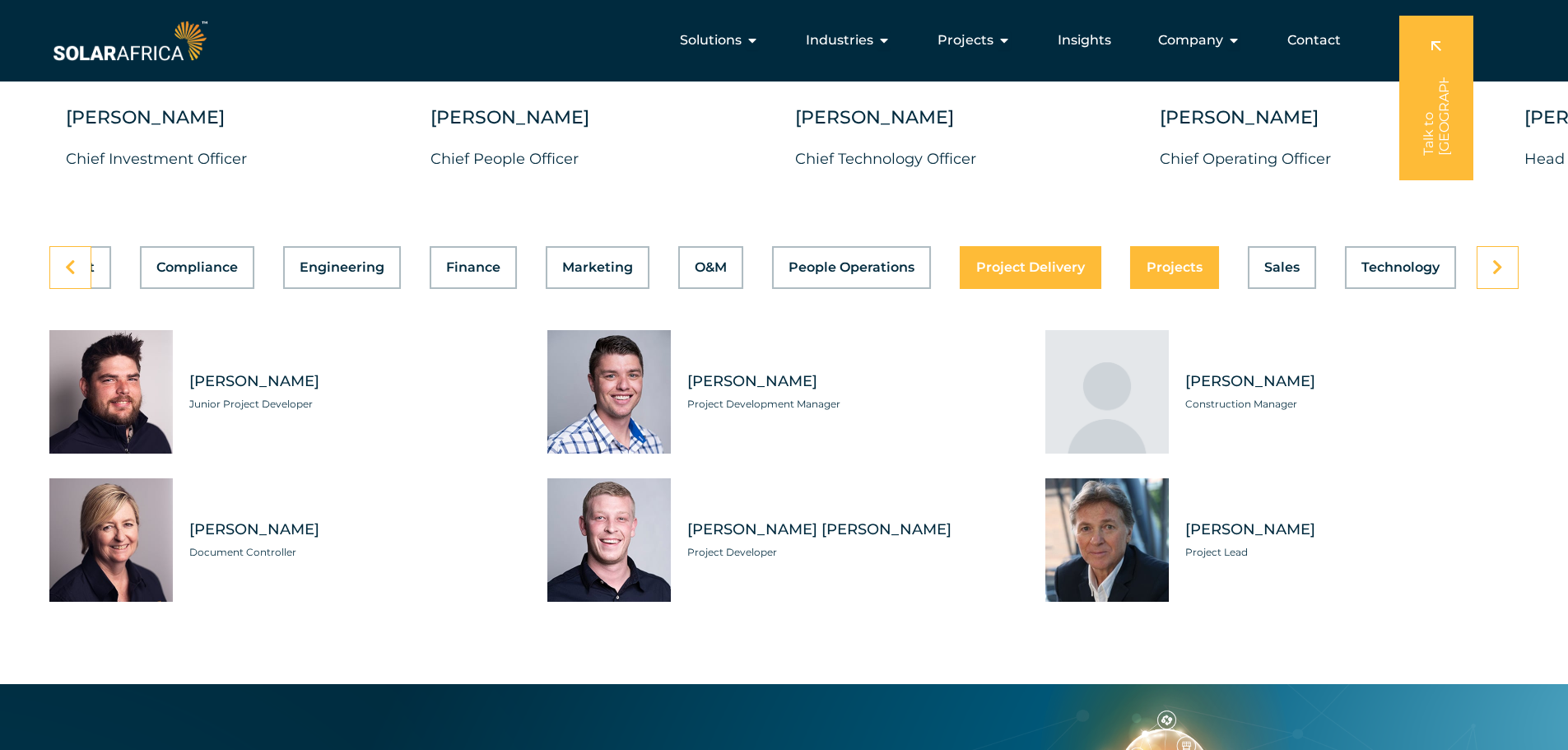
click at [1153, 261] on span "Projects" at bounding box center [1174, 267] width 56 height 13
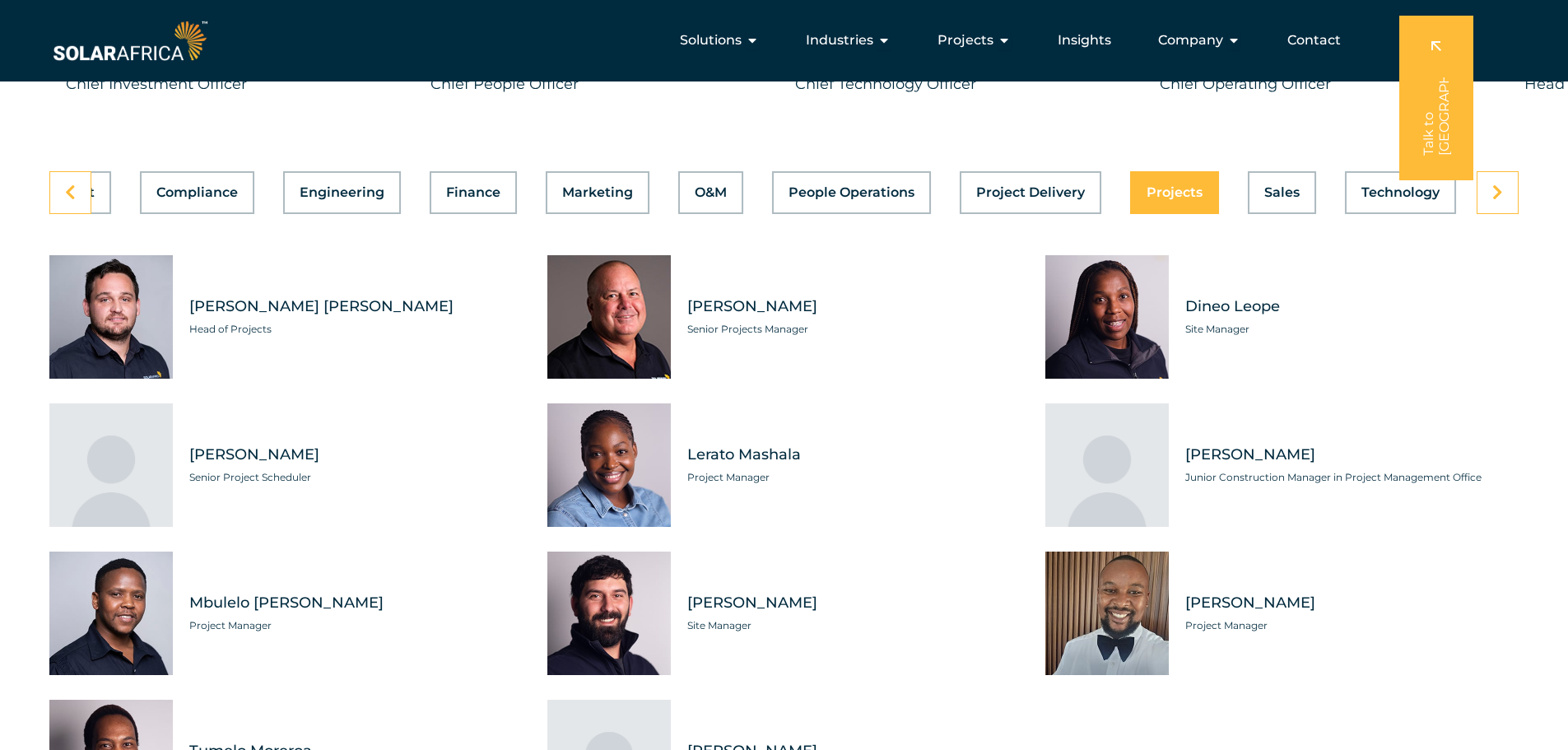
scroll to position [4528, 0]
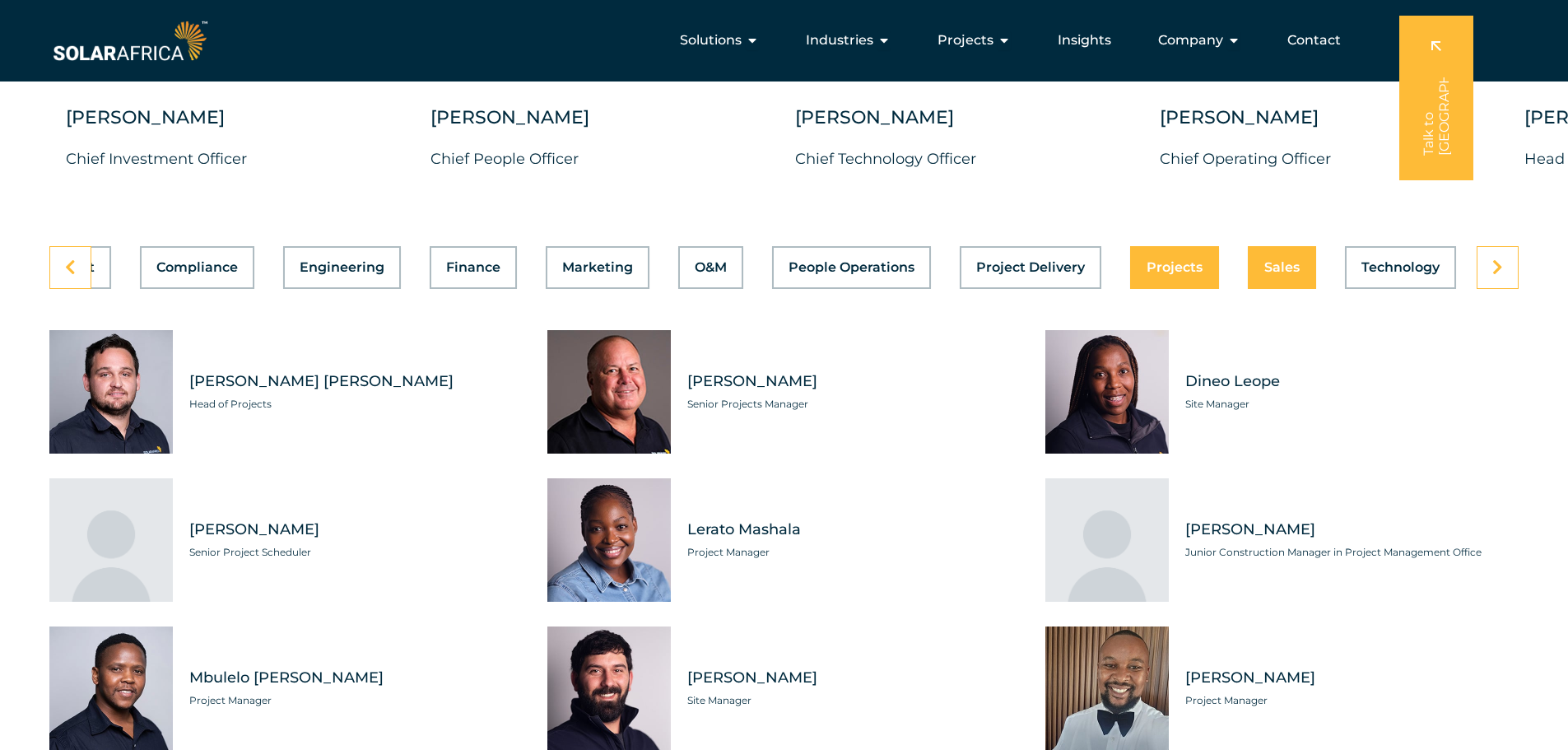
click at [1286, 261] on span "Sales" at bounding box center [1282, 267] width 35 height 13
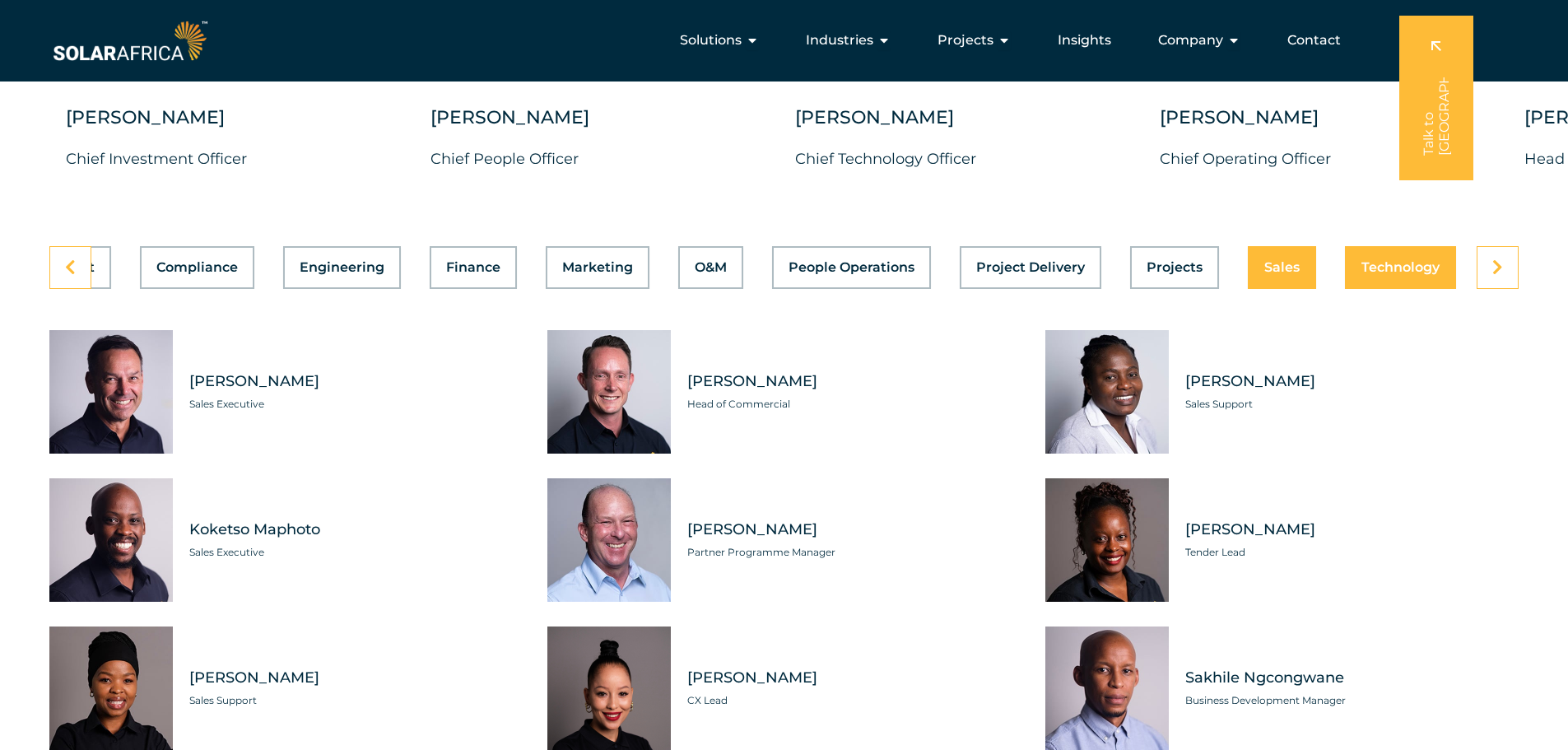
click at [1390, 266] on button "Technology" at bounding box center [1400, 268] width 111 height 43
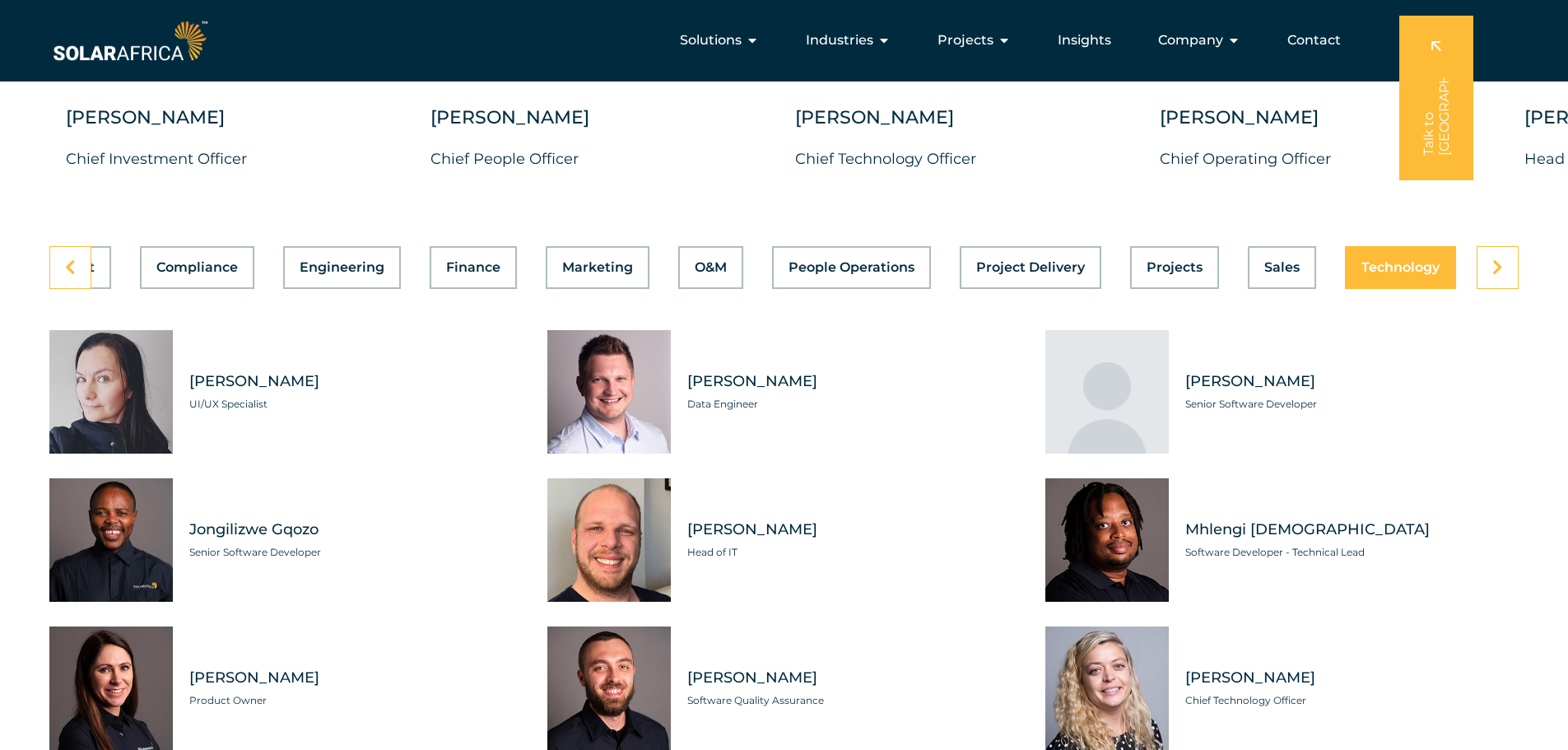
scroll to position [0, 350]
click at [1502, 262] on icon at bounding box center [1497, 267] width 10 height 16
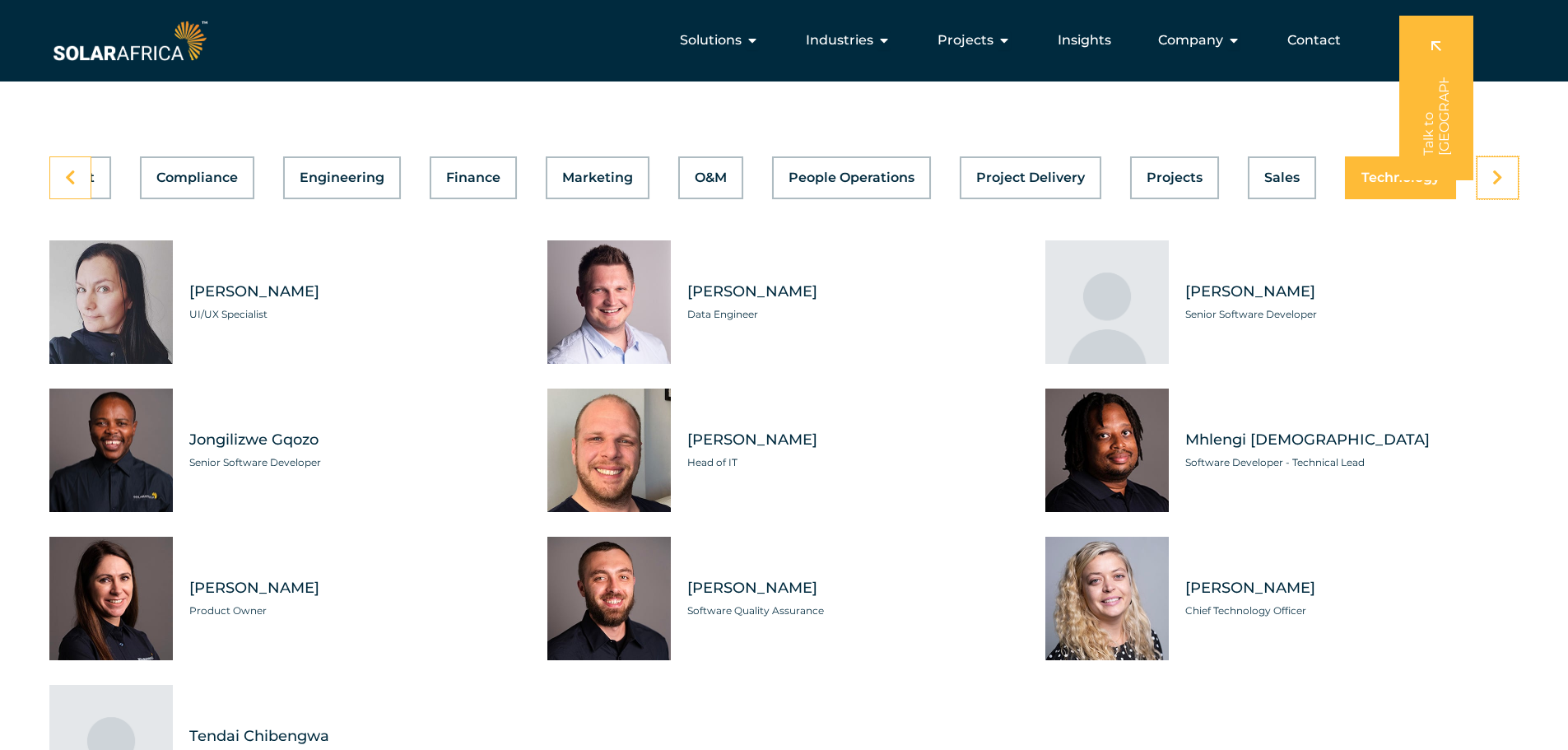
scroll to position [4528, 0]
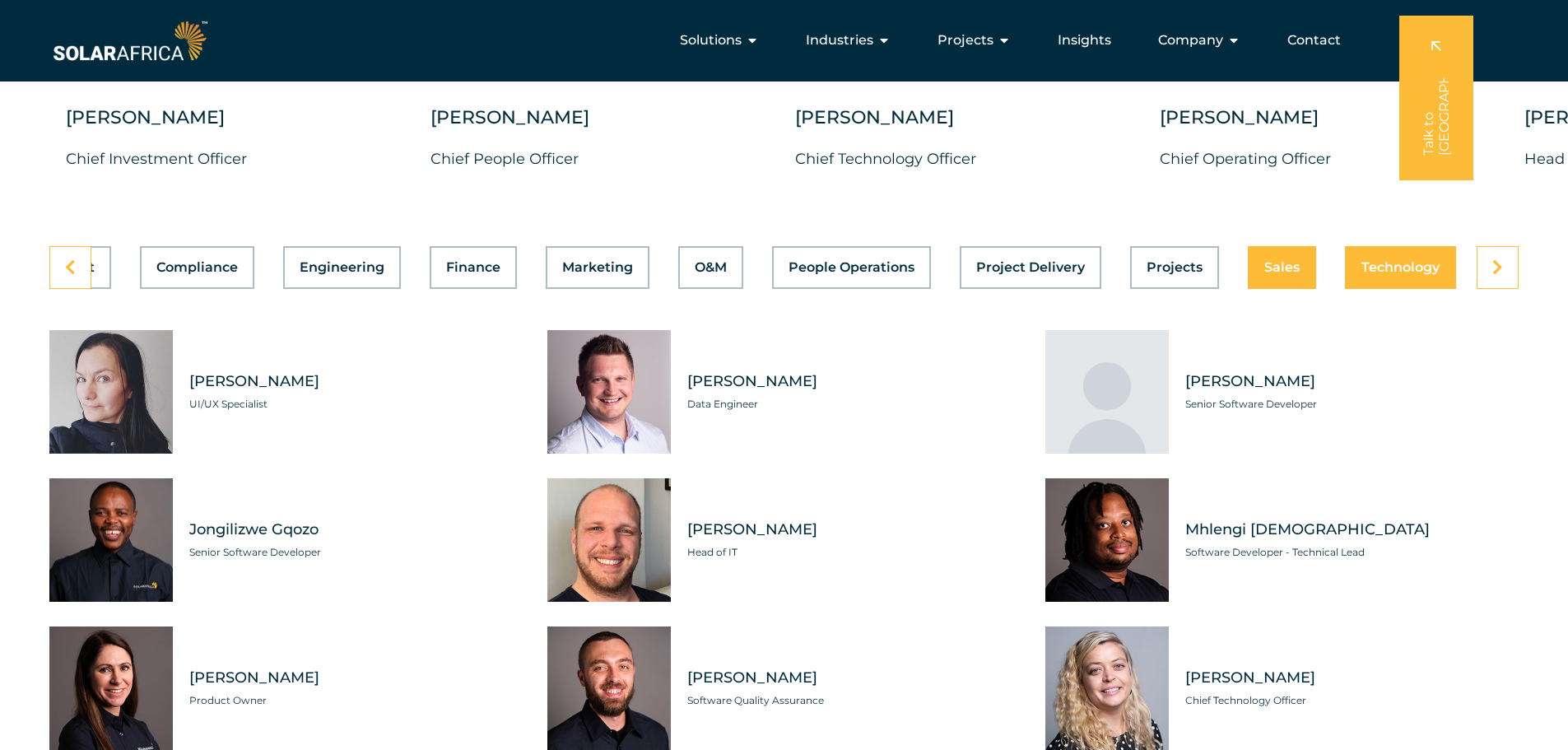
click at [1258, 271] on div "Asset Management Business Support Compliance Engineering Finance Marketing O&M …" at bounding box center [784, 268] width 1469 height 43
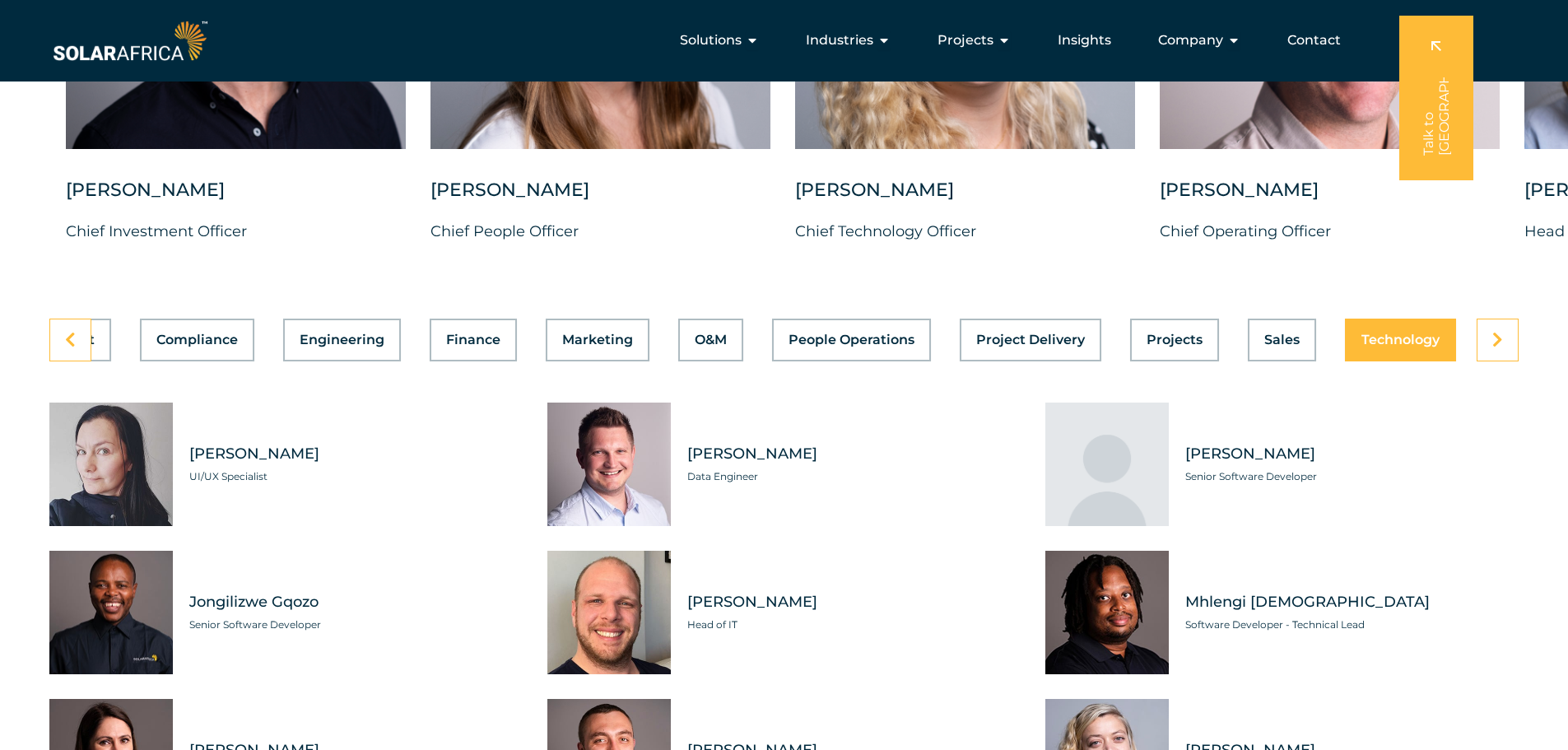
scroll to position [4198, 0]
